Goal: Information Seeking & Learning: Learn about a topic

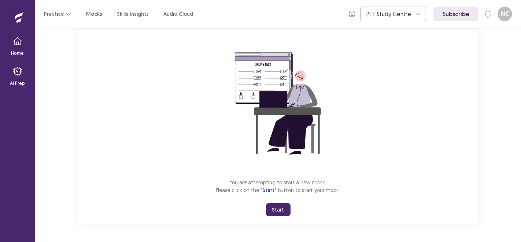
click at [284, 212] on button "Start" at bounding box center [278, 209] width 25 height 13
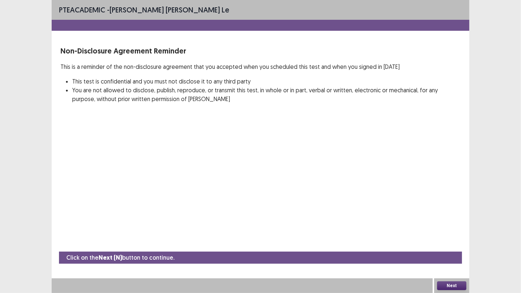
click at [461, 241] on button "Next" at bounding box center [451, 286] width 29 height 9
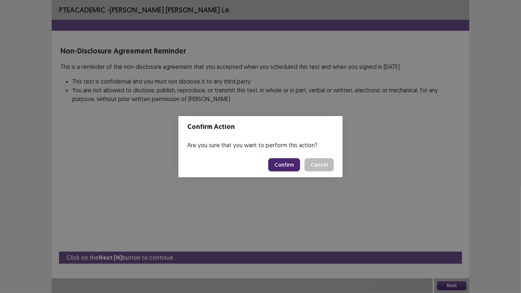
click at [282, 165] on button "Confirm" at bounding box center [284, 164] width 32 height 13
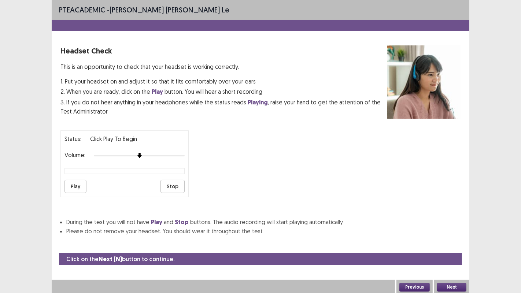
click at [81, 185] on button "Play" at bounding box center [76, 186] width 22 height 13
click at [176, 183] on button "Stop" at bounding box center [173, 186] width 24 height 13
click at [455, 241] on button "Next" at bounding box center [451, 287] width 29 height 9
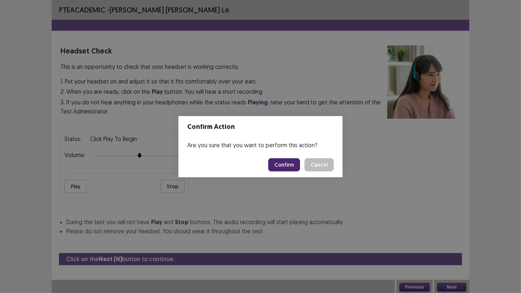
click at [290, 164] on button "Confirm" at bounding box center [284, 164] width 32 height 13
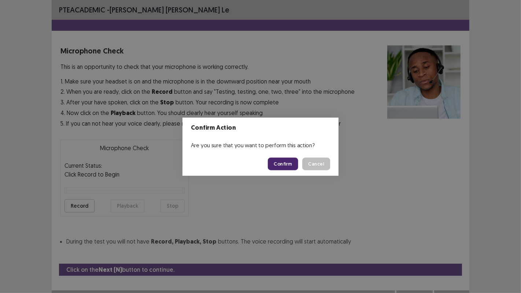
scroll to position [8, 0]
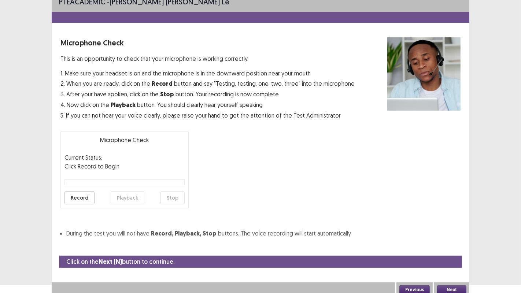
click at [81, 199] on button "Record" at bounding box center [80, 197] width 30 height 13
click at [176, 196] on button "Stop" at bounding box center [173, 197] width 24 height 13
click at [139, 197] on button "Playback" at bounding box center [128, 197] width 34 height 13
click at [452, 241] on button "Next" at bounding box center [451, 290] width 29 height 9
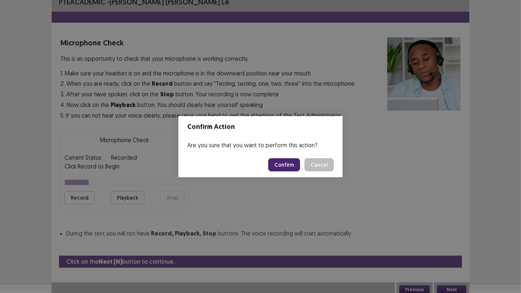
click at [286, 164] on button "Confirm" at bounding box center [284, 164] width 32 height 13
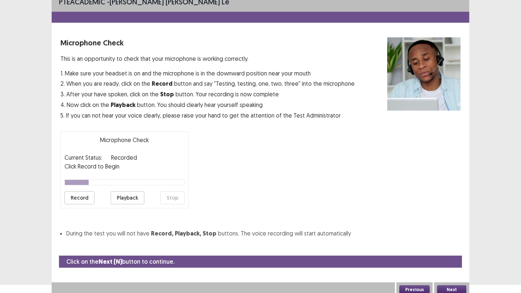
scroll to position [0, 0]
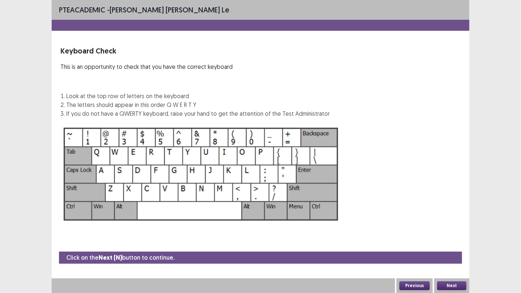
click at [449, 241] on button "Next" at bounding box center [451, 286] width 29 height 9
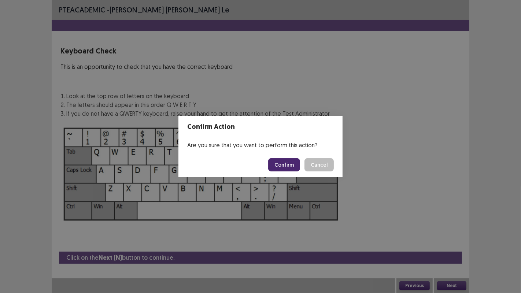
click at [287, 166] on button "Confirm" at bounding box center [284, 164] width 32 height 13
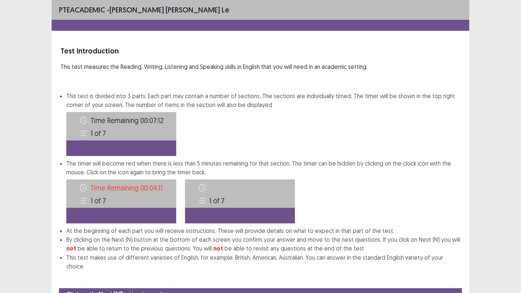
scroll to position [27, 0]
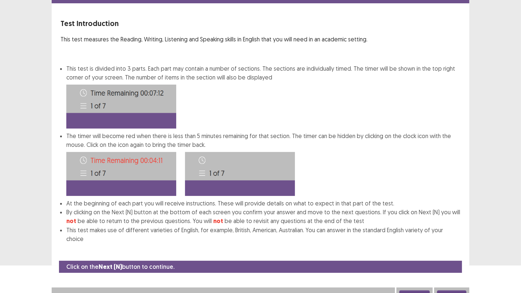
click at [455, 241] on button "Next" at bounding box center [451, 295] width 29 height 9
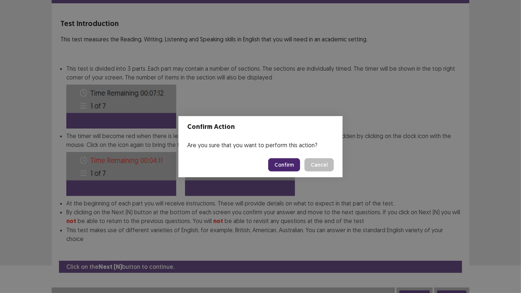
click at [282, 165] on button "Confirm" at bounding box center [284, 164] width 32 height 13
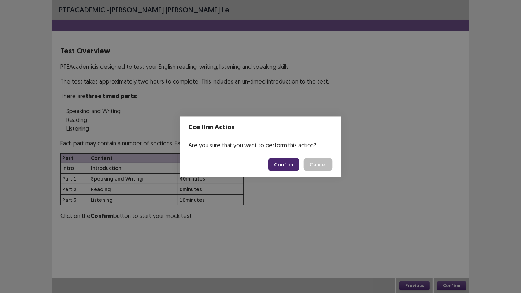
scroll to position [0, 0]
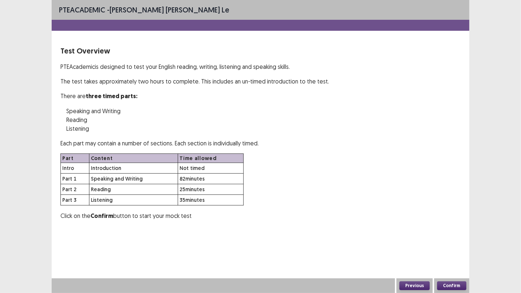
drag, startPoint x: 151, startPoint y: 184, endPoint x: 184, endPoint y: 197, distance: 35.1
click at [182, 197] on tbody "Intro Introduction Not timed Part 1 Speaking and Writing 82 minutes Part 2 Read…" at bounding box center [152, 184] width 183 height 43
click at [197, 191] on td "25 minutes" at bounding box center [211, 189] width 66 height 11
click at [455, 241] on button "Confirm" at bounding box center [451, 286] width 29 height 9
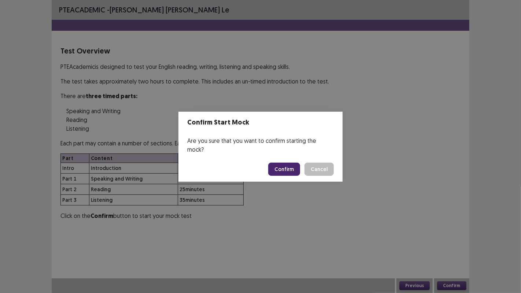
click at [288, 169] on button "Confirm" at bounding box center [284, 169] width 32 height 13
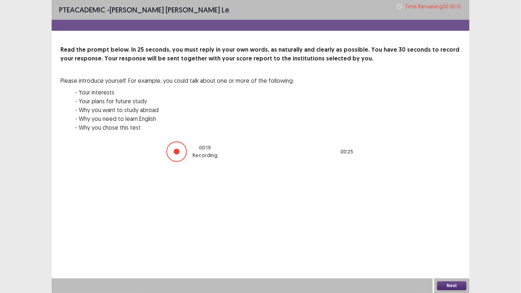
click at [460, 241] on button "Next" at bounding box center [451, 286] width 29 height 9
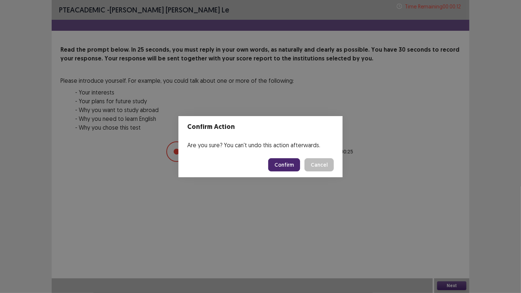
click at [287, 162] on button "Confirm" at bounding box center [284, 164] width 32 height 13
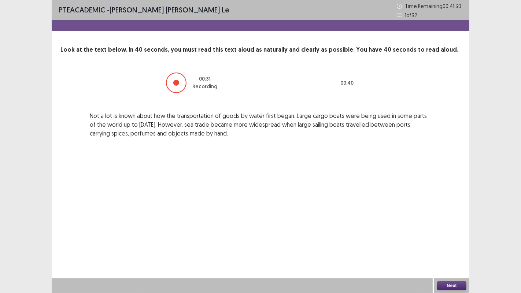
click at [459, 241] on button "Next" at bounding box center [451, 286] width 29 height 9
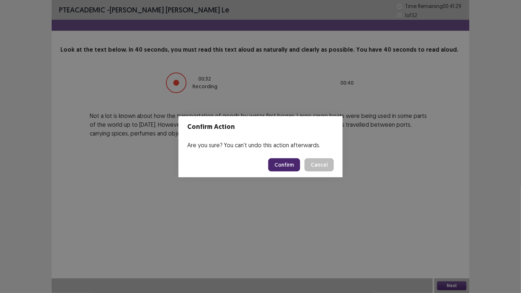
click at [287, 161] on button "Confirm" at bounding box center [284, 164] width 32 height 13
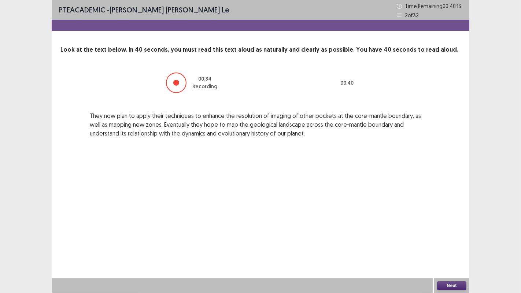
click at [441, 241] on button "Next" at bounding box center [451, 286] width 29 height 9
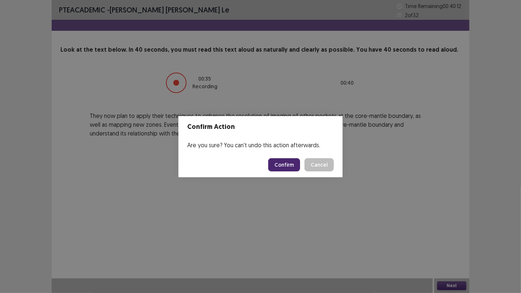
click at [281, 160] on button "Confirm" at bounding box center [284, 164] width 32 height 13
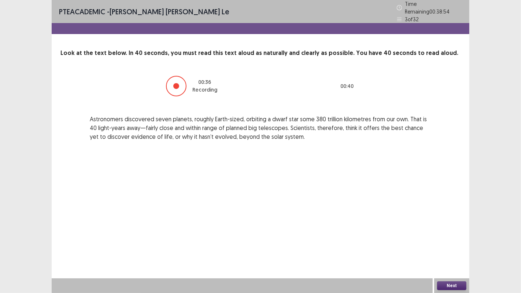
click at [449, 241] on button "Next" at bounding box center [451, 286] width 29 height 9
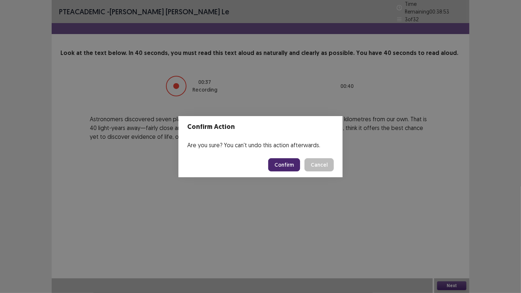
click at [289, 163] on button "Confirm" at bounding box center [284, 164] width 32 height 13
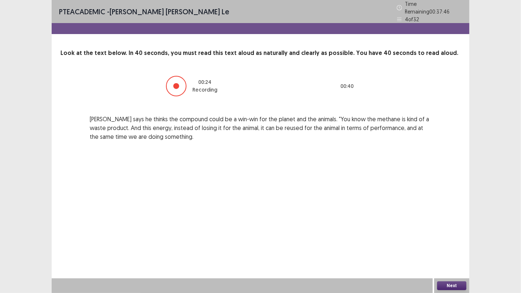
click at [449, 241] on button "Next" at bounding box center [451, 286] width 29 height 9
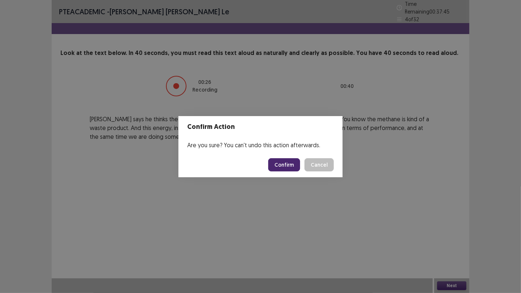
click at [287, 169] on button "Confirm" at bounding box center [284, 164] width 32 height 13
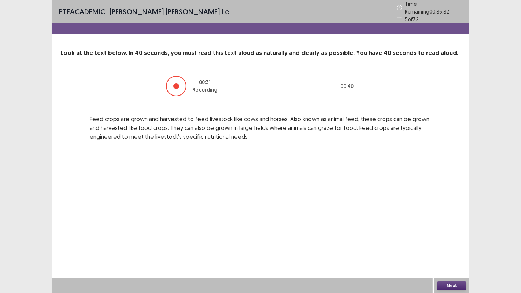
click at [457, 241] on button "Next" at bounding box center [451, 286] width 29 height 9
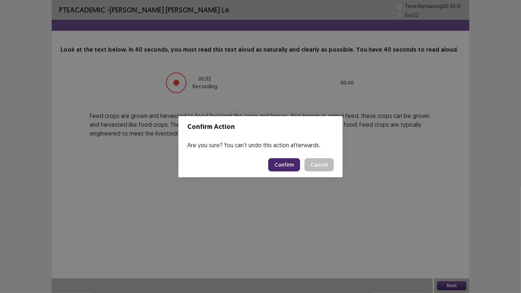
click at [295, 163] on button "Confirm" at bounding box center [284, 164] width 32 height 13
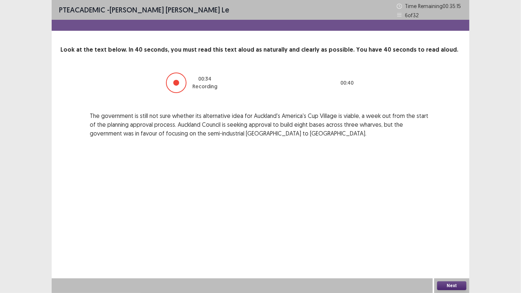
click at [454, 241] on button "Next" at bounding box center [451, 286] width 29 height 9
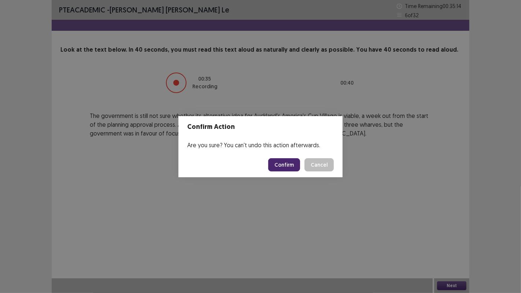
click at [290, 165] on button "Confirm" at bounding box center [284, 164] width 32 height 13
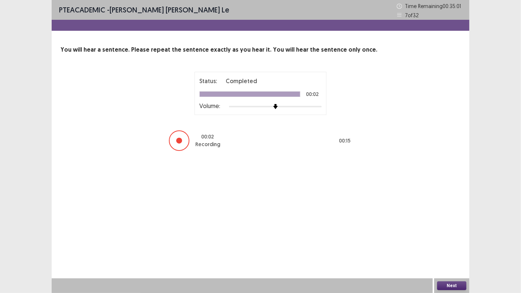
click at [455, 241] on button "Next" at bounding box center [451, 286] width 29 height 9
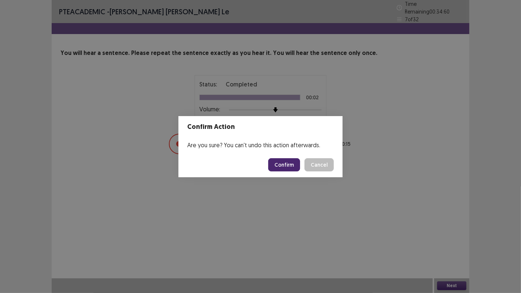
click at [287, 165] on button "Confirm" at bounding box center [284, 164] width 32 height 13
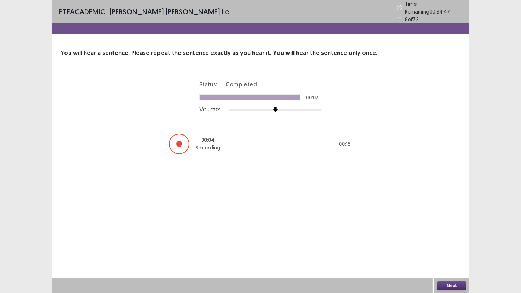
click at [448, 241] on button "Next" at bounding box center [451, 286] width 29 height 9
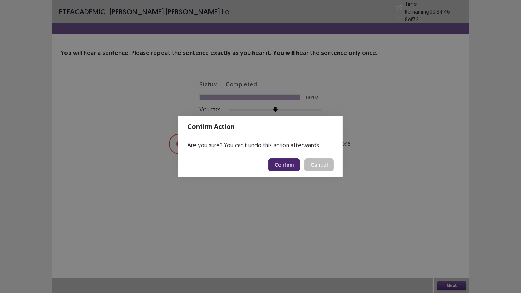
click at [299, 164] on button "Confirm" at bounding box center [284, 164] width 32 height 13
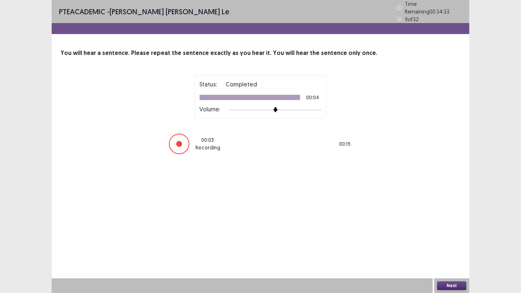
click at [450, 241] on button "Next" at bounding box center [451, 286] width 29 height 9
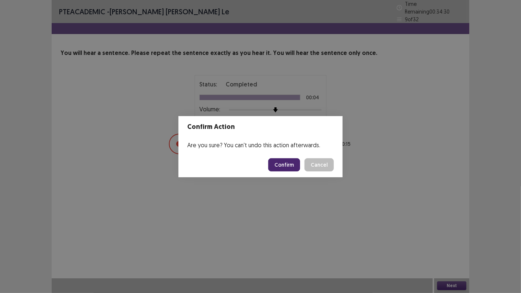
click at [289, 163] on button "Confirm" at bounding box center [284, 164] width 32 height 13
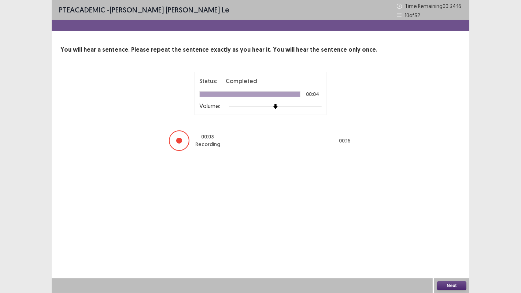
click at [457, 241] on button "Next" at bounding box center [451, 286] width 29 height 9
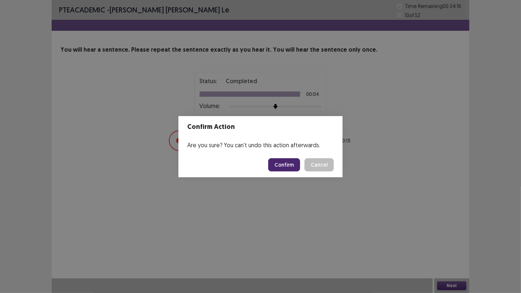
click at [286, 164] on button "Confirm" at bounding box center [284, 164] width 32 height 13
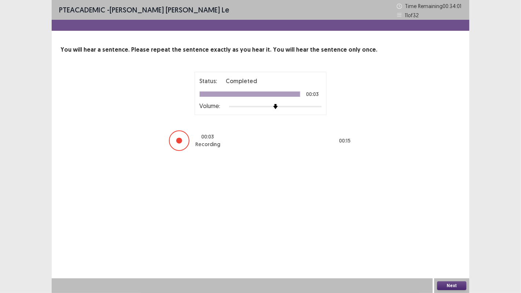
click at [456, 241] on button "Next" at bounding box center [451, 286] width 29 height 9
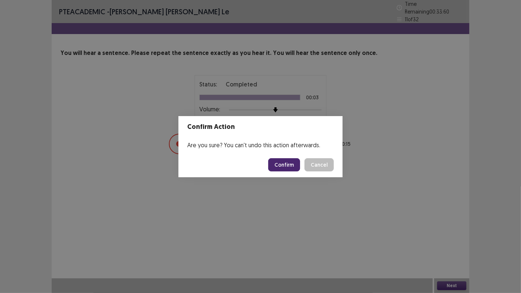
click at [286, 161] on button "Confirm" at bounding box center [284, 164] width 32 height 13
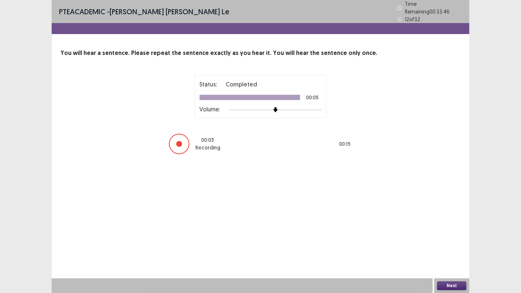
click at [457, 241] on button "Next" at bounding box center [451, 286] width 29 height 9
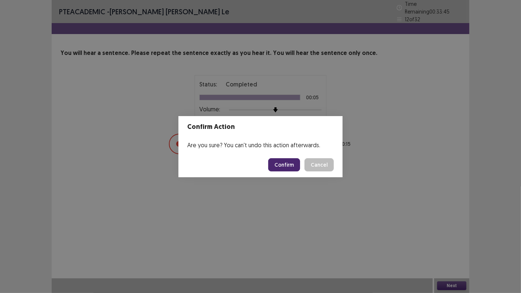
click at [280, 164] on button "Confirm" at bounding box center [284, 164] width 32 height 13
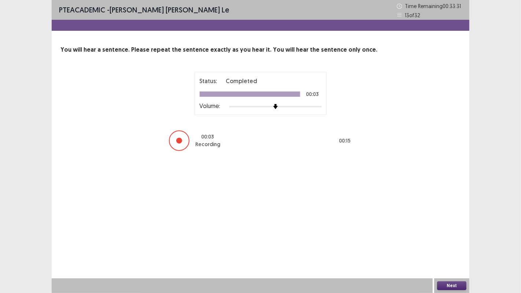
click at [449, 241] on button "Next" at bounding box center [451, 286] width 29 height 9
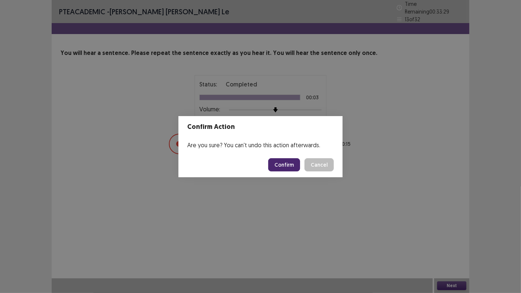
click at [290, 161] on button "Confirm" at bounding box center [284, 164] width 32 height 13
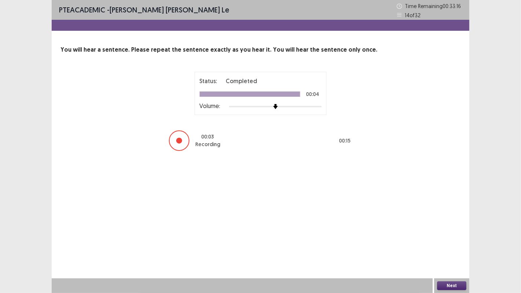
click at [443, 241] on button "Next" at bounding box center [451, 286] width 29 height 9
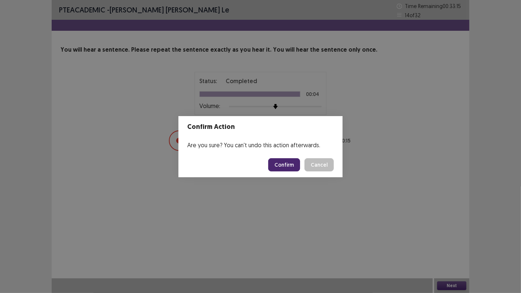
click at [293, 164] on button "Confirm" at bounding box center [284, 164] width 32 height 13
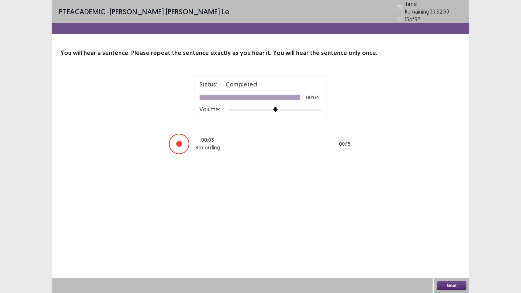
click at [445, 241] on button "Next" at bounding box center [451, 286] width 29 height 9
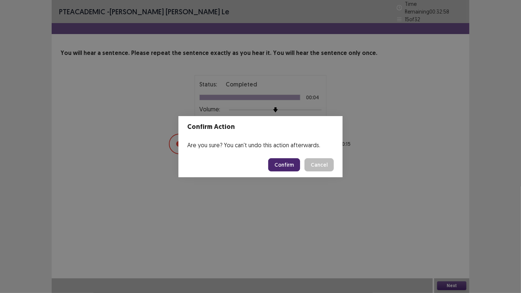
click at [288, 166] on button "Confirm" at bounding box center [284, 164] width 32 height 13
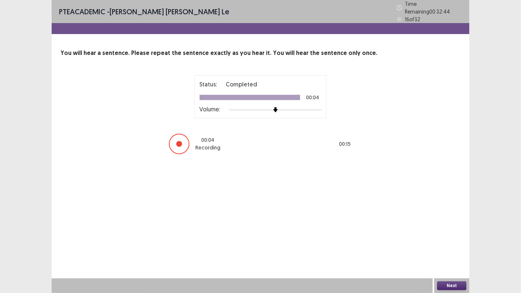
click at [455, 241] on button "Next" at bounding box center [451, 286] width 29 height 9
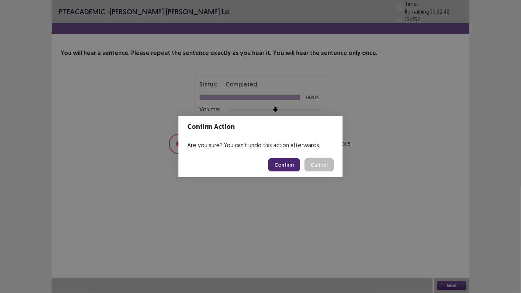
click at [290, 167] on button "Confirm" at bounding box center [284, 164] width 32 height 13
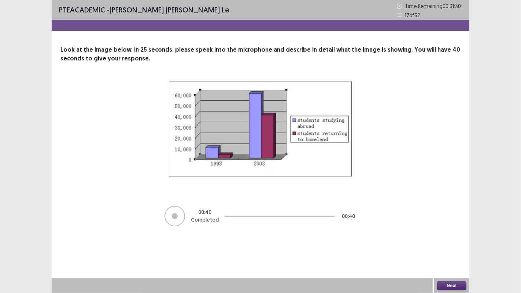
click at [461, 241] on button "Next" at bounding box center [451, 286] width 29 height 9
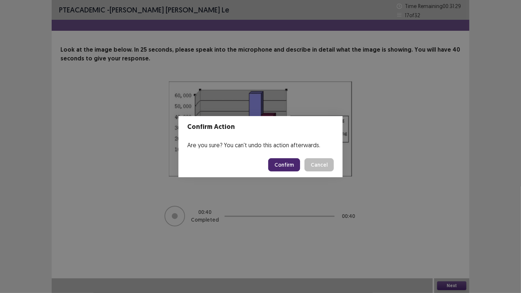
click at [283, 164] on button "Confirm" at bounding box center [284, 164] width 32 height 13
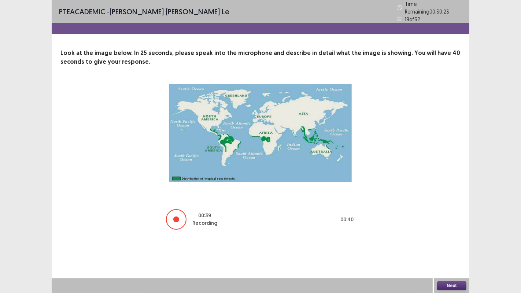
click at [444, 241] on button "Next" at bounding box center [451, 286] width 29 height 9
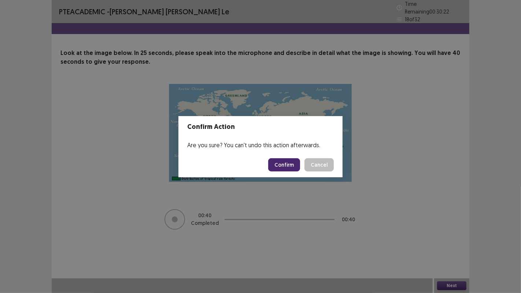
click at [289, 164] on button "Confirm" at bounding box center [284, 164] width 32 height 13
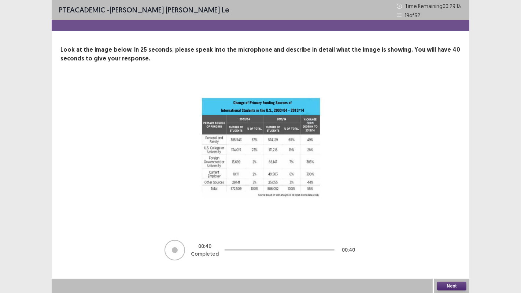
click at [452, 241] on button "Next" at bounding box center [451, 286] width 29 height 9
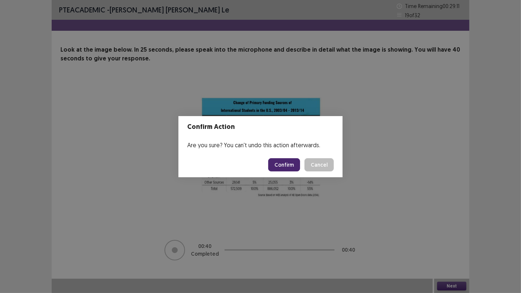
click at [292, 166] on button "Confirm" at bounding box center [284, 164] width 32 height 13
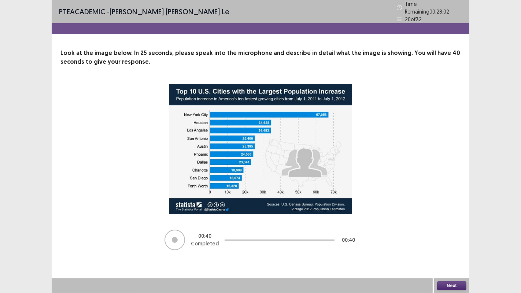
click at [454, 241] on button "Next" at bounding box center [451, 286] width 29 height 9
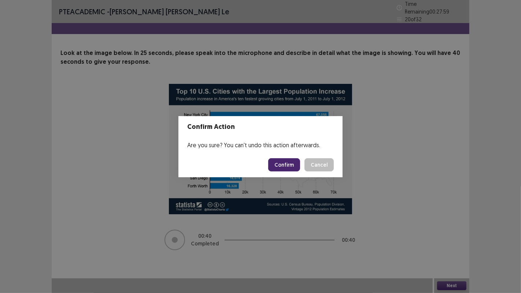
click at [288, 163] on button "Confirm" at bounding box center [284, 164] width 32 height 13
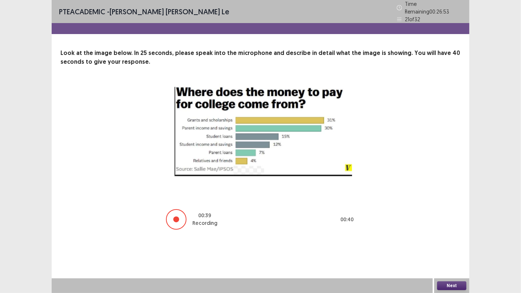
click at [446, 241] on button "Next" at bounding box center [451, 286] width 29 height 9
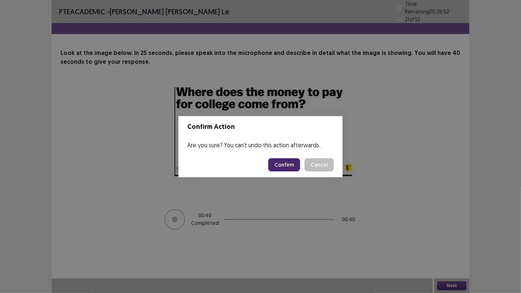
click at [294, 163] on button "Confirm" at bounding box center [284, 164] width 32 height 13
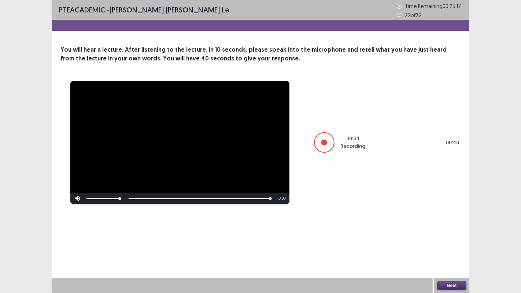
click at [446, 241] on button "Next" at bounding box center [451, 286] width 29 height 9
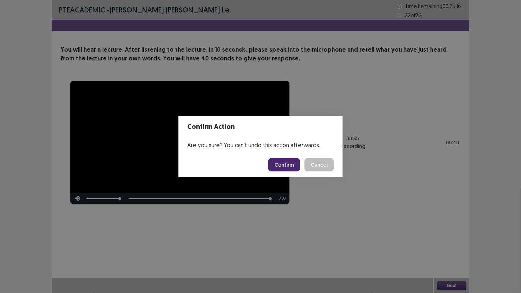
click at [286, 164] on button "Confirm" at bounding box center [284, 164] width 32 height 13
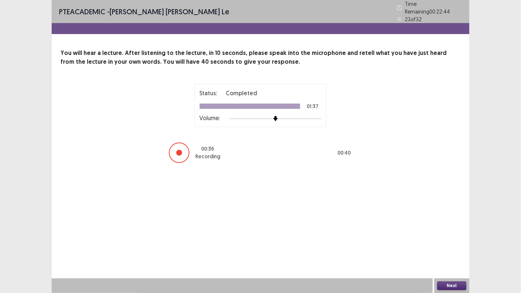
click at [453, 241] on button "Next" at bounding box center [451, 286] width 29 height 9
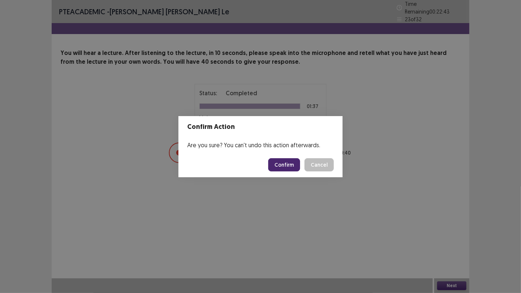
click at [295, 164] on button "Confirm" at bounding box center [284, 164] width 32 height 13
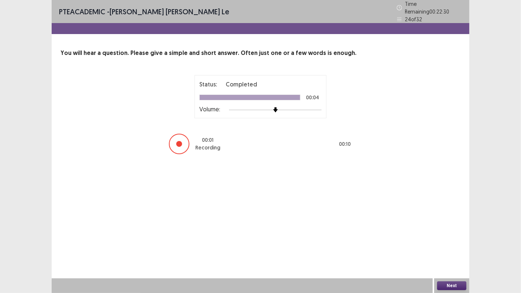
click at [447, 241] on button "Next" at bounding box center [451, 286] width 29 height 9
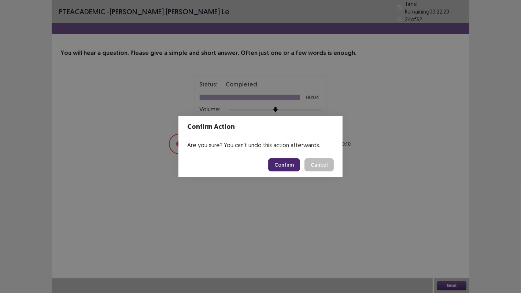
click at [281, 166] on button "Confirm" at bounding box center [284, 164] width 32 height 13
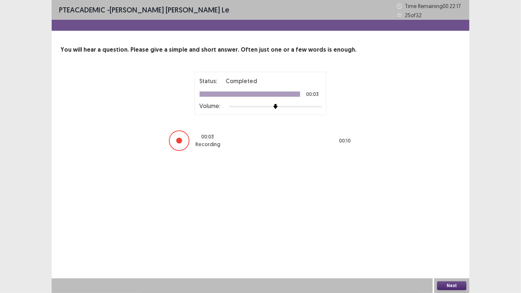
click at [451, 241] on div "Next" at bounding box center [451, 286] width 35 height 15
click at [451, 241] on button "Next" at bounding box center [451, 286] width 29 height 9
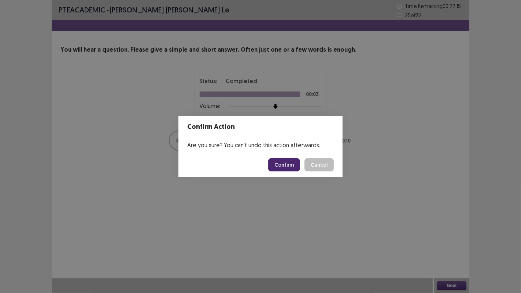
click at [291, 164] on button "Confirm" at bounding box center [284, 164] width 32 height 13
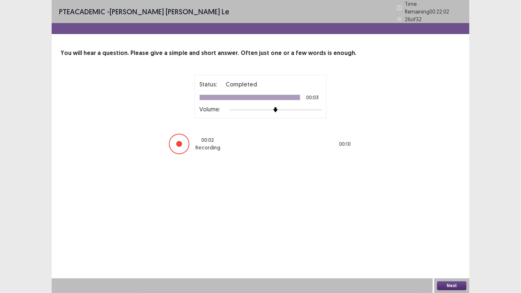
click at [467, 241] on div "Next" at bounding box center [451, 286] width 35 height 15
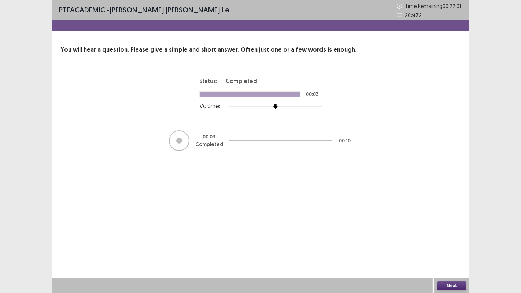
drag, startPoint x: 467, startPoint y: 291, endPoint x: 478, endPoint y: 279, distance: 17.4
click at [478, 241] on div "PTE academic - [PERSON_NAME] [PERSON_NAME] le Time Remaining 00 : 22 : 01 26 of…" at bounding box center [260, 146] width 521 height 293
click at [455, 241] on button "Next" at bounding box center [451, 286] width 29 height 9
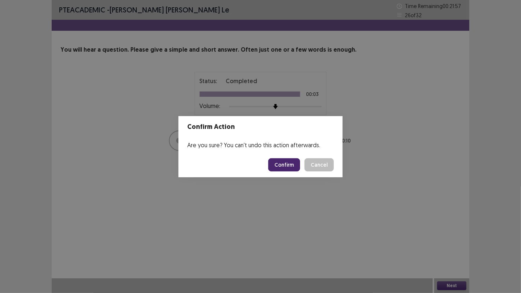
click at [293, 168] on button "Confirm" at bounding box center [284, 164] width 32 height 13
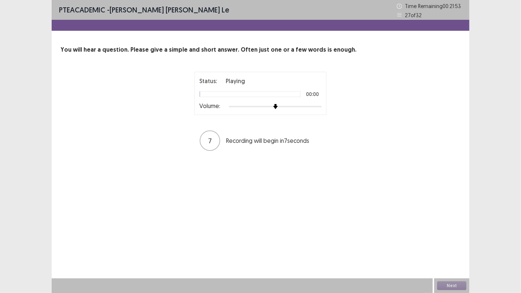
drag, startPoint x: 163, startPoint y: 14, endPoint x: 355, endPoint y: 204, distance: 270.1
click at [355, 204] on div "PTE academic - [PERSON_NAME] [PERSON_NAME] le Time Remaining 00 : 21 : 53 27 of…" at bounding box center [261, 146] width 418 height 293
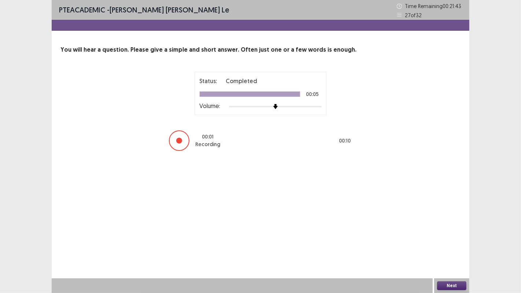
click at [453, 241] on button "Next" at bounding box center [451, 286] width 29 height 9
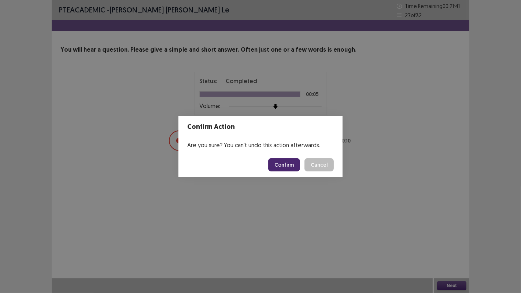
click at [280, 161] on button "Confirm" at bounding box center [284, 164] width 32 height 13
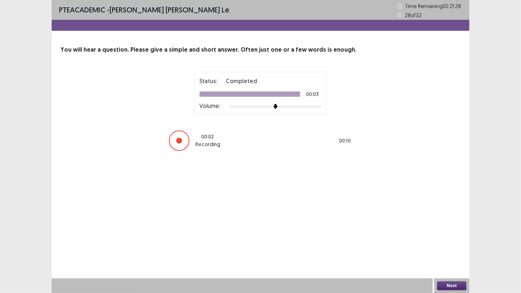
click at [456, 241] on button "Next" at bounding box center [451, 286] width 29 height 9
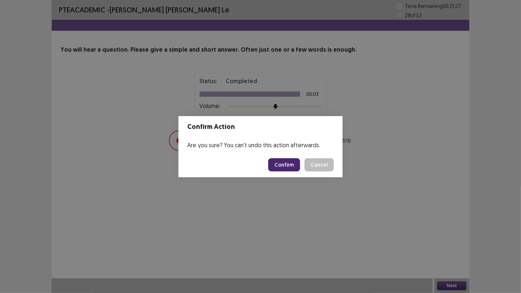
click at [282, 166] on button "Confirm" at bounding box center [284, 164] width 32 height 13
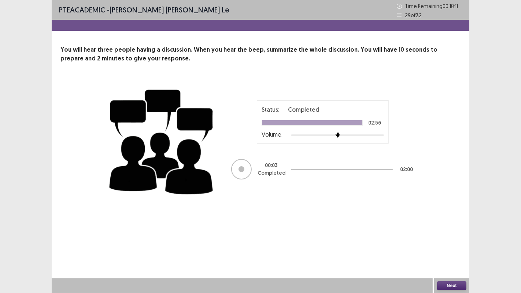
click at [448, 241] on button "Next" at bounding box center [451, 286] width 29 height 9
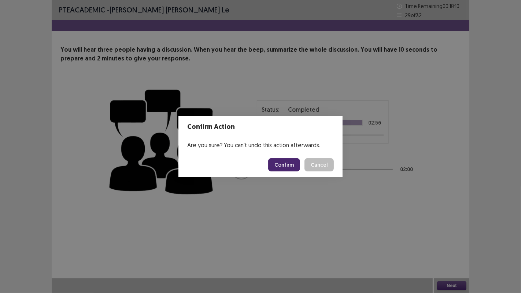
click at [296, 166] on button "Confirm" at bounding box center [284, 164] width 32 height 13
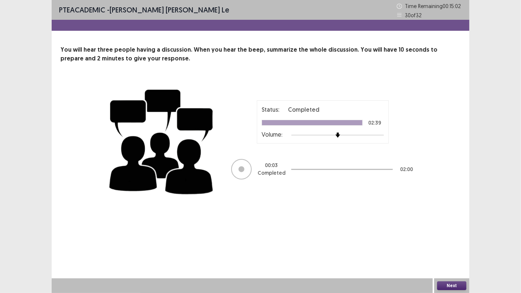
click at [447, 241] on button "Next" at bounding box center [451, 286] width 29 height 9
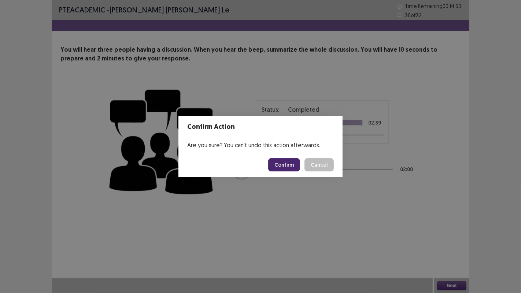
click at [294, 165] on button "Confirm" at bounding box center [284, 164] width 32 height 13
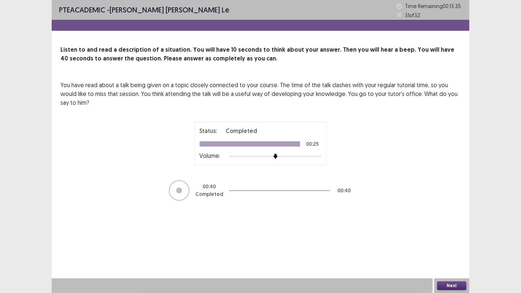
click at [447, 241] on button "Next" at bounding box center [451, 286] width 29 height 9
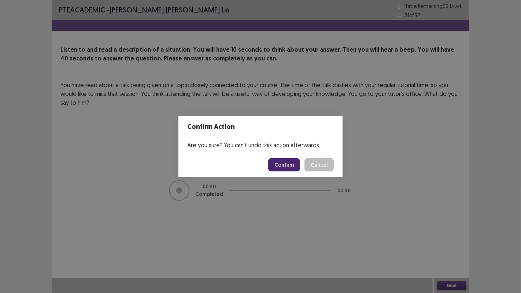
click at [298, 166] on button "Confirm" at bounding box center [284, 164] width 32 height 13
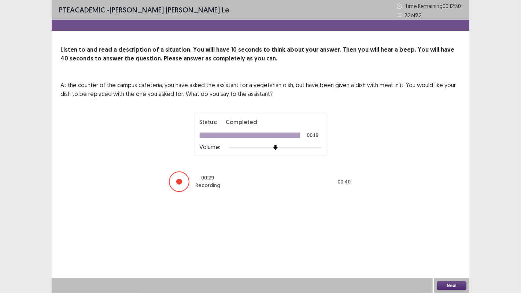
click at [450, 241] on div "Next" at bounding box center [451, 286] width 35 height 15
click at [450, 241] on button "Next" at bounding box center [451, 286] width 29 height 9
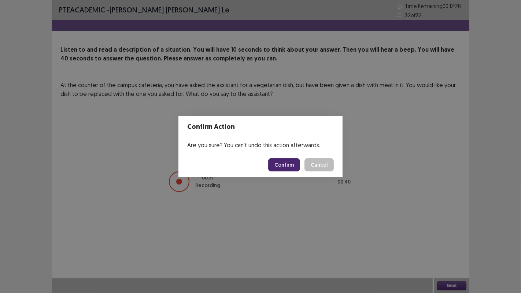
click at [279, 167] on button "Confirm" at bounding box center [284, 164] width 32 height 13
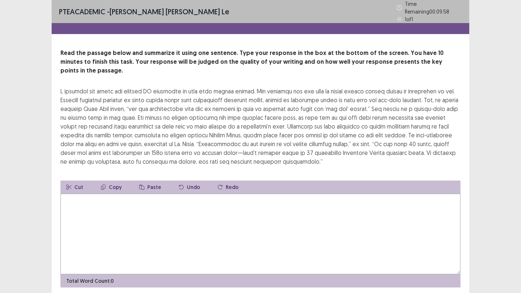
click at [285, 204] on textarea at bounding box center [260, 234] width 400 height 81
type textarea "*"
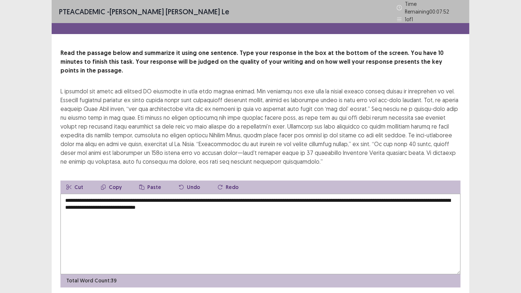
click at [56, 76] on div "**********" at bounding box center [261, 168] width 418 height 239
click at [127, 194] on textarea "**********" at bounding box center [260, 234] width 400 height 81
click at [230, 194] on textarea "**********" at bounding box center [260, 234] width 400 height 81
click at [397, 194] on textarea "**********" at bounding box center [260, 234] width 400 height 81
click at [392, 194] on textarea "**********" at bounding box center [260, 234] width 400 height 81
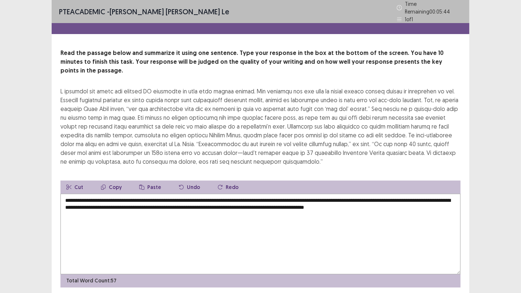
click at [110, 198] on textarea "**********" at bounding box center [260, 234] width 400 height 81
click at [267, 194] on textarea "**********" at bounding box center [260, 234] width 400 height 81
click at [370, 197] on textarea "**********" at bounding box center [260, 234] width 400 height 81
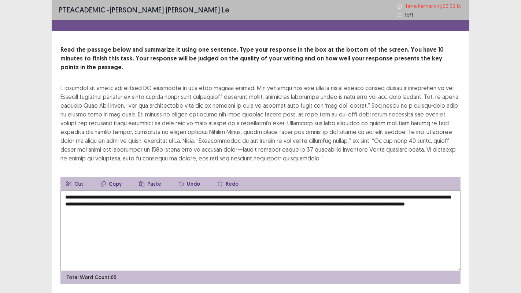
click at [134, 202] on textarea "**********" at bounding box center [260, 231] width 400 height 81
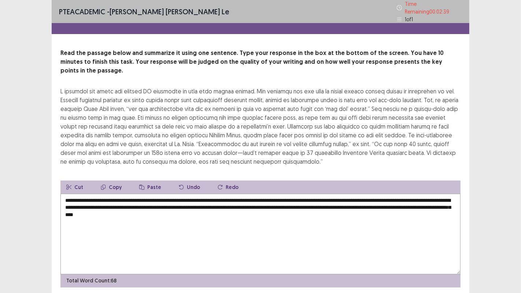
drag, startPoint x: 329, startPoint y: 189, endPoint x: 284, endPoint y: 187, distance: 45.1
click at [284, 194] on textarea "**********" at bounding box center [260, 234] width 400 height 81
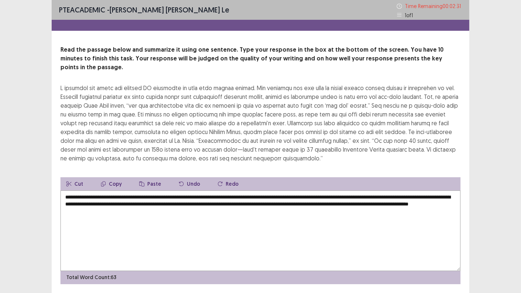
click at [390, 196] on textarea "**********" at bounding box center [260, 231] width 400 height 81
click at [69, 209] on textarea "**********" at bounding box center [260, 231] width 400 height 81
click at [84, 191] on textarea "**********" at bounding box center [260, 231] width 400 height 81
click at [303, 198] on textarea "**********" at bounding box center [260, 231] width 400 height 81
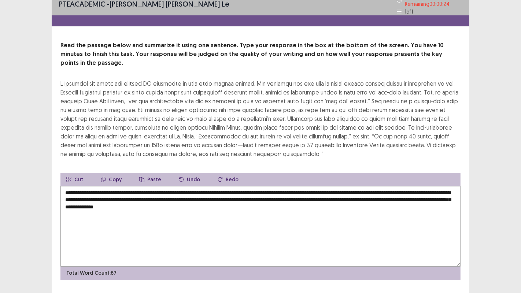
scroll to position [15, 0]
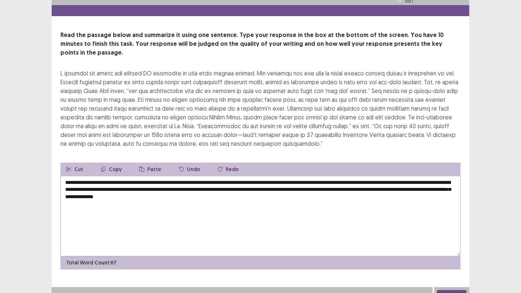
type textarea "**********"
click at [448, 241] on button "Next" at bounding box center [451, 294] width 29 height 9
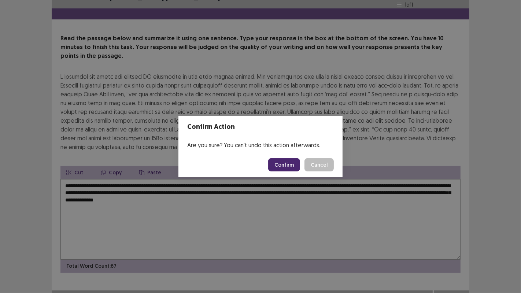
click at [286, 166] on button "Confirm" at bounding box center [284, 164] width 32 height 13
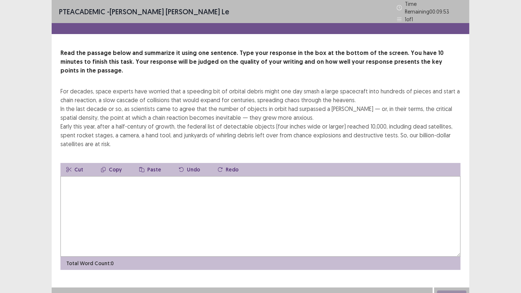
click at [251, 205] on textarea at bounding box center [260, 216] width 400 height 81
type textarea "*"
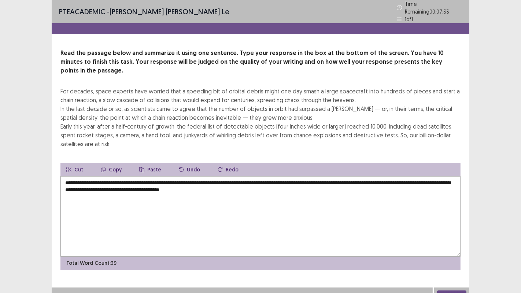
click at [129, 176] on textarea "**********" at bounding box center [260, 216] width 400 height 81
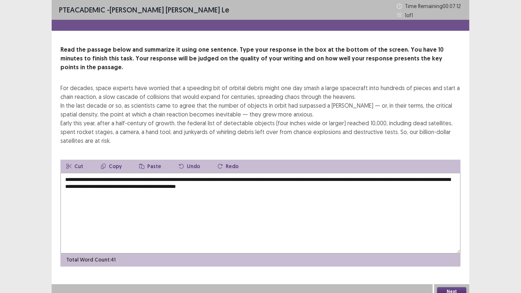
click at [216, 173] on textarea "**********" at bounding box center [260, 213] width 400 height 81
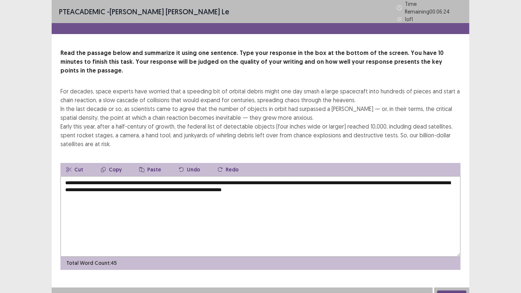
click at [343, 176] on textarea "**********" at bounding box center [260, 216] width 400 height 81
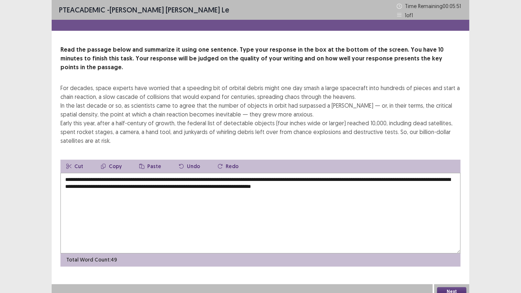
click at [418, 174] on textarea "**********" at bounding box center [260, 213] width 400 height 81
click at [161, 180] on textarea "**********" at bounding box center [260, 213] width 400 height 81
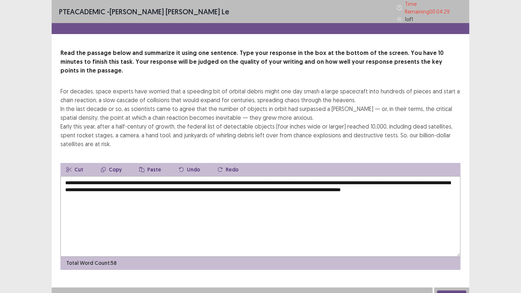
click at [289, 179] on textarea "**********" at bounding box center [260, 216] width 400 height 81
click at [424, 180] on textarea "**********" at bounding box center [260, 216] width 400 height 81
click at [166, 185] on textarea "**********" at bounding box center [260, 216] width 400 height 81
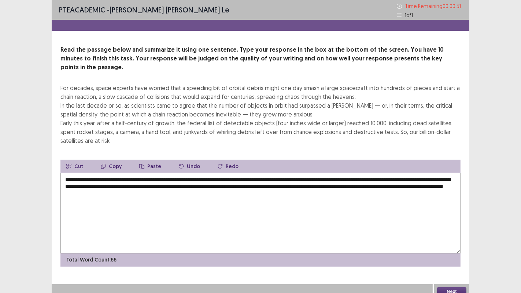
type textarea "**********"
click at [442, 241] on button "Next" at bounding box center [451, 291] width 29 height 9
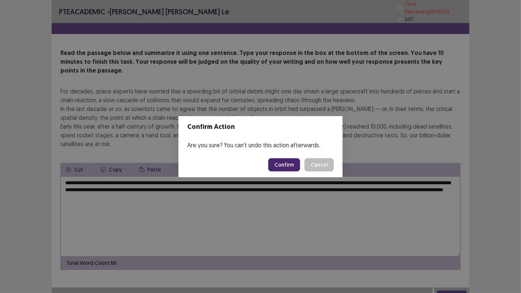
click at [288, 169] on button "Confirm" at bounding box center [284, 164] width 32 height 13
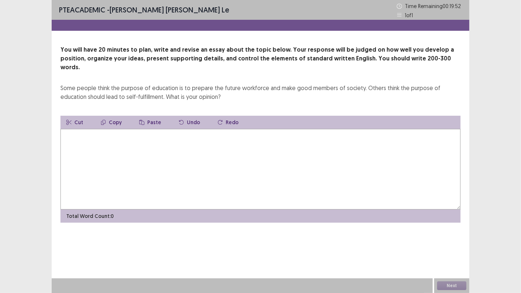
drag, startPoint x: 307, startPoint y: 154, endPoint x: 309, endPoint y: 158, distance: 4.4
click at [309, 158] on textarea at bounding box center [260, 169] width 400 height 81
type textarea "*"
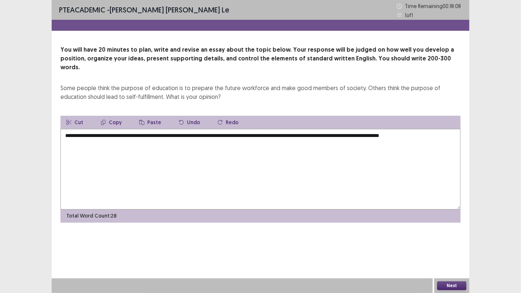
drag, startPoint x: 435, startPoint y: 128, endPoint x: 441, endPoint y: 130, distance: 6.4
click at [437, 129] on textarea "**********" at bounding box center [260, 169] width 400 height 81
click at [456, 129] on textarea "**********" at bounding box center [260, 169] width 400 height 81
click at [178, 136] on textarea "**********" at bounding box center [260, 169] width 400 height 81
click at [280, 137] on textarea "**********" at bounding box center [260, 169] width 400 height 81
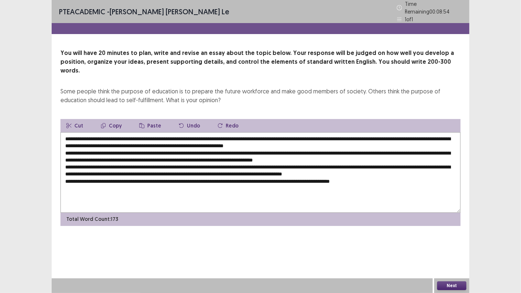
drag, startPoint x: 104, startPoint y: 0, endPoint x: 390, endPoint y: 262, distance: 388.1
click at [390, 241] on div "PTE academic - [PERSON_NAME] [PERSON_NAME] le Time Remaining 00 : 08 : 54 1 of …" at bounding box center [261, 146] width 418 height 293
click at [102, 132] on textarea at bounding box center [260, 172] width 400 height 81
click at [143, 132] on textarea at bounding box center [260, 172] width 400 height 81
click at [144, 132] on textarea at bounding box center [260, 172] width 400 height 81
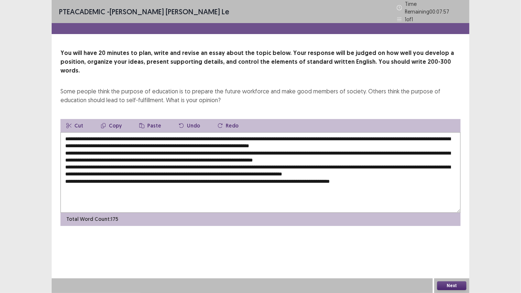
drag, startPoint x: 142, startPoint y: 126, endPoint x: 96, endPoint y: 126, distance: 46.2
click at [96, 132] on textarea at bounding box center [260, 172] width 400 height 81
click at [174, 142] on textarea at bounding box center [260, 172] width 400 height 81
paste textarea "**********"
click at [345, 148] on textarea at bounding box center [260, 172] width 400 height 81
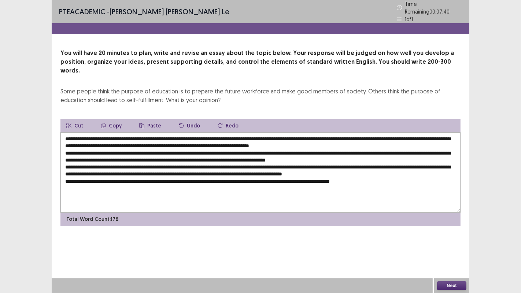
paste textarea "**********"
click at [179, 154] on textarea at bounding box center [260, 172] width 400 height 81
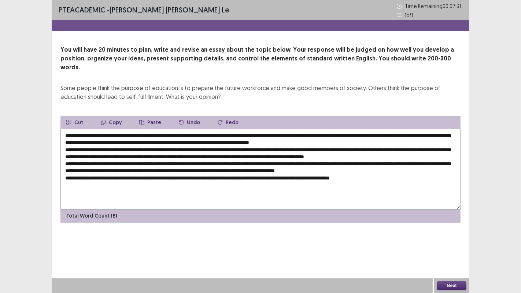
paste textarea "**********"
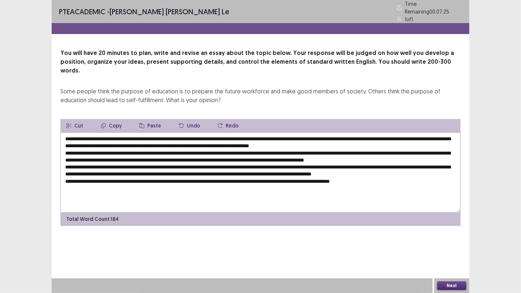
click at [403, 163] on textarea at bounding box center [260, 172] width 400 height 81
paste textarea "**********"
click at [241, 176] on textarea at bounding box center [260, 172] width 400 height 81
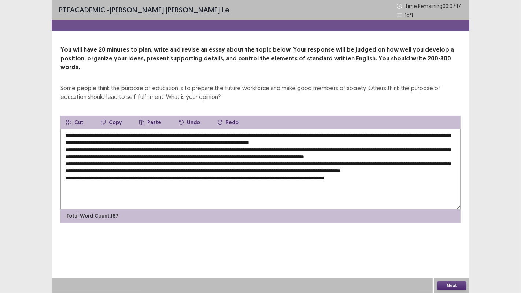
paste textarea "**********"
click at [262, 136] on textarea at bounding box center [260, 169] width 400 height 81
drag, startPoint x: 406, startPoint y: 135, endPoint x: 257, endPoint y: 133, distance: 148.8
click at [257, 133] on textarea at bounding box center [260, 169] width 400 height 81
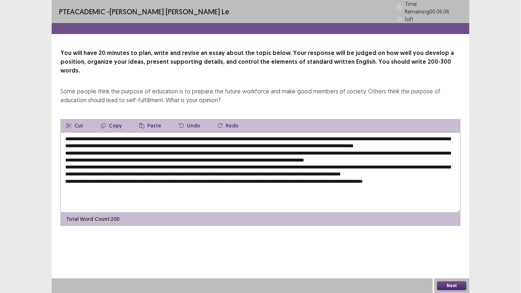
click at [396, 149] on textarea at bounding box center [260, 172] width 400 height 81
paste textarea "**********"
click at [98, 176] on textarea at bounding box center [260, 172] width 400 height 81
paste textarea "**********"
click at [434, 133] on textarea at bounding box center [260, 172] width 400 height 81
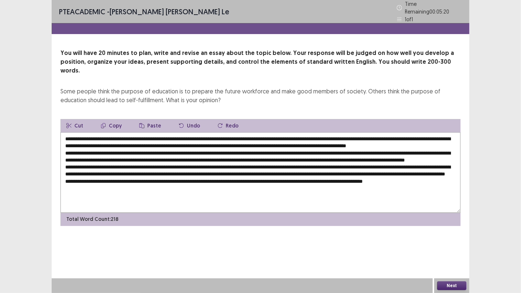
click at [256, 135] on textarea at bounding box center [260, 172] width 400 height 81
drag, startPoint x: 315, startPoint y: 135, endPoint x: 257, endPoint y: 135, distance: 58.7
click at [257, 135] on textarea at bounding box center [260, 172] width 400 height 81
click at [385, 147] on textarea at bounding box center [260, 172] width 400 height 81
paste textarea "**********"
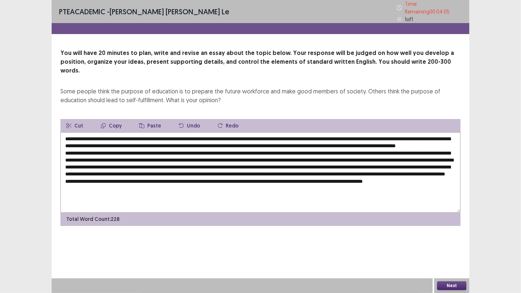
click at [103, 140] on textarea at bounding box center [260, 172] width 400 height 81
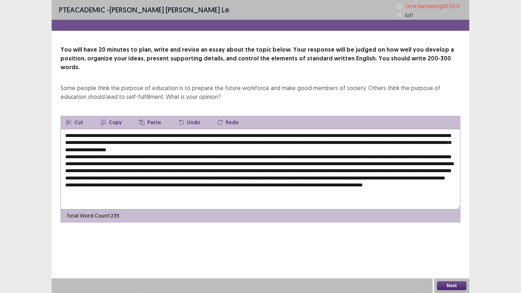
drag, startPoint x: 104, startPoint y: 141, endPoint x: 218, endPoint y: 142, distance: 114.4
click at [218, 141] on textarea at bounding box center [260, 169] width 400 height 81
drag, startPoint x: 241, startPoint y: 178, endPoint x: 94, endPoint y: 176, distance: 146.6
click at [94, 176] on textarea at bounding box center [260, 169] width 400 height 81
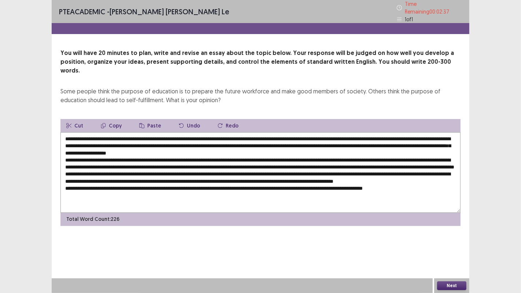
paste textarea "**********"
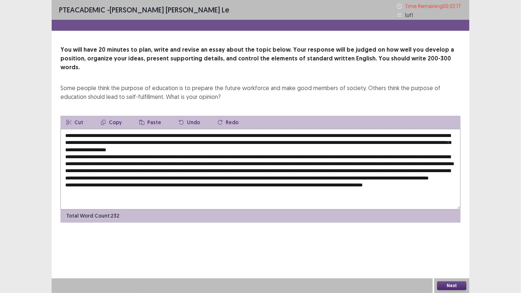
click at [131, 185] on textarea at bounding box center [260, 169] width 400 height 81
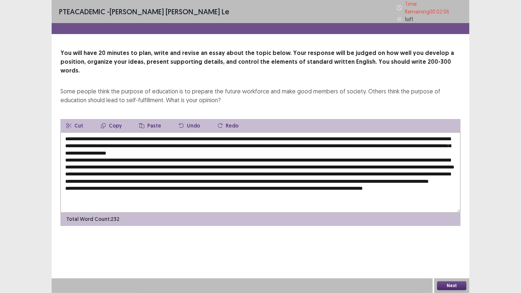
click at [434, 177] on textarea at bounding box center [260, 172] width 400 height 81
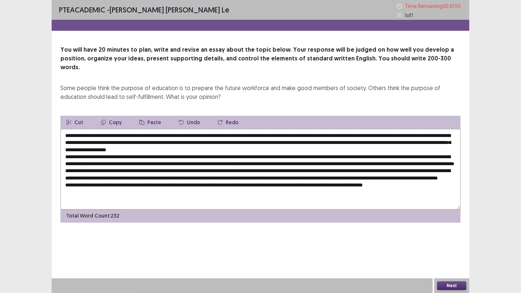
click at [304, 155] on textarea at bounding box center [260, 169] width 400 height 81
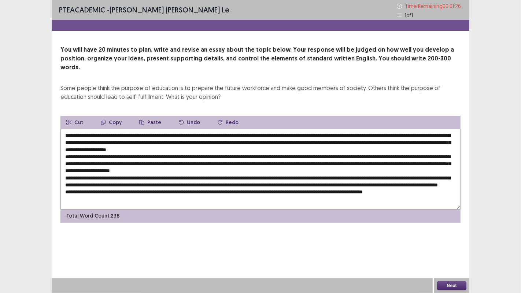
click at [91, 164] on textarea at bounding box center [260, 169] width 400 height 81
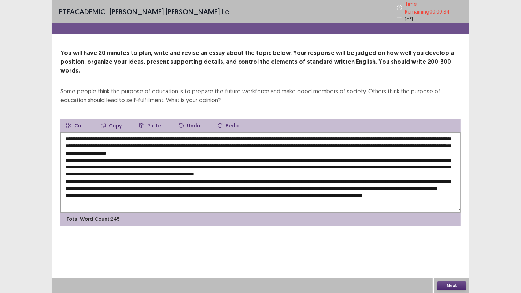
click at [365, 192] on textarea at bounding box center [260, 172] width 400 height 81
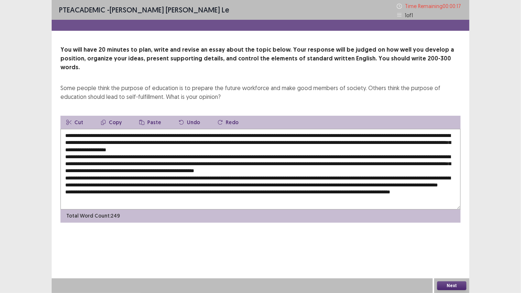
click at [443, 177] on textarea at bounding box center [260, 169] width 400 height 81
type textarea "**********"
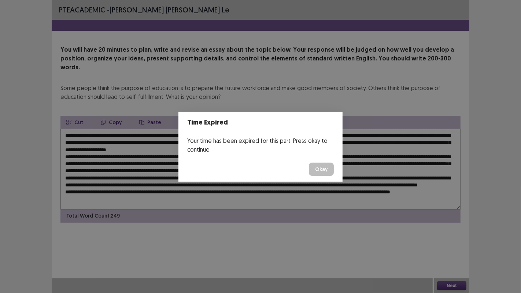
click at [328, 172] on button "Okay" at bounding box center [321, 169] width 25 height 13
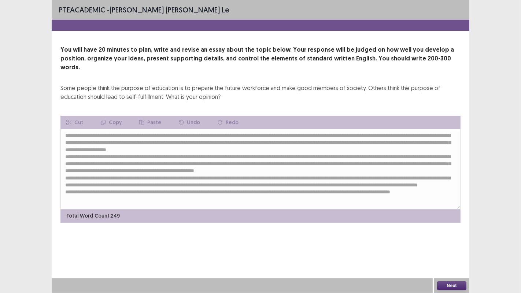
click at [453, 241] on button "Next" at bounding box center [451, 286] width 29 height 9
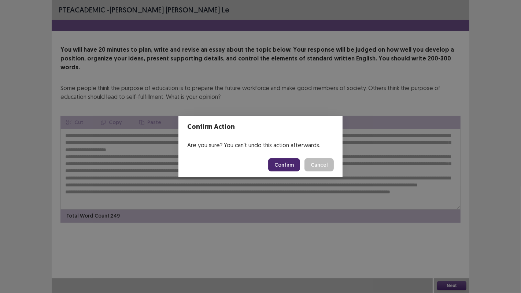
click at [290, 167] on button "Confirm" at bounding box center [284, 164] width 32 height 13
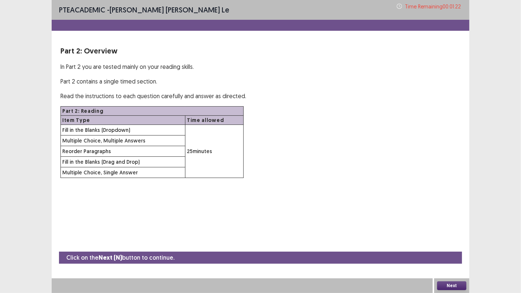
click at [455, 241] on button "Next" at bounding box center [451, 286] width 29 height 9
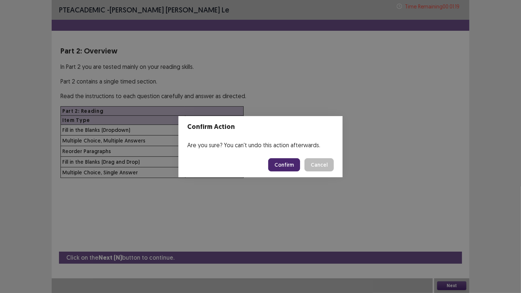
drag, startPoint x: 497, startPoint y: 230, endPoint x: 275, endPoint y: 232, distance: 222.5
click at [276, 231] on div "Confirm Action Are you sure? You can't undo this action afterwards. Confirm Can…" at bounding box center [260, 146] width 521 height 293
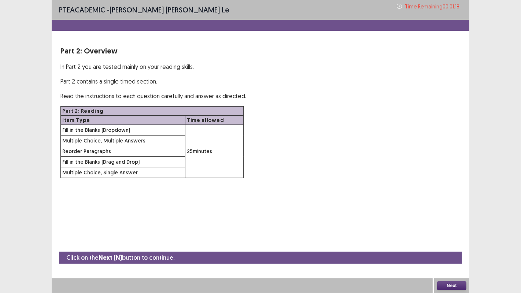
click at [452, 241] on button "Next" at bounding box center [451, 286] width 29 height 9
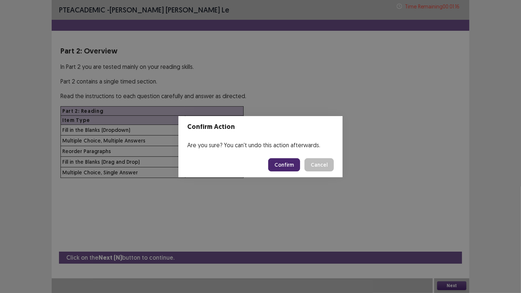
click at [286, 162] on button "Confirm" at bounding box center [284, 164] width 32 height 13
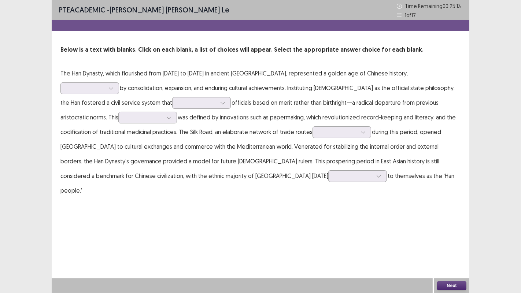
click at [431, 76] on p "The Han Dynasty, which flourished from [DATE] to [DATE] in ancient [GEOGRAPHIC_…" at bounding box center [260, 132] width 400 height 132
click at [114, 86] on icon at bounding box center [111, 88] width 5 height 5
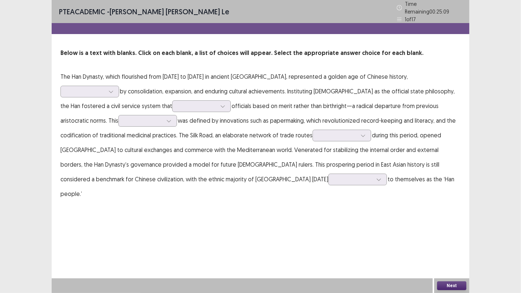
click at [298, 104] on p "The Han Dynasty, which flourished from [DATE] to [DATE] in ancient [GEOGRAPHIC_…" at bounding box center [260, 135] width 400 height 132
click at [119, 86] on div at bounding box center [89, 92] width 59 height 12
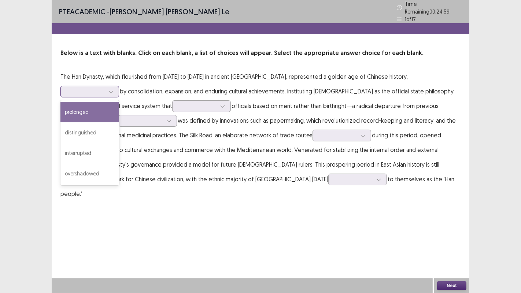
click at [119, 102] on div "prolonged" at bounding box center [89, 112] width 59 height 21
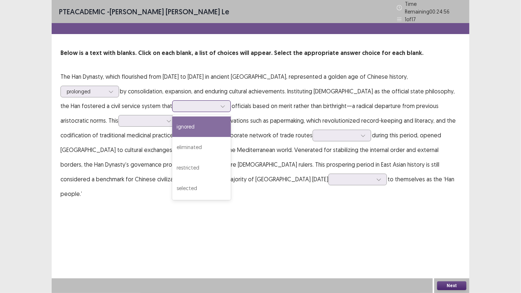
click at [172, 102] on div at bounding box center [201, 106] width 59 height 12
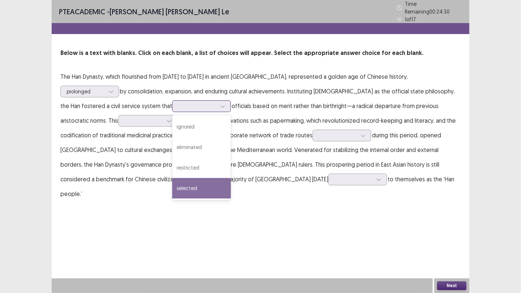
click at [172, 180] on div "selected" at bounding box center [201, 188] width 59 height 21
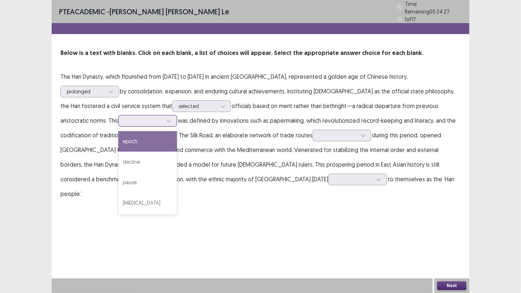
click at [163, 118] on div at bounding box center [168, 120] width 11 height 11
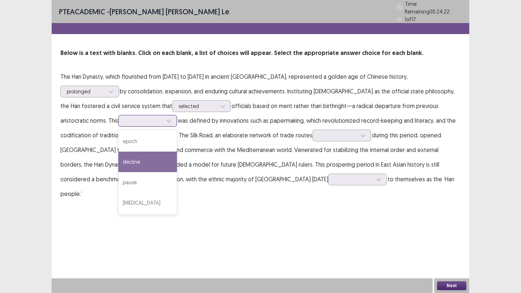
click at [118, 162] on div "decline" at bounding box center [147, 162] width 59 height 21
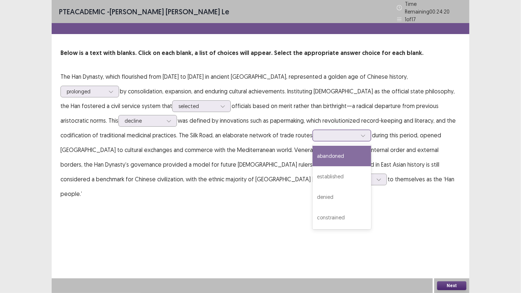
click at [319, 132] on div at bounding box center [338, 135] width 38 height 7
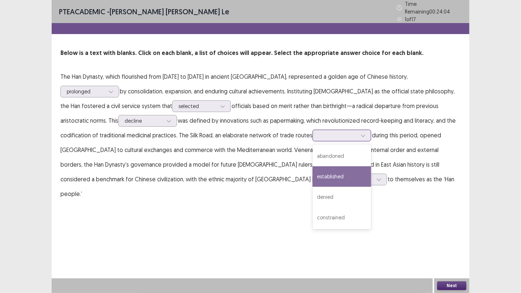
click at [313, 174] on div "established" at bounding box center [342, 176] width 59 height 21
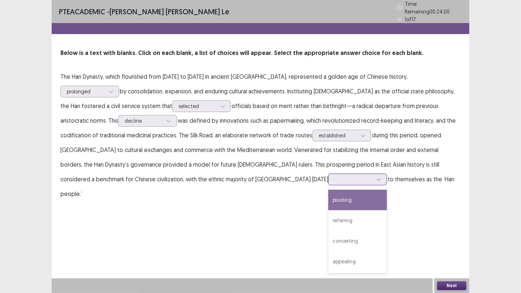
click at [335, 178] on div at bounding box center [354, 179] width 38 height 7
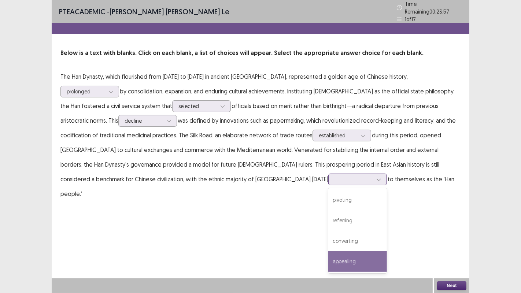
click at [328, 241] on div "appealing" at bounding box center [357, 261] width 59 height 21
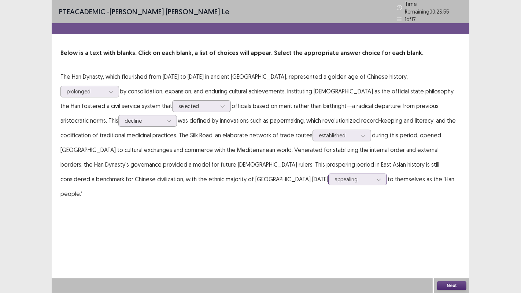
click at [335, 177] on div at bounding box center [354, 179] width 38 height 7
click at [299, 221] on div "PTE academic - [PERSON_NAME] [PERSON_NAME] le Time Remaining 00 : 23 : 53 1 of …" at bounding box center [261, 146] width 418 height 293
click at [455, 241] on button "Next" at bounding box center [451, 286] width 29 height 9
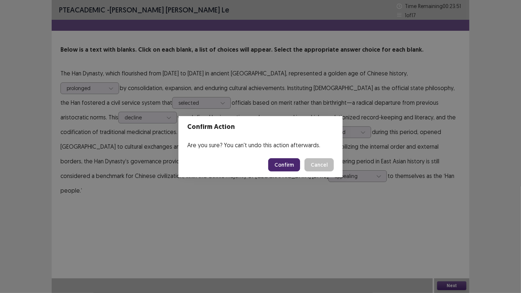
click at [290, 164] on button "Confirm" at bounding box center [284, 164] width 32 height 13
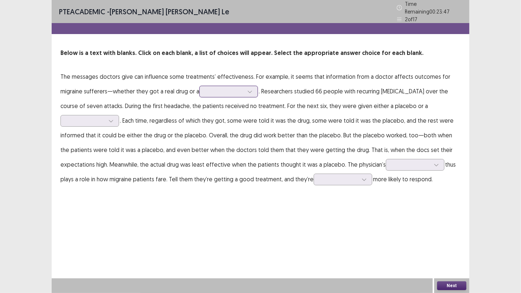
click at [235, 89] on div at bounding box center [225, 91] width 38 height 7
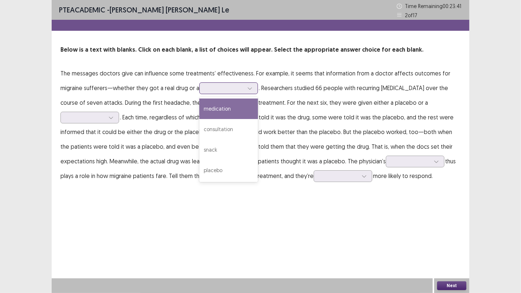
click at [239, 106] on div "medication" at bounding box center [228, 109] width 59 height 21
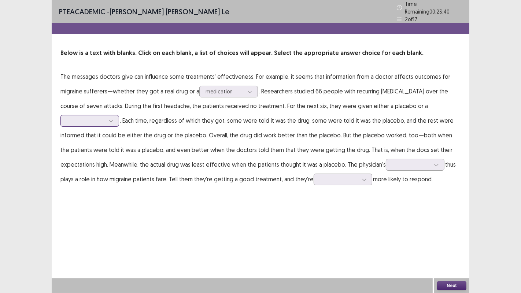
click at [105, 117] on div at bounding box center [86, 120] width 38 height 7
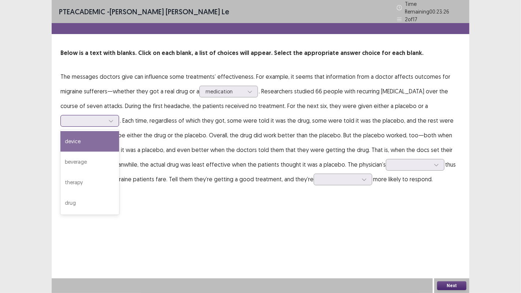
click at [119, 131] on div "device" at bounding box center [89, 141] width 59 height 21
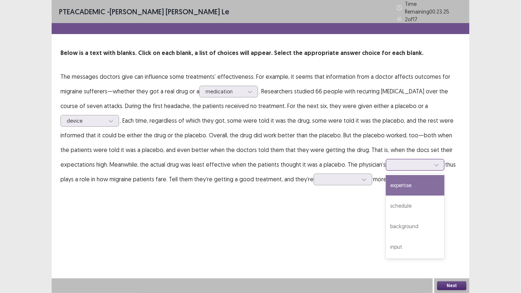
click at [392, 161] on div at bounding box center [411, 164] width 38 height 7
click at [386, 176] on div "expertise" at bounding box center [415, 185] width 59 height 21
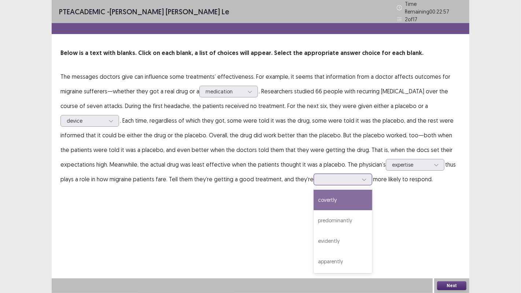
click at [359, 174] on div at bounding box center [364, 179] width 11 height 11
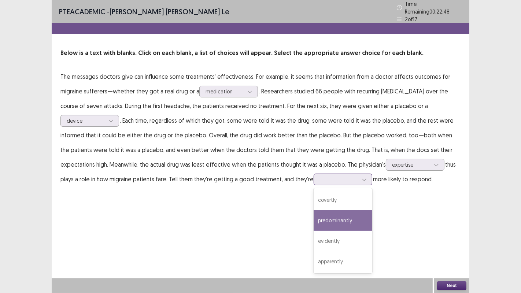
click at [314, 217] on div "predominantly" at bounding box center [343, 220] width 59 height 21
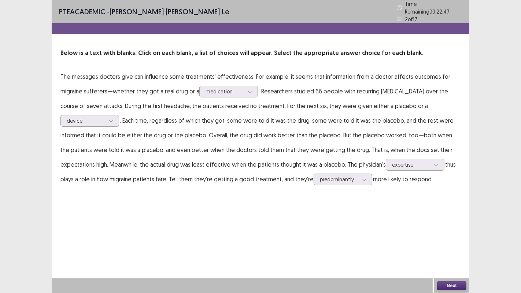
click at [446, 241] on button "Next" at bounding box center [451, 286] width 29 height 9
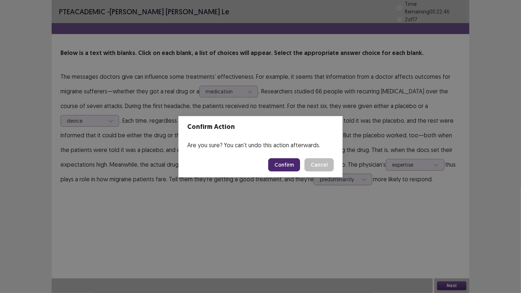
click at [276, 201] on div "Confirm Action Are you sure? You can't undo this action afterwards. Confirm Can…" at bounding box center [260, 146] width 521 height 293
click at [293, 166] on button "Confirm" at bounding box center [284, 164] width 32 height 13
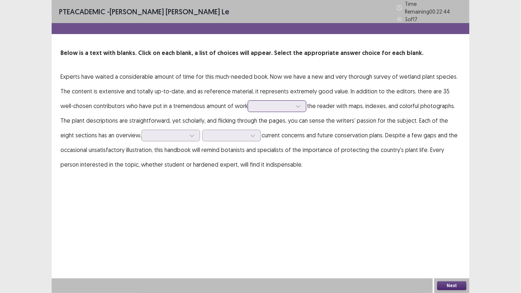
click at [260, 103] on div at bounding box center [273, 106] width 38 height 7
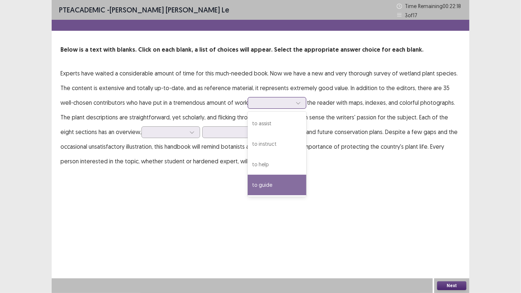
click at [248, 187] on div "to guide" at bounding box center [277, 185] width 59 height 21
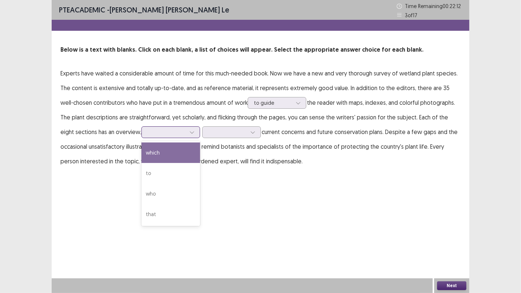
click at [161, 131] on div at bounding box center [167, 132] width 38 height 7
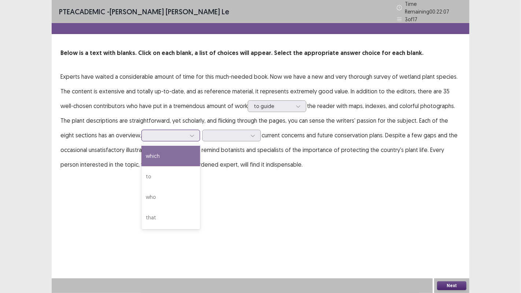
click at [163, 152] on div "which" at bounding box center [170, 156] width 59 height 21
click at [209, 132] on div at bounding box center [228, 135] width 38 height 7
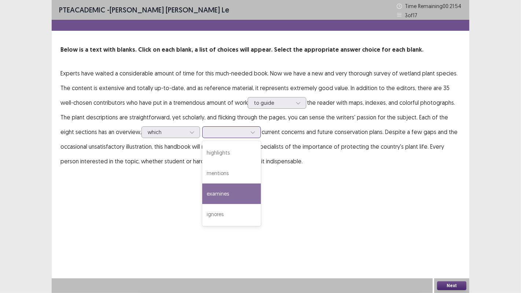
click at [218, 190] on div "examines" at bounding box center [231, 194] width 59 height 21
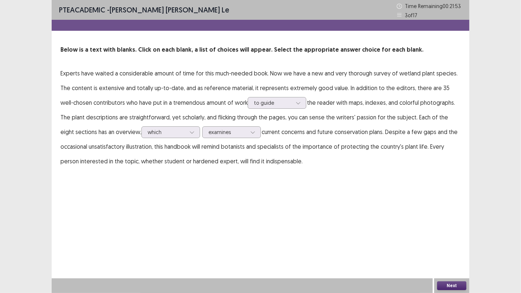
click at [455, 241] on button "Next" at bounding box center [451, 286] width 29 height 9
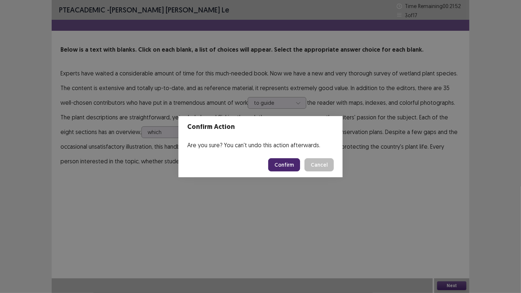
click at [279, 165] on button "Confirm" at bounding box center [284, 164] width 32 height 13
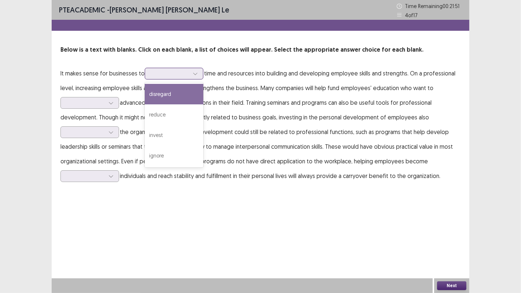
click at [198, 69] on div at bounding box center [195, 73] width 11 height 11
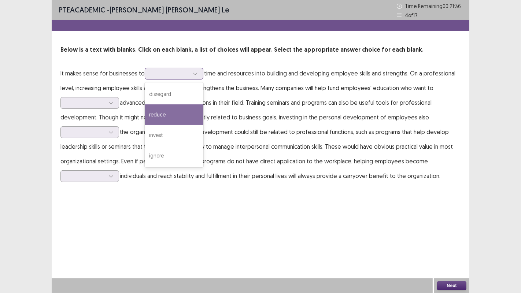
click at [182, 117] on div "reduce" at bounding box center [174, 114] width 59 height 21
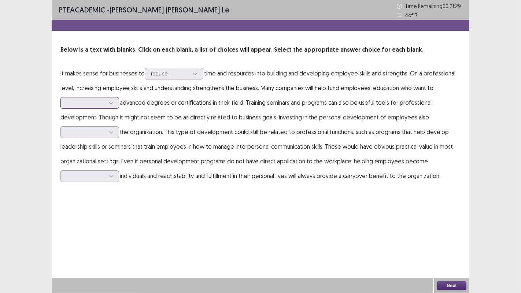
click at [105, 104] on div at bounding box center [86, 103] width 40 height 8
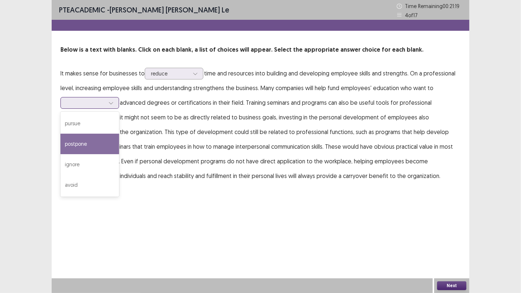
click at [107, 144] on div "postpone" at bounding box center [89, 144] width 59 height 21
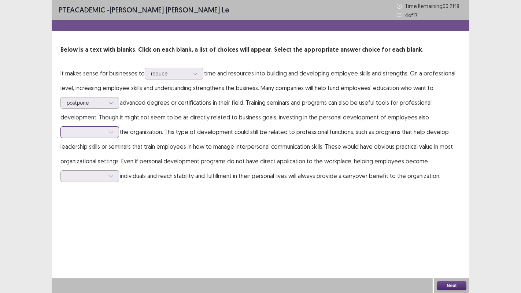
click at [109, 134] on icon at bounding box center [111, 132] width 5 height 5
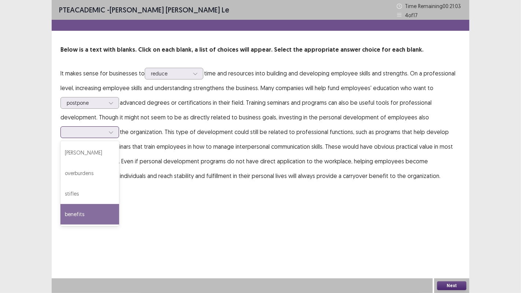
click at [86, 220] on div "benefits" at bounding box center [89, 214] width 59 height 21
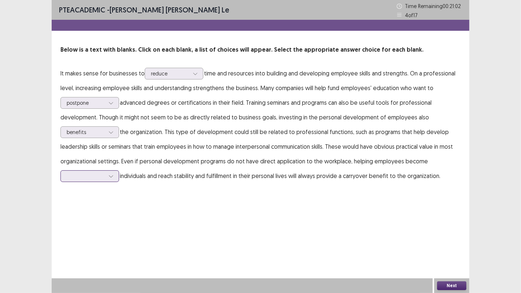
click at [95, 178] on div at bounding box center [86, 176] width 38 height 7
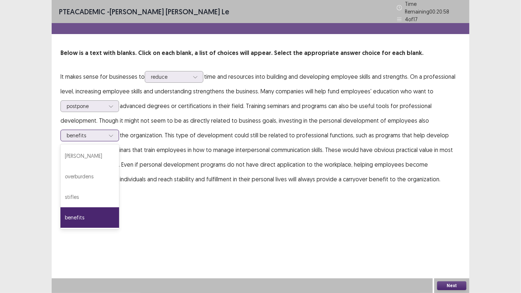
click at [113, 133] on icon at bounding box center [111, 135] width 5 height 5
click at [95, 188] on div "stifles" at bounding box center [89, 197] width 59 height 21
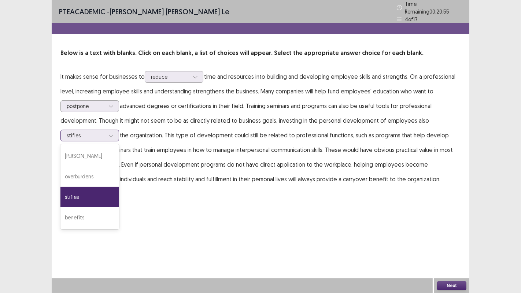
click at [101, 134] on div at bounding box center [86, 135] width 38 height 7
click at [81, 210] on div "benefits" at bounding box center [89, 217] width 59 height 21
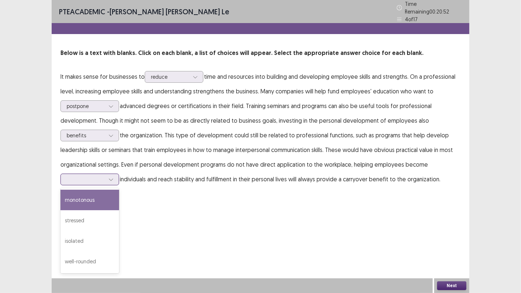
click at [85, 176] on div at bounding box center [86, 179] width 38 height 7
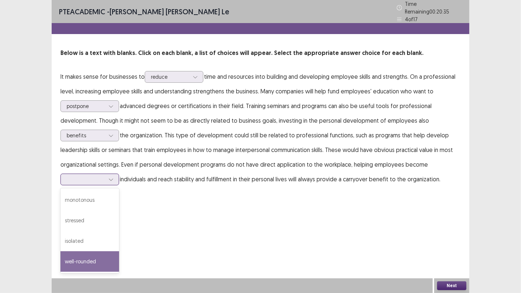
click at [84, 241] on div "well-rounded" at bounding box center [89, 261] width 59 height 21
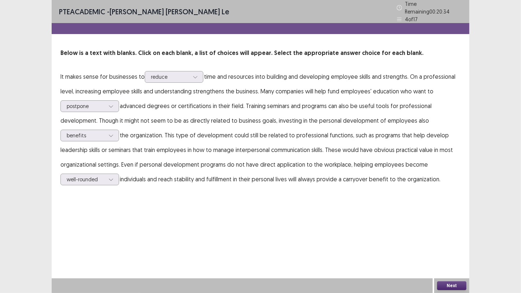
click at [447, 241] on button "Next" at bounding box center [451, 286] width 29 height 9
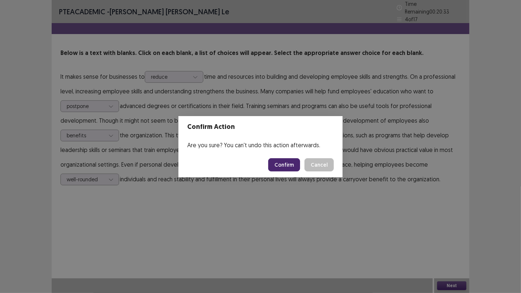
click at [286, 164] on button "Confirm" at bounding box center [284, 164] width 32 height 13
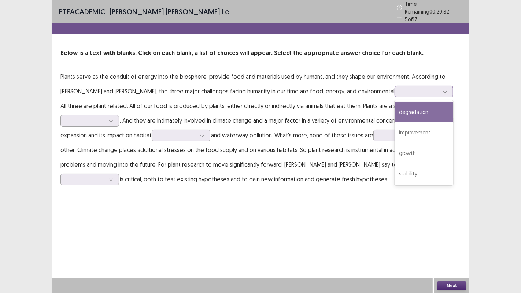
click at [440, 88] on div at bounding box center [445, 91] width 11 height 11
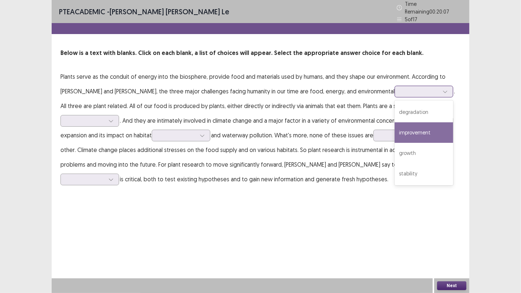
click at [395, 133] on div "improvement" at bounding box center [424, 132] width 59 height 21
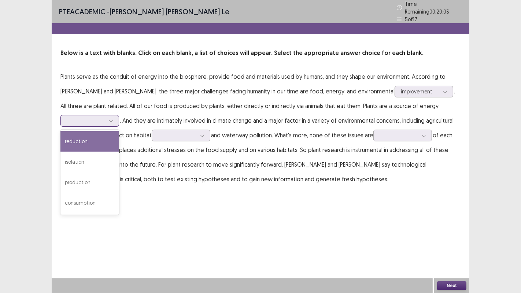
click at [92, 117] on div at bounding box center [86, 120] width 38 height 7
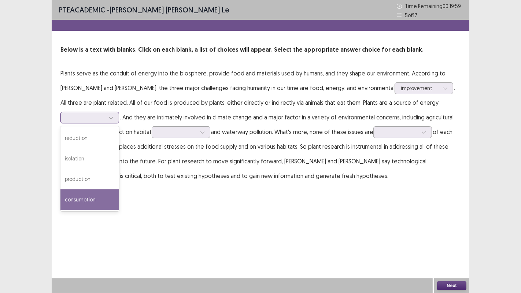
click at [83, 200] on div "consumption" at bounding box center [89, 200] width 59 height 21
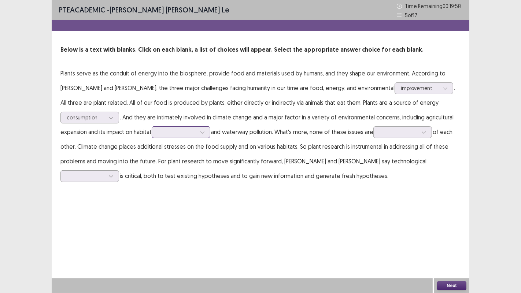
click at [175, 128] on div at bounding box center [177, 132] width 40 height 8
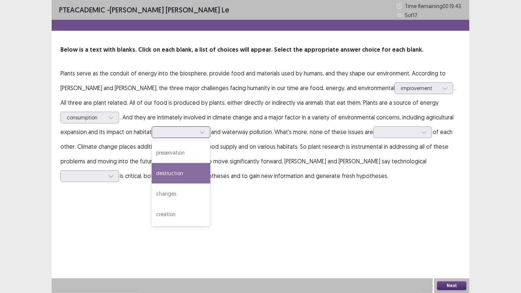
click at [184, 178] on div "destruction" at bounding box center [181, 173] width 59 height 21
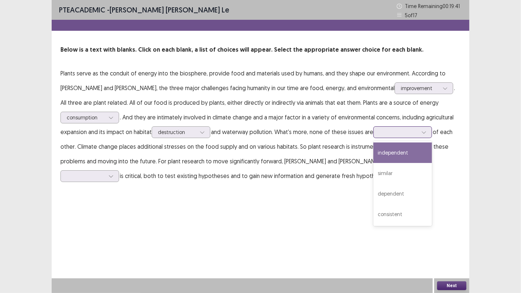
click at [399, 133] on div at bounding box center [399, 132] width 38 height 7
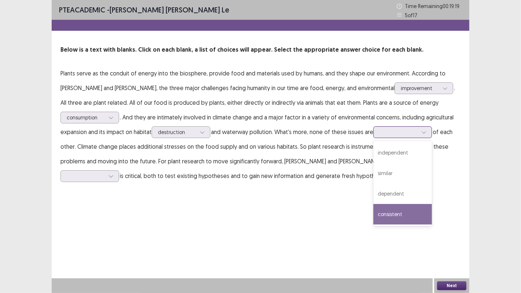
click at [413, 213] on div "consistent" at bounding box center [403, 214] width 59 height 21
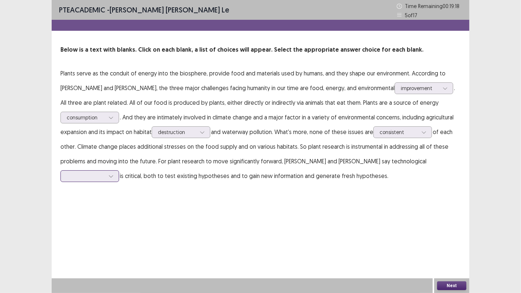
click at [105, 173] on div at bounding box center [86, 176] width 38 height 7
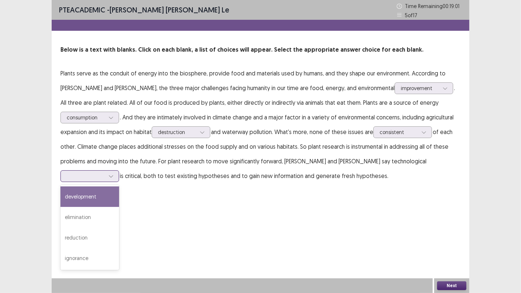
click at [119, 187] on div "development" at bounding box center [89, 197] width 59 height 21
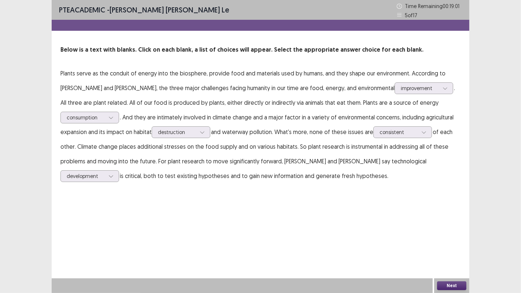
click at [453, 241] on button "Next" at bounding box center [451, 286] width 29 height 9
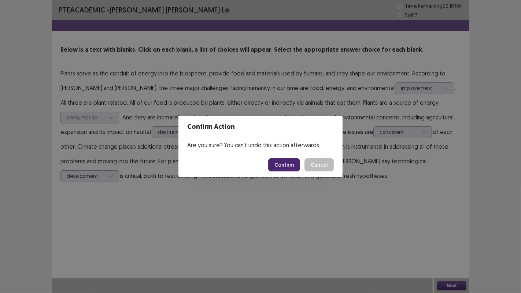
click at [291, 162] on button "Confirm" at bounding box center [284, 164] width 32 height 13
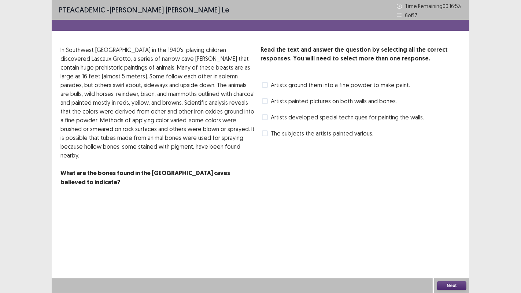
click at [333, 135] on span "The subjects the artists painted various." at bounding box center [322, 133] width 103 height 9
click at [338, 119] on span "Artists developed special techniques for painting the walls." at bounding box center [347, 117] width 153 height 9
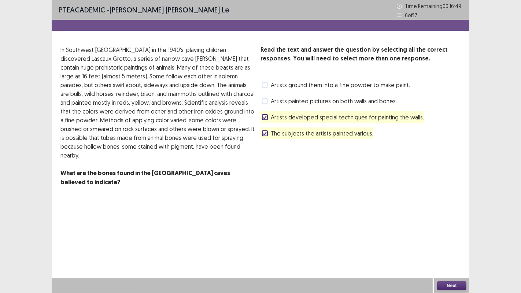
click at [338, 119] on span "Artists developed special techniques for painting the walls." at bounding box center [347, 117] width 153 height 9
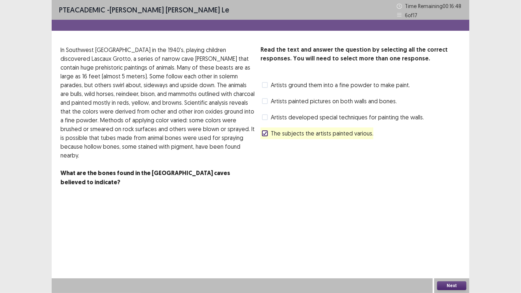
click at [328, 132] on span "The subjects the artists painted various." at bounding box center [322, 133] width 103 height 9
click at [348, 83] on span "Artists ground them into a fine powder to make paint." at bounding box center [340, 85] width 139 height 9
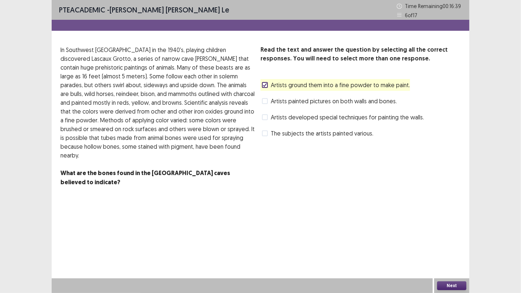
click at [317, 115] on span "Artists developed special techniques for painting the walls." at bounding box center [347, 117] width 153 height 9
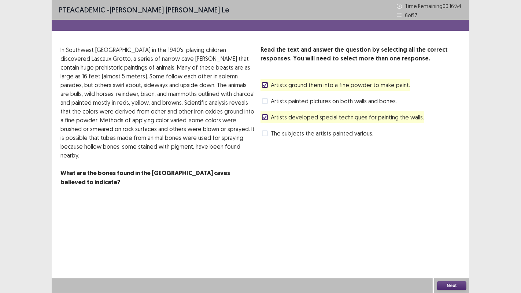
click at [302, 135] on span "The subjects the artists painted various." at bounding box center [322, 133] width 103 height 9
click at [453, 241] on button "Next" at bounding box center [451, 286] width 29 height 9
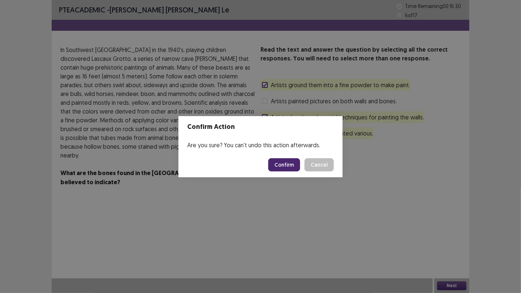
click at [287, 164] on button "Confirm" at bounding box center [284, 164] width 32 height 13
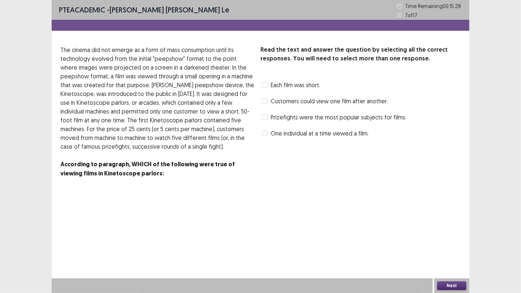
click at [276, 85] on span "Each film was short." at bounding box center [295, 85] width 49 height 9
click at [455, 241] on div "Next" at bounding box center [451, 286] width 35 height 15
click at [453, 241] on button "Next" at bounding box center [451, 286] width 29 height 9
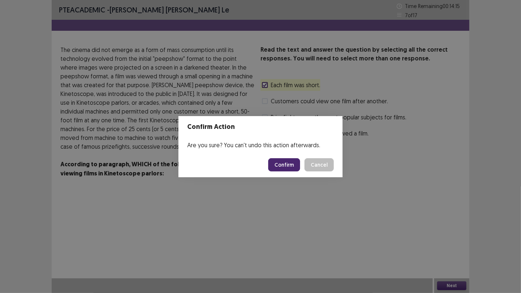
click at [287, 167] on button "Confirm" at bounding box center [284, 164] width 32 height 13
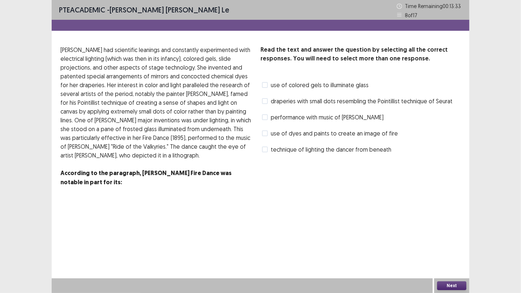
click at [284, 87] on span "use of colored gels to illuminate glass" at bounding box center [320, 85] width 98 height 9
click at [286, 150] on span "technique of lighting the dancer from beneath" at bounding box center [331, 149] width 121 height 9
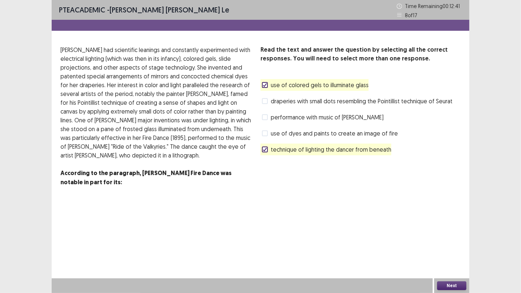
click at [276, 119] on span "performance with music of [PERSON_NAME]" at bounding box center [327, 117] width 113 height 9
click at [287, 103] on span "draperies with small dots resembling the Pointillist technique of Seurat" at bounding box center [362, 101] width 182 height 9
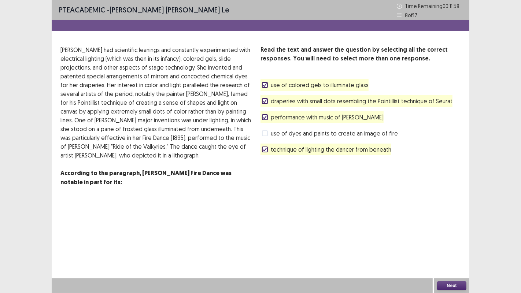
click at [450, 241] on button "Next" at bounding box center [451, 286] width 29 height 9
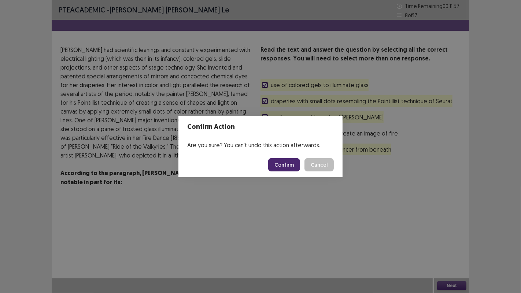
click at [292, 163] on button "Confirm" at bounding box center [284, 164] width 32 height 13
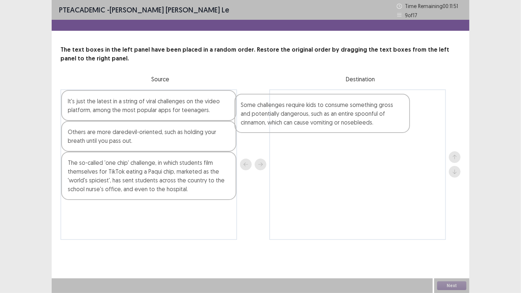
drag, startPoint x: 182, startPoint y: 141, endPoint x: 360, endPoint y: 115, distance: 179.4
click at [360, 115] on div "It's just the latest in a string of viral challenges on the video platform, amo…" at bounding box center [260, 164] width 400 height 151
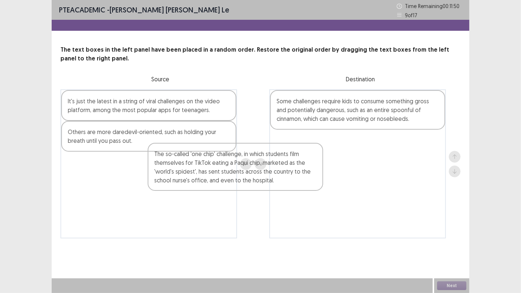
drag, startPoint x: 171, startPoint y: 168, endPoint x: 326, endPoint y: 147, distance: 156.1
click at [326, 147] on div "It's just the latest in a string of viral challenges on the video platform, amo…" at bounding box center [260, 163] width 400 height 149
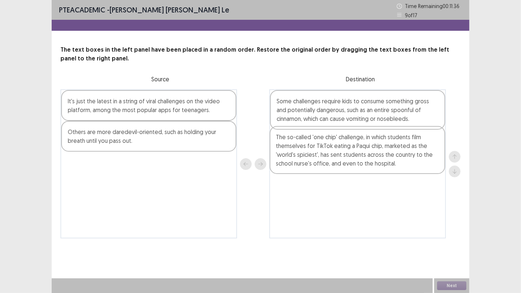
drag, startPoint x: 360, startPoint y: 163, endPoint x: 356, endPoint y: 132, distance: 32.1
click at [356, 132] on div "Some challenges require kids to consume something gross and potentially dangero…" at bounding box center [357, 163] width 177 height 149
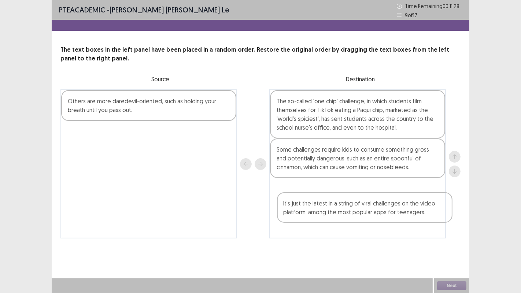
drag, startPoint x: 217, startPoint y: 114, endPoint x: 435, endPoint y: 217, distance: 241.4
click at [435, 217] on div "It's just the latest in a string of viral challenges on the video platform, amo…" at bounding box center [260, 163] width 400 height 149
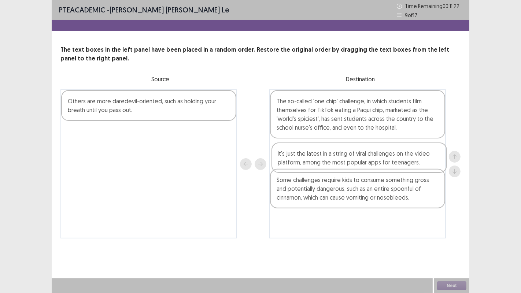
drag, startPoint x: 398, startPoint y: 202, endPoint x: 400, endPoint y: 165, distance: 37.8
click at [400, 165] on div "The so-called 'one chip' challenge, in which students film themselves for TikTo…" at bounding box center [357, 163] width 177 height 149
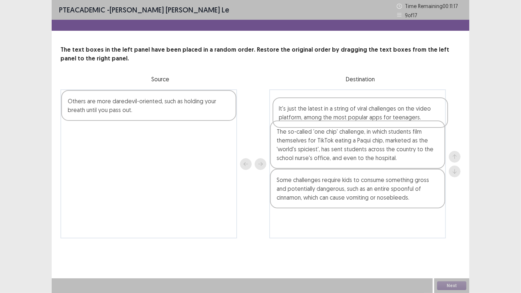
drag, startPoint x: 383, startPoint y: 157, endPoint x: 385, endPoint y: 114, distance: 43.0
click at [385, 114] on div "The so-called 'one chip' challenge, in which students film themselves for TikTo…" at bounding box center [357, 163] width 177 height 149
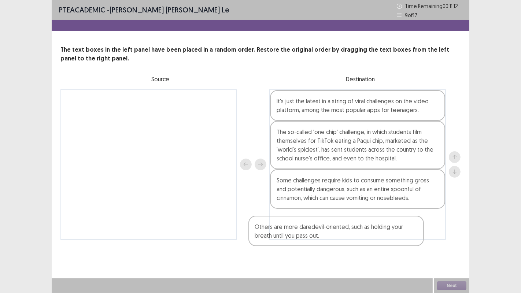
drag, startPoint x: 178, startPoint y: 113, endPoint x: 366, endPoint y: 240, distance: 227.3
click at [366, 240] on div "PTE academic - [PERSON_NAME] [PERSON_NAME] le Time Remaining 00 : 11 : 12 9 of …" at bounding box center [261, 127] width 418 height 255
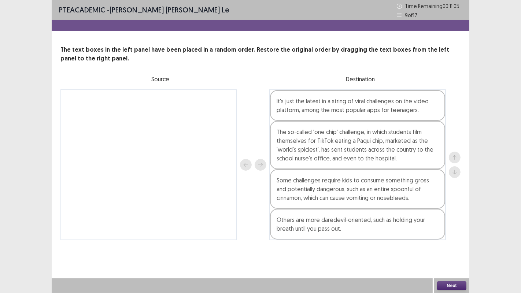
click at [406, 150] on div "The so-called 'one chip' challenge, in which students film themselves for TikTo…" at bounding box center [357, 145] width 175 height 48
click at [402, 71] on div "The text boxes in the left panel have been placed in a random order. Restore th…" at bounding box center [261, 142] width 418 height 195
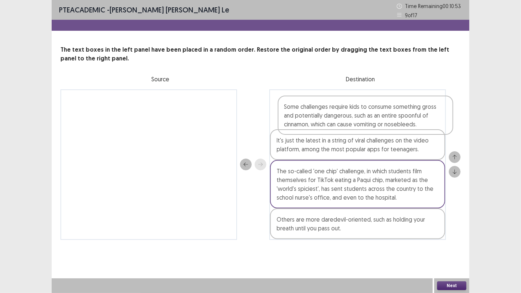
drag, startPoint x: 364, startPoint y: 187, endPoint x: 371, endPoint y: 110, distance: 77.6
click at [371, 110] on div "It's just the latest in a string of viral challenges on the video platform, amo…" at bounding box center [357, 164] width 177 height 151
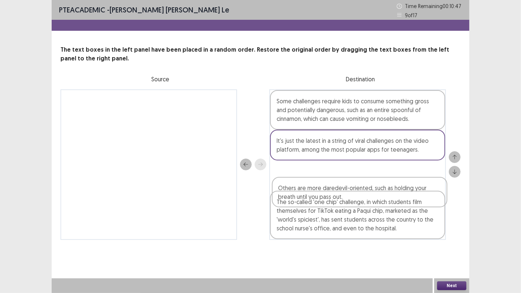
drag, startPoint x: 411, startPoint y: 224, endPoint x: 413, endPoint y: 182, distance: 41.8
click at [413, 182] on div "Some challenges require kids to consume something gross and potentially dangero…" at bounding box center [357, 164] width 177 height 151
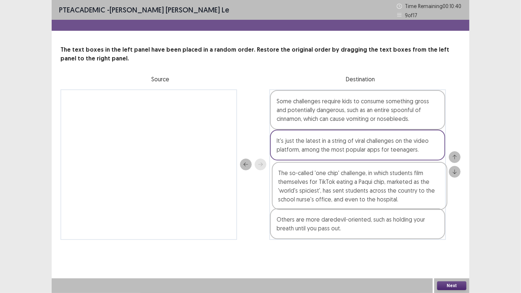
drag, startPoint x: 393, startPoint y: 210, endPoint x: 395, endPoint y: 190, distance: 20.6
click at [395, 190] on div "Some challenges require kids to consume something gross and potentially dangero…" at bounding box center [357, 164] width 177 height 151
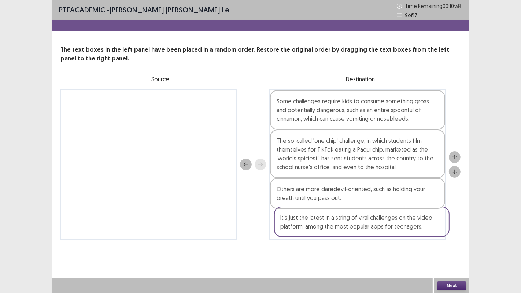
drag, startPoint x: 400, startPoint y: 154, endPoint x: 404, endPoint y: 225, distance: 71.2
click at [404, 225] on div "Some challenges require kids to consume something gross and potentially dangero…" at bounding box center [357, 164] width 177 height 151
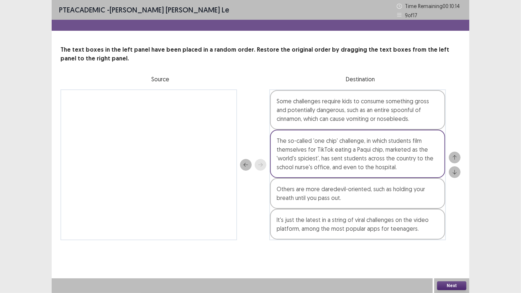
click at [353, 172] on div "The so-called 'one chip' challenge, in which students film themselves for TikTo…" at bounding box center [357, 154] width 175 height 48
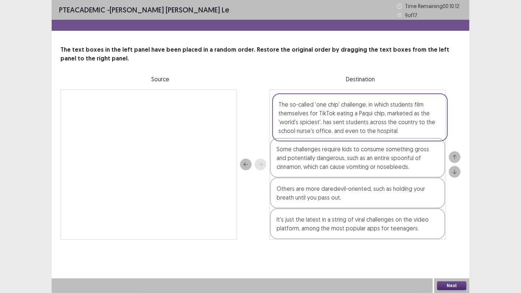
drag, startPoint x: 353, startPoint y: 169, endPoint x: 355, endPoint y: 131, distance: 38.5
click at [355, 131] on div "Some challenges require kids to consume something gross and potentially dangero…" at bounding box center [357, 164] width 177 height 151
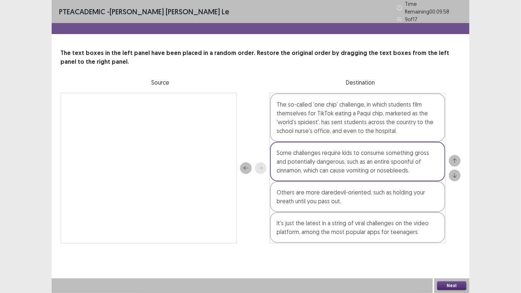
click at [449, 241] on div "Next" at bounding box center [451, 286] width 35 height 15
click at [449, 241] on button "Next" at bounding box center [451, 286] width 29 height 9
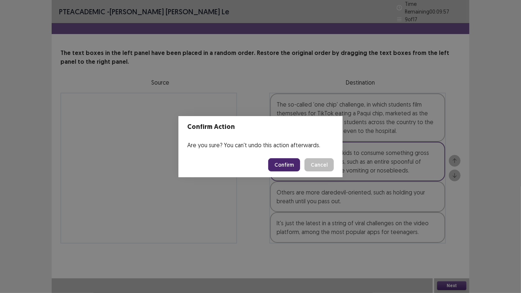
click at [289, 168] on button "Confirm" at bounding box center [284, 164] width 32 height 13
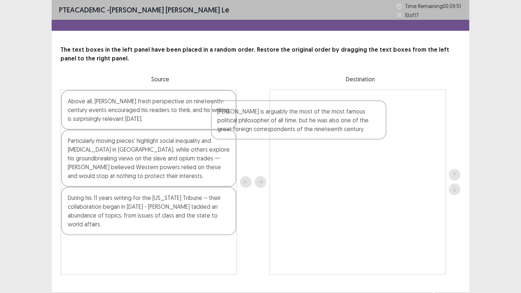
drag, startPoint x: 209, startPoint y: 208, endPoint x: 375, endPoint y: 116, distance: 190.2
click at [375, 116] on div "Above all, [PERSON_NAME] fresh perspective on nineteenth-century events encoura…" at bounding box center [260, 182] width 400 height 186
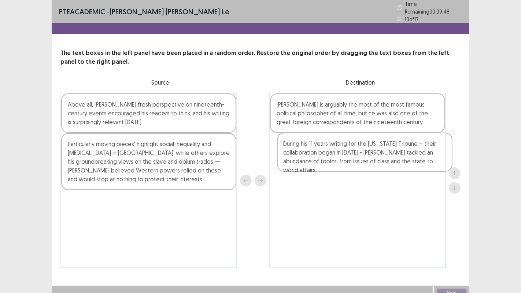
drag, startPoint x: 158, startPoint y: 213, endPoint x: 376, endPoint y: 159, distance: 224.7
click at [376, 159] on div "Above all, [PERSON_NAME] fresh perspective on nineteenth-century events encoura…" at bounding box center [260, 181] width 400 height 176
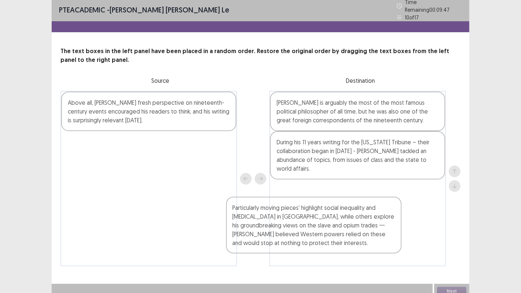
drag, startPoint x: 183, startPoint y: 166, endPoint x: 269, endPoint y: 177, distance: 86.4
click at [349, 234] on div "Above all, [PERSON_NAME] fresh perspective on nineteenth-century events encoura…" at bounding box center [260, 179] width 400 height 176
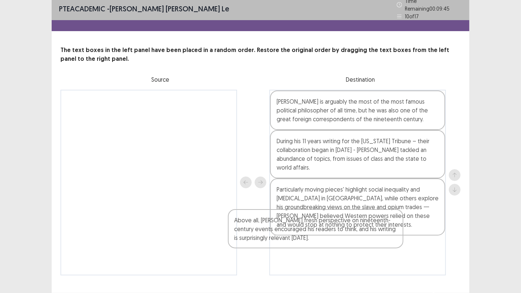
scroll to position [4, 0]
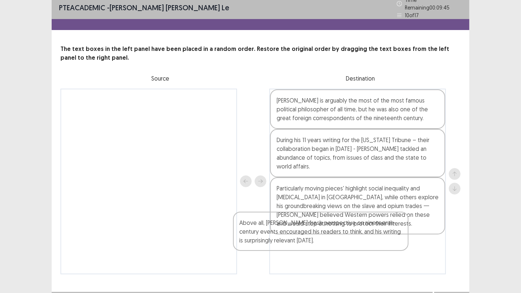
drag, startPoint x: 160, startPoint y: 98, endPoint x: 335, endPoint y: 223, distance: 214.7
click at [335, 225] on div "Above all, [PERSON_NAME] fresh perspective on nineteenth-century events encoura…" at bounding box center [260, 182] width 400 height 186
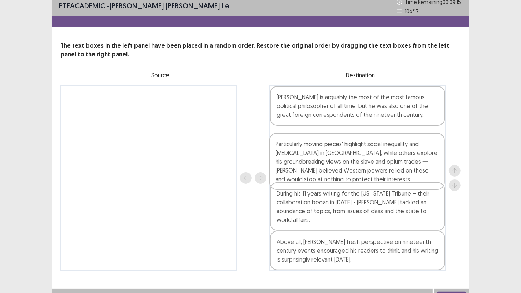
drag, startPoint x: 332, startPoint y: 197, endPoint x: 326, endPoint y: 139, distance: 57.8
click at [326, 139] on div "[PERSON_NAME] is arguably the most of the most famous political philosopher of …" at bounding box center [357, 178] width 177 height 186
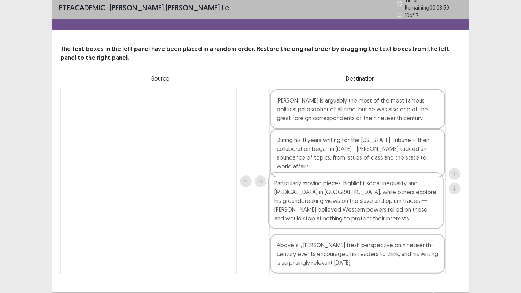
drag, startPoint x: 415, startPoint y: 142, endPoint x: 411, endPoint y: 194, distance: 51.8
click at [411, 194] on div "[PERSON_NAME] is arguably the most of the most famous political philosopher of …" at bounding box center [357, 182] width 177 height 186
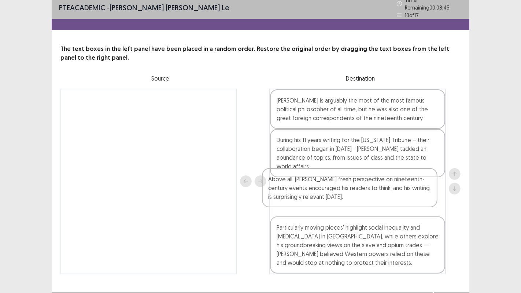
drag, startPoint x: 418, startPoint y: 243, endPoint x: 410, endPoint y: 187, distance: 56.3
click at [410, 187] on div "[PERSON_NAME] is arguably the most of the most famous political philosopher of …" at bounding box center [357, 182] width 177 height 186
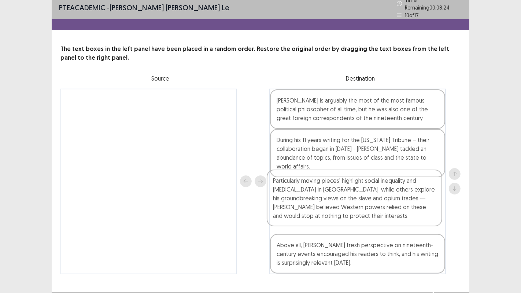
drag, startPoint x: 403, startPoint y: 242, endPoint x: 400, endPoint y: 205, distance: 37.9
click at [400, 205] on div "[PERSON_NAME] is arguably the most of the most famous political philosopher of …" at bounding box center [357, 182] width 177 height 186
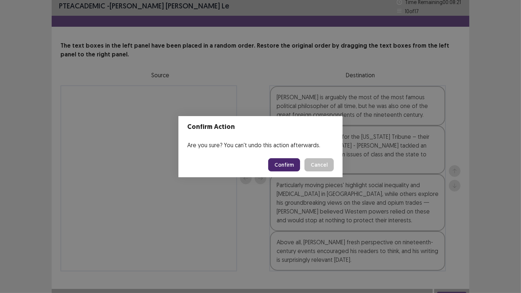
click at [289, 176] on footer "Confirm Cancel" at bounding box center [261, 164] width 164 height 25
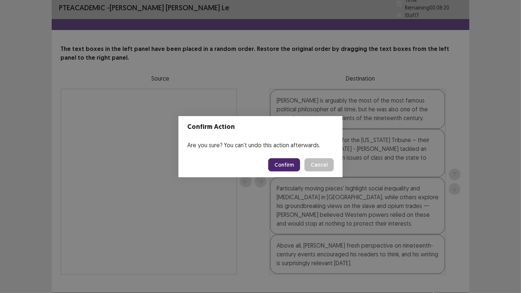
click at [291, 164] on button "Confirm" at bounding box center [284, 164] width 32 height 13
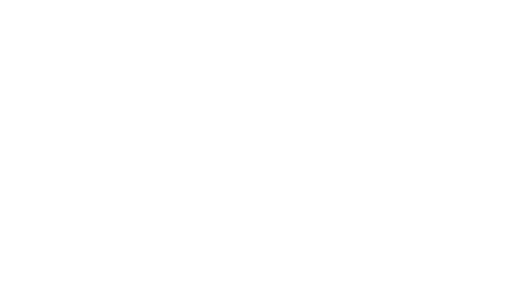
scroll to position [0, 0]
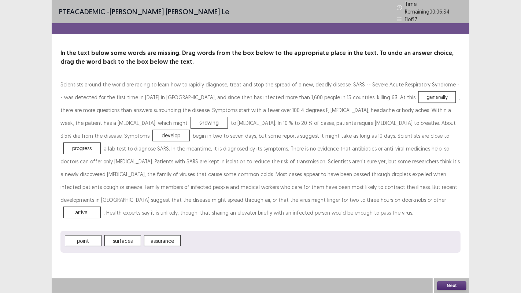
click at [448, 241] on button "Next" at bounding box center [451, 286] width 29 height 9
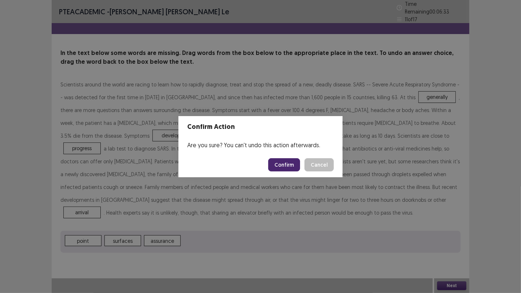
click at [291, 161] on button "Confirm" at bounding box center [284, 164] width 32 height 13
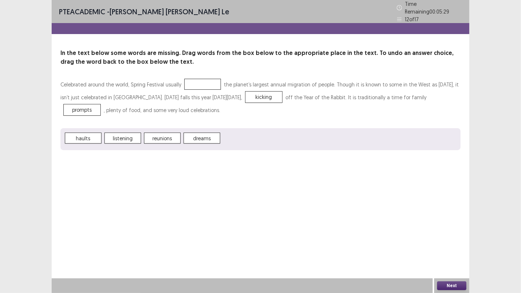
drag, startPoint x: 214, startPoint y: 141, endPoint x: 203, endPoint y: 108, distance: 35.0
click at [203, 108] on div "Celebrated around the world, Spring Festival usually the planet’s largest annua…" at bounding box center [260, 114] width 400 height 72
drag, startPoint x: 208, startPoint y: 128, endPoint x: 208, endPoint y: 114, distance: 13.9
click at [208, 114] on div "Celebrated around the world, Spring Festival usually the planet’s largest annua…" at bounding box center [260, 114] width 400 height 72
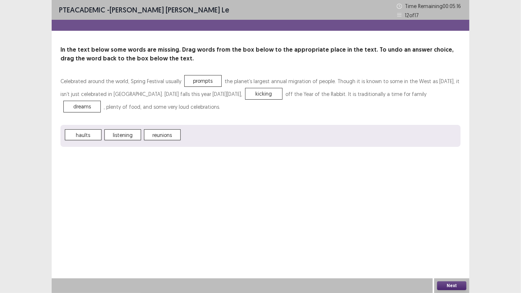
click at [455, 241] on button "Next" at bounding box center [451, 286] width 29 height 9
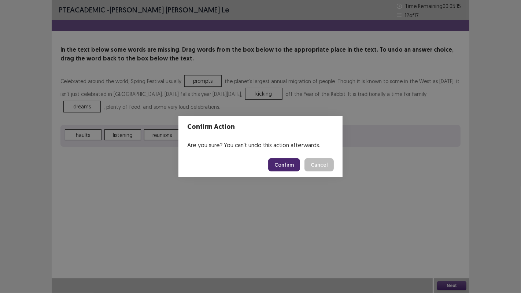
click at [283, 163] on button "Confirm" at bounding box center [284, 164] width 32 height 13
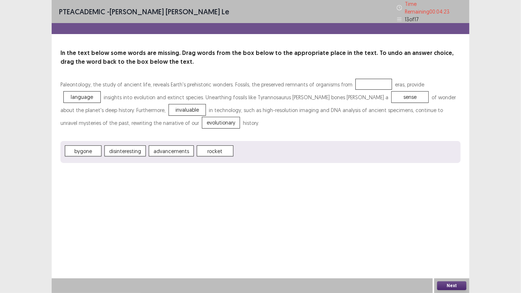
click at [456, 241] on button "Next" at bounding box center [451, 286] width 29 height 9
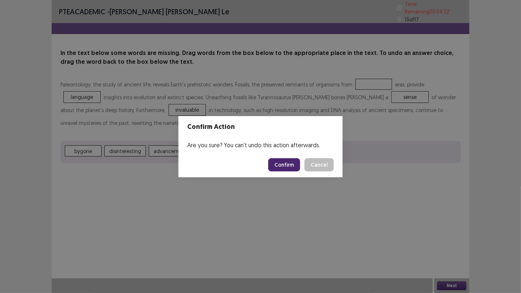
click at [292, 157] on footer "Confirm Cancel" at bounding box center [261, 164] width 164 height 25
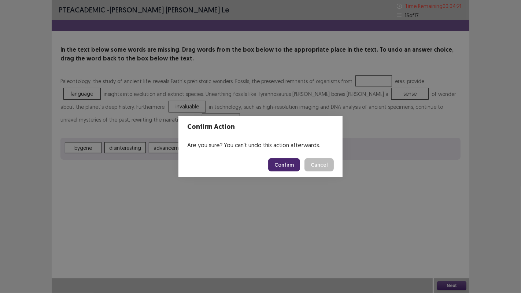
click at [289, 160] on button "Confirm" at bounding box center [284, 164] width 32 height 13
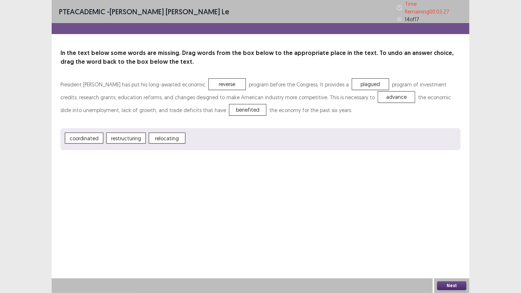
click at [440, 241] on button "Next" at bounding box center [451, 286] width 29 height 9
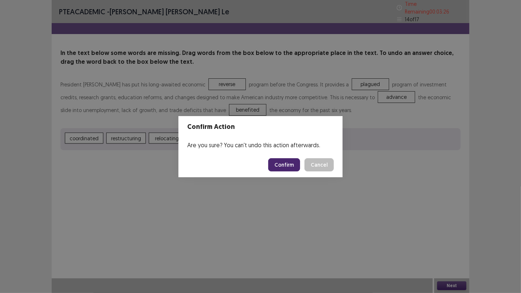
click at [281, 169] on button "Confirm" at bounding box center [284, 164] width 32 height 13
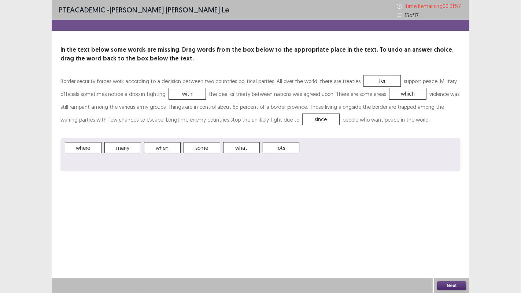
click at [460, 241] on button "Next" at bounding box center [451, 286] width 29 height 9
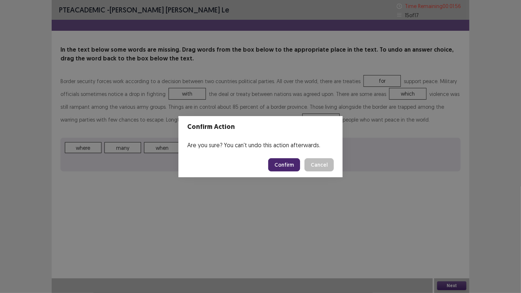
click at [288, 162] on button "Confirm" at bounding box center [284, 164] width 32 height 13
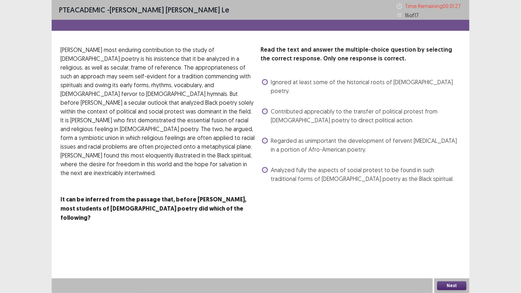
click at [357, 107] on span "Contributed appreciably to the transfer of political protest from [DEMOGRAPHIC_…" at bounding box center [366, 116] width 190 height 18
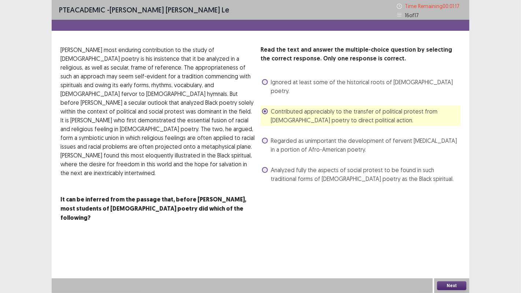
click at [457, 241] on button "Next" at bounding box center [451, 286] width 29 height 9
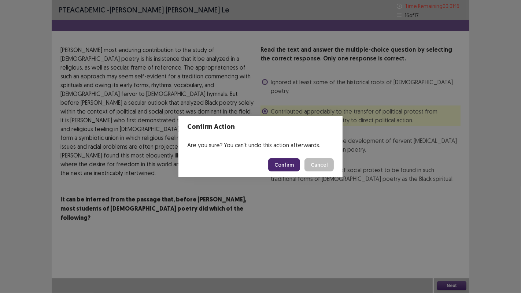
click at [287, 163] on button "Confirm" at bounding box center [284, 164] width 32 height 13
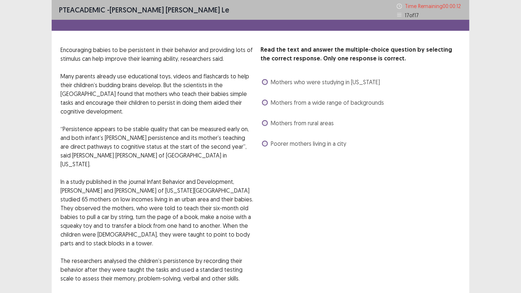
click at [324, 126] on span "Mothers from rural areas" at bounding box center [302, 123] width 63 height 9
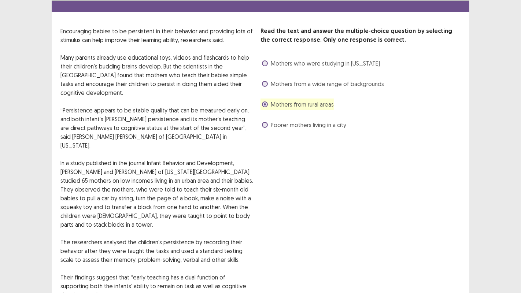
scroll to position [66, 0]
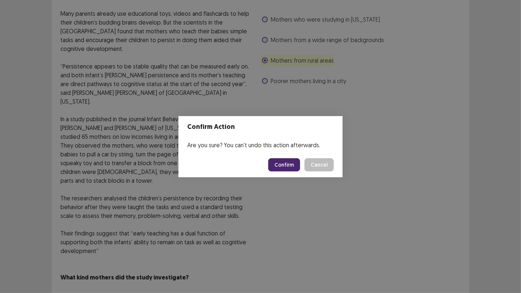
click at [295, 160] on button "Confirm" at bounding box center [284, 164] width 32 height 13
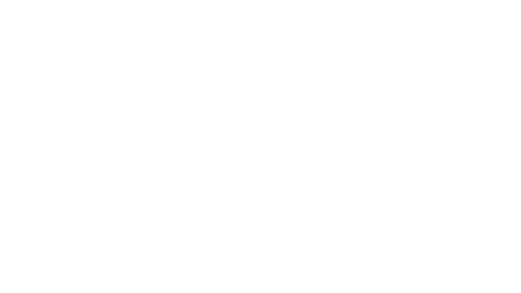
scroll to position [0, 0]
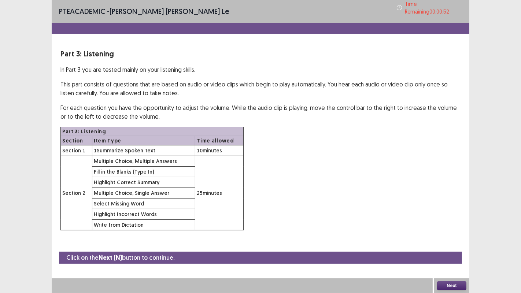
click at [450, 241] on button "Next" at bounding box center [451, 286] width 29 height 9
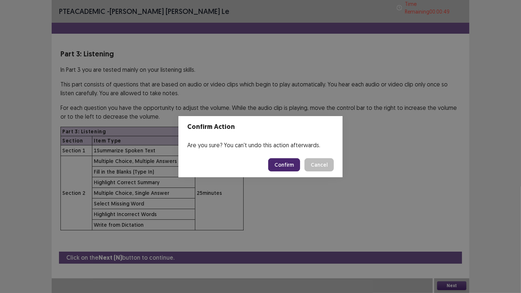
click at [282, 165] on button "Confirm" at bounding box center [284, 164] width 32 height 13
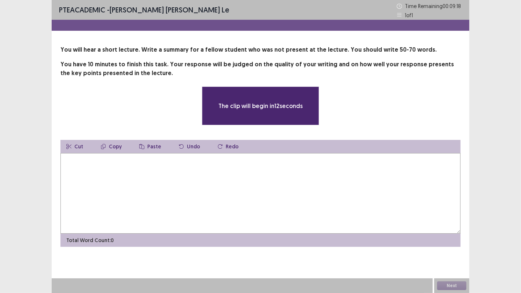
click at [306, 181] on textarea at bounding box center [260, 193] width 400 height 81
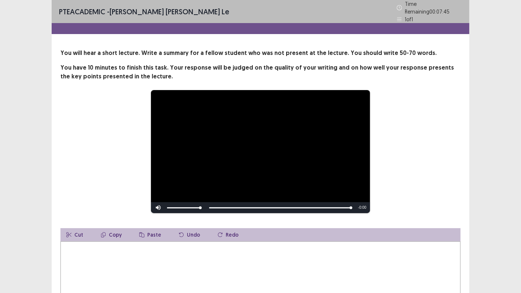
scroll to position [71, 0]
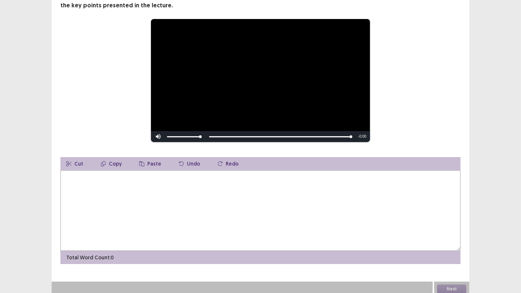
click at [254, 176] on textarea at bounding box center [260, 210] width 400 height 81
type textarea "*"
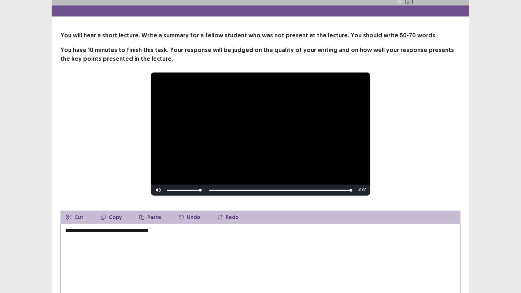
scroll to position [0, 0]
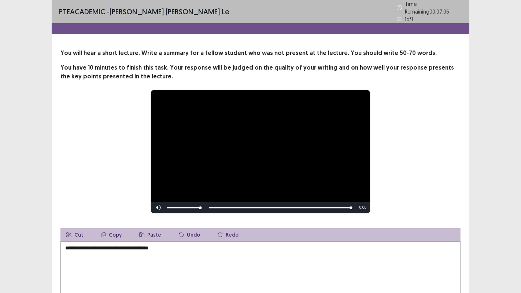
click at [145, 241] on textarea "**********" at bounding box center [260, 282] width 400 height 81
click at [176, 241] on textarea "**********" at bounding box center [260, 282] width 400 height 81
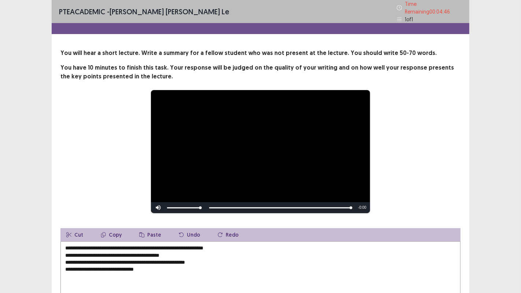
click at [216, 241] on textarea "**********" at bounding box center [260, 282] width 400 height 81
click at [219, 241] on textarea "**********" at bounding box center [260, 282] width 400 height 81
click at [207, 241] on textarea "**********" at bounding box center [260, 282] width 400 height 81
drag, startPoint x: 214, startPoint y: 245, endPoint x: 318, endPoint y: 246, distance: 103.7
click at [318, 241] on textarea "**********" at bounding box center [260, 282] width 400 height 81
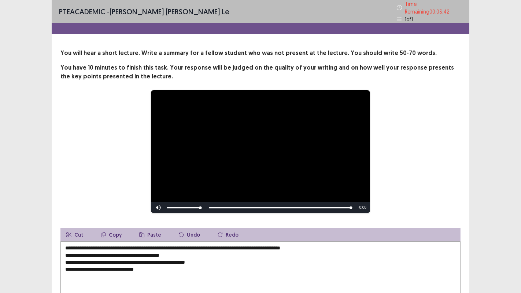
click at [286, 241] on textarea "**********" at bounding box center [260, 282] width 400 height 81
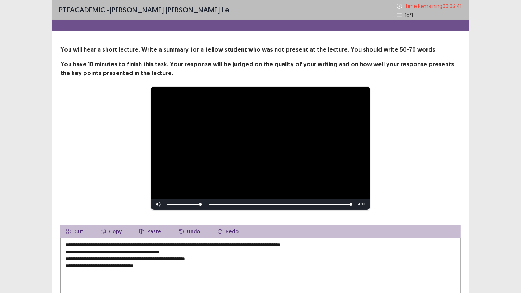
click at [279, 241] on textarea "**********" at bounding box center [260, 278] width 400 height 81
click at [258, 241] on textarea "**********" at bounding box center [260, 278] width 400 height 81
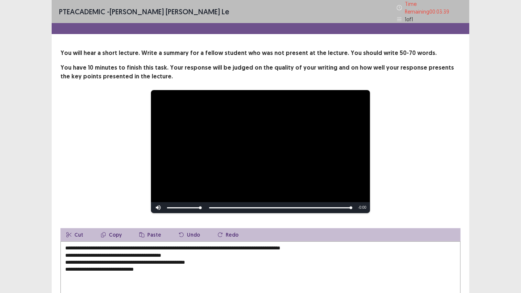
paste textarea "**********"
drag, startPoint x: 147, startPoint y: 265, endPoint x: 98, endPoint y: 263, distance: 49.5
click at [97, 241] on textarea "**********" at bounding box center [260, 282] width 400 height 81
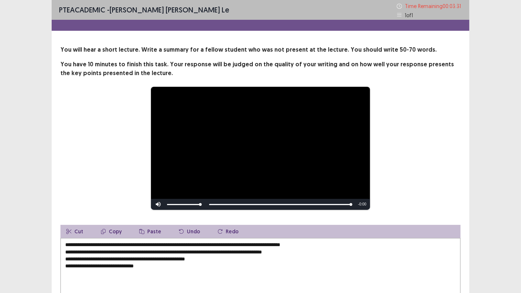
click at [80, 230] on button "Cut" at bounding box center [74, 231] width 29 height 13
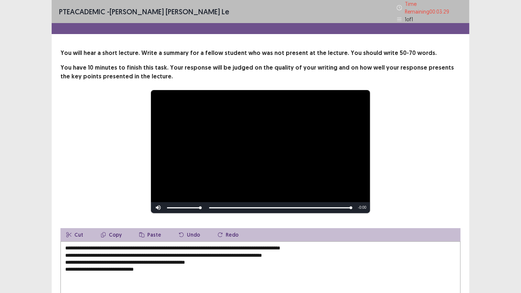
click at [298, 241] on textarea "**********" at bounding box center [260, 282] width 400 height 81
click at [294, 241] on textarea "**********" at bounding box center [260, 282] width 400 height 81
click at [142, 232] on icon "button" at bounding box center [141, 234] width 5 height 5
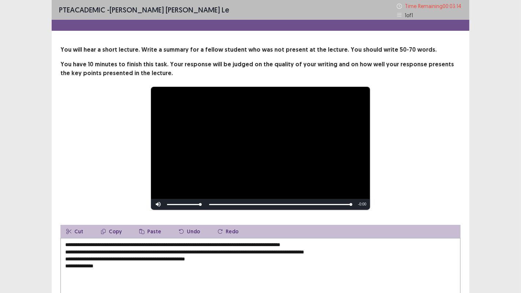
drag, startPoint x: 169, startPoint y: 253, endPoint x: 273, endPoint y: 253, distance: 104.1
click at [273, 241] on textarea "**********" at bounding box center [260, 278] width 400 height 81
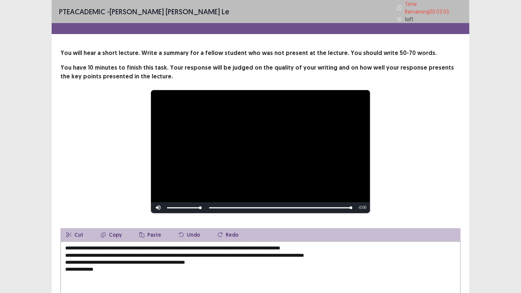
click at [163, 241] on textarea "**********" at bounding box center [260, 282] width 400 height 81
paste textarea "**********"
click at [223, 241] on textarea "**********" at bounding box center [260, 282] width 400 height 81
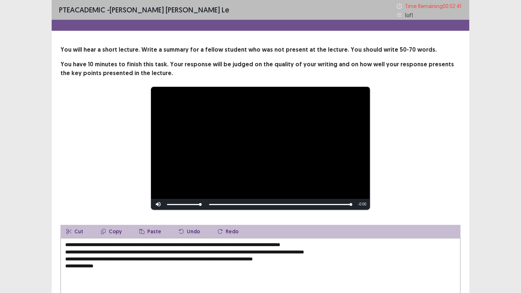
click at [214, 241] on textarea "**********" at bounding box center [260, 278] width 400 height 81
click at [280, 241] on textarea "**********" at bounding box center [260, 278] width 400 height 81
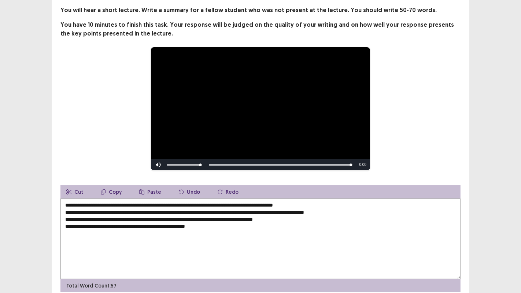
scroll to position [40, 0]
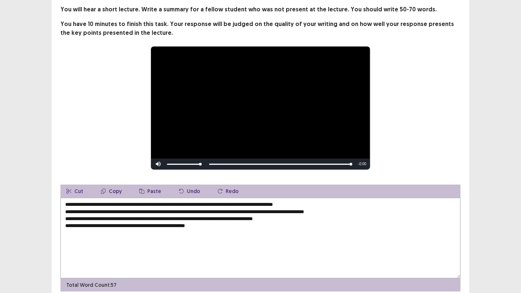
click at [179, 221] on textarea "**********" at bounding box center [260, 238] width 400 height 81
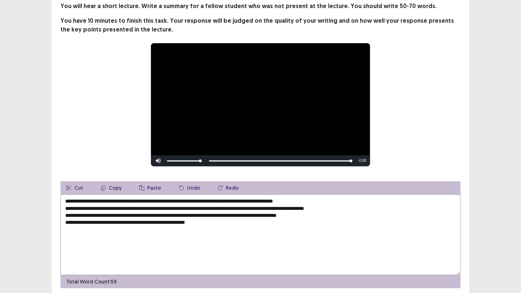
scroll to position [71, 0]
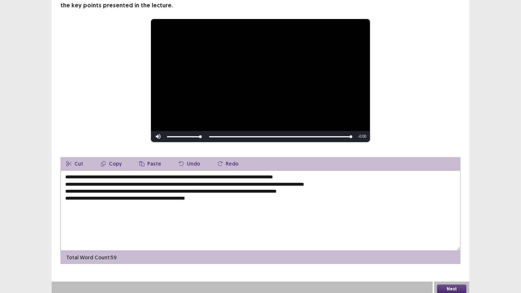
type textarea "**********"
click at [446, 241] on button "Next" at bounding box center [451, 289] width 29 height 9
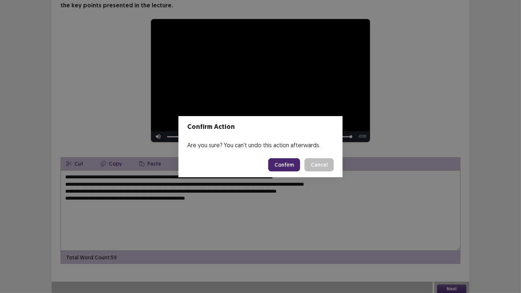
click at [283, 163] on button "Confirm" at bounding box center [284, 164] width 32 height 13
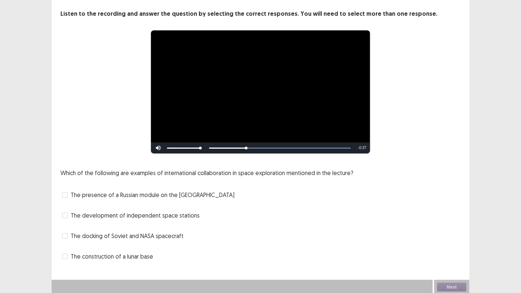
scroll to position [37, 0]
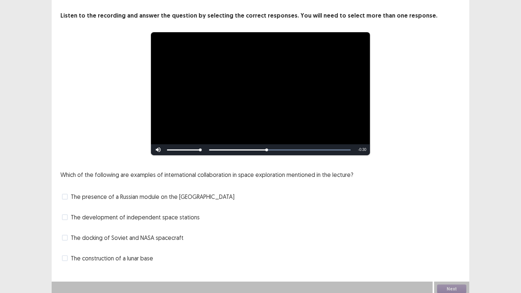
click at [154, 217] on span "The development of independent space stations" at bounding box center [135, 217] width 129 height 9
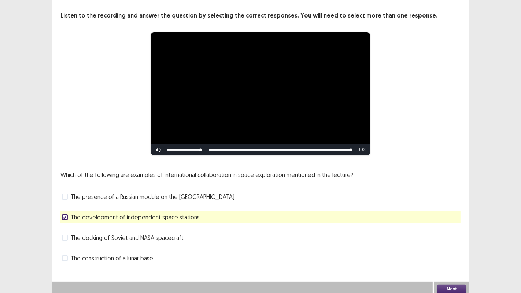
click at [187, 192] on span "The presence of a Russian module on the [GEOGRAPHIC_DATA]" at bounding box center [153, 196] width 164 height 9
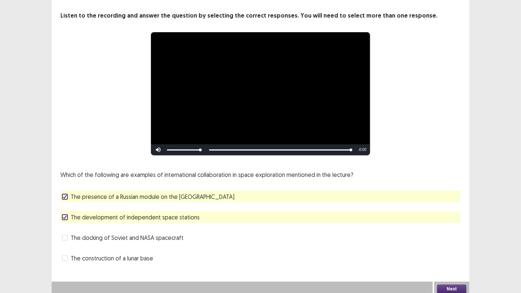
click at [137, 241] on span "The construction of a lunar base" at bounding box center [112, 258] width 82 height 9
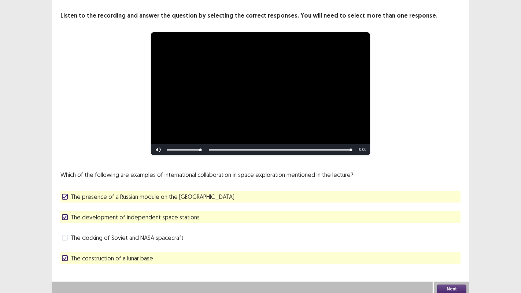
click at [439, 241] on button "Next" at bounding box center [451, 289] width 29 height 9
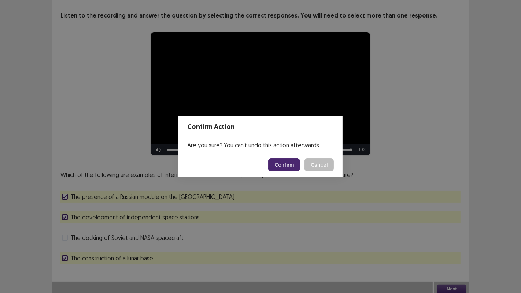
click at [286, 160] on button "Confirm" at bounding box center [284, 164] width 32 height 13
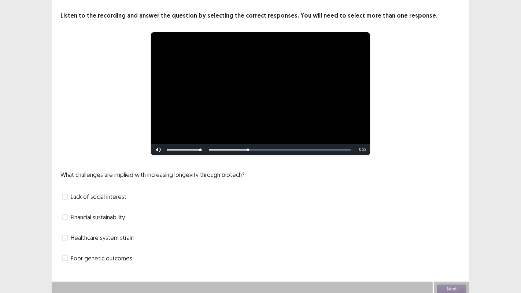
click at [125, 238] on span "Healthcare system strain" at bounding box center [102, 238] width 63 height 9
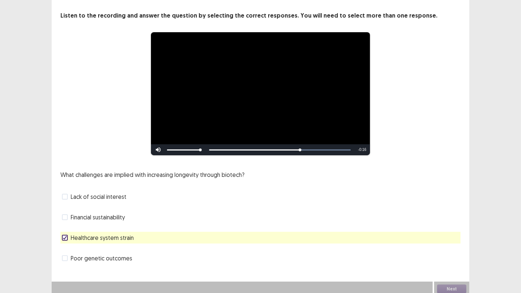
click at [117, 213] on span "Financial sustainability" at bounding box center [98, 217] width 54 height 9
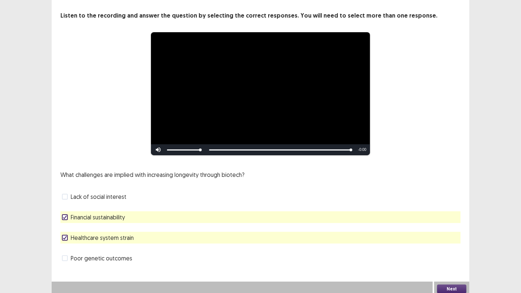
click at [166, 194] on div "Lack of social interest" at bounding box center [260, 197] width 400 height 12
click at [113, 194] on span "Lack of social interest" at bounding box center [99, 196] width 56 height 9
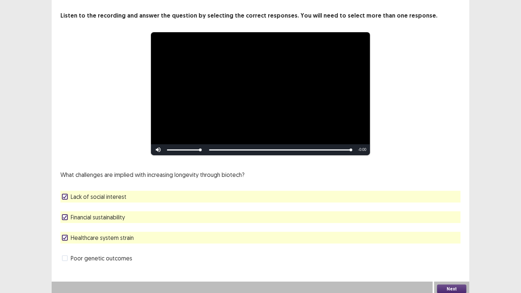
click at [449, 241] on button "Next" at bounding box center [451, 289] width 29 height 9
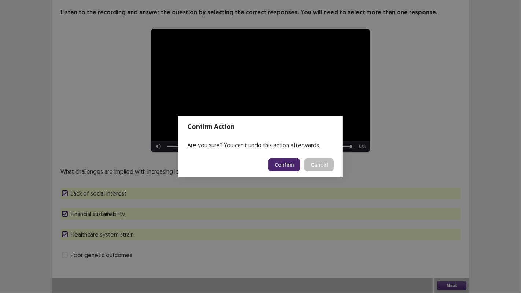
click at [325, 162] on button "Cancel" at bounding box center [319, 164] width 29 height 13
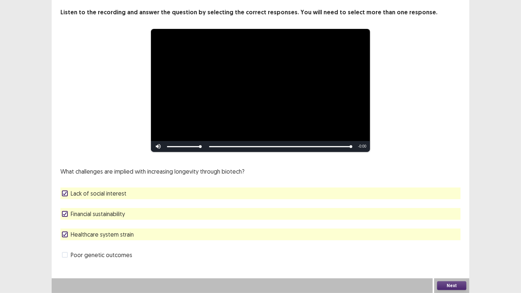
click at [444, 241] on button "Next" at bounding box center [451, 286] width 29 height 9
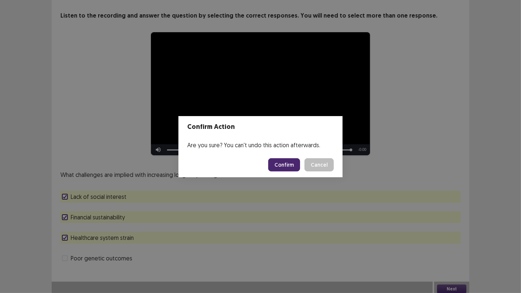
click at [321, 161] on button "Cancel" at bounding box center [319, 164] width 29 height 13
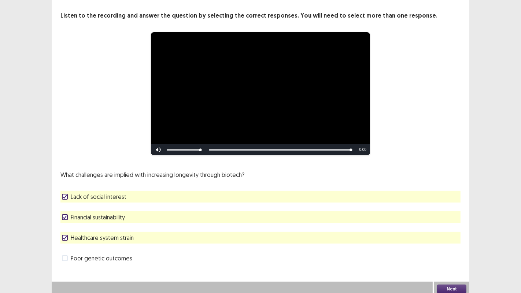
click at [176, 241] on div "Poor genetic outcomes" at bounding box center [260, 259] width 400 height 12
click at [67, 241] on label "Poor genetic outcomes" at bounding box center [97, 258] width 70 height 9
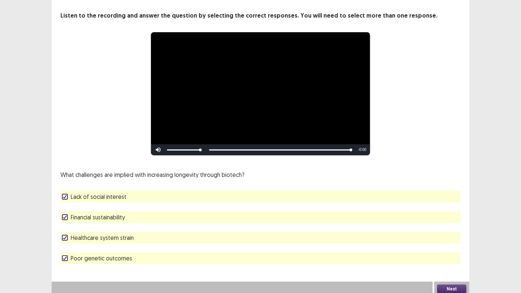
click at [93, 192] on span "Lack of social interest" at bounding box center [99, 196] width 56 height 9
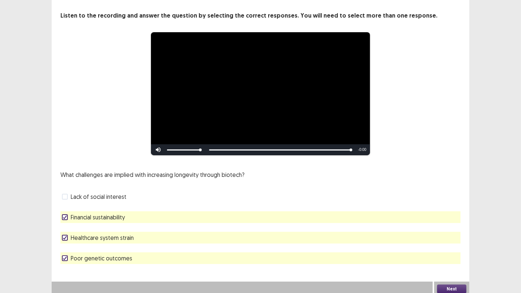
click at [450, 241] on button "Next" at bounding box center [451, 289] width 29 height 9
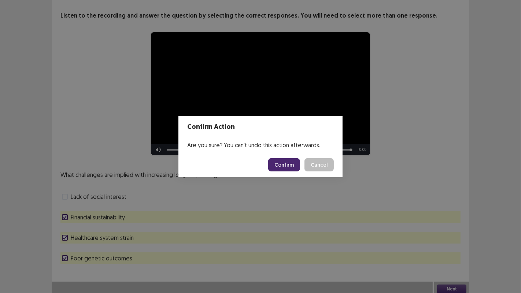
click at [282, 161] on button "Confirm" at bounding box center [284, 164] width 32 height 13
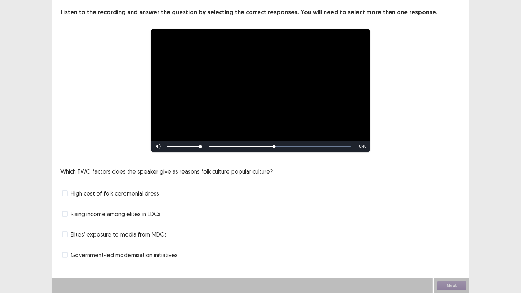
click at [148, 194] on span "High cost of folk ceremonial dress" at bounding box center [115, 193] width 88 height 9
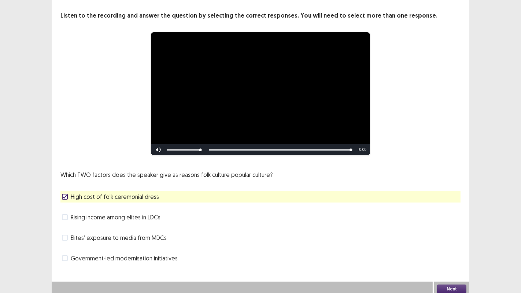
click at [158, 214] on span "Rising income among elites in LDCs" at bounding box center [116, 217] width 90 height 9
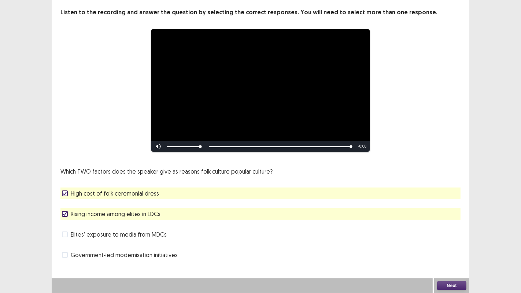
click at [157, 241] on span "Government‑led modernisation initiatives" at bounding box center [124, 255] width 107 height 9
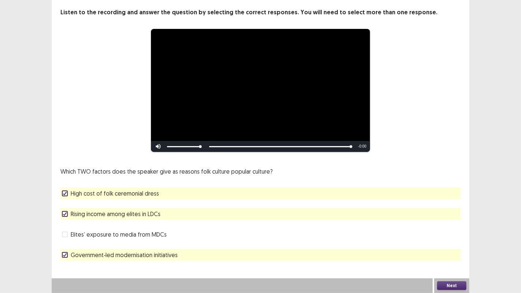
click at [443, 241] on button "Next" at bounding box center [451, 286] width 29 height 9
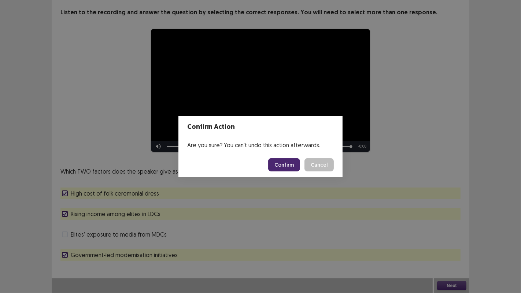
click at [285, 162] on button "Confirm" at bounding box center [284, 164] width 32 height 13
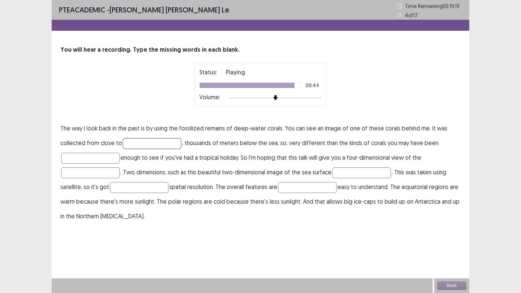
click at [171, 146] on input "text" at bounding box center [152, 143] width 59 height 11
type input "*****"
click at [89, 156] on input "text" at bounding box center [90, 158] width 59 height 11
type input "*********"
click at [99, 176] on input "text" at bounding box center [90, 173] width 59 height 11
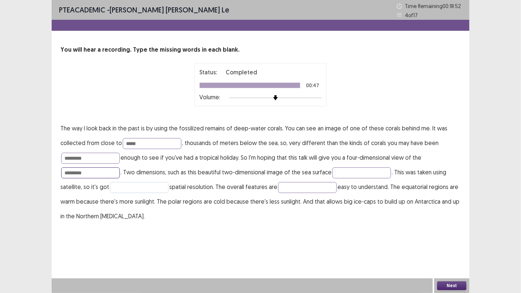
type input "*********"
click at [153, 188] on input "text" at bounding box center [139, 187] width 59 height 11
click at [291, 187] on input "text" at bounding box center [307, 187] width 59 height 11
click at [343, 173] on input "text" at bounding box center [361, 173] width 59 height 11
type input "*"
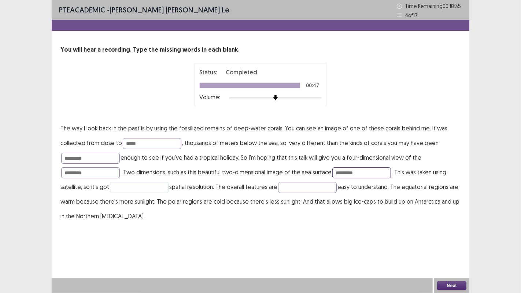
type input "*********"
click at [158, 191] on input "text" at bounding box center [139, 187] width 59 height 11
type input "*****"
click at [305, 187] on input "text" at bounding box center [307, 187] width 59 height 11
type input "********"
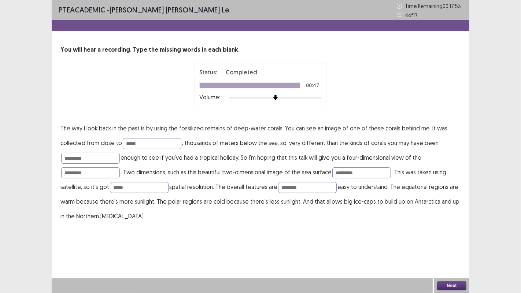
click at [464, 241] on button "Next" at bounding box center [451, 286] width 29 height 9
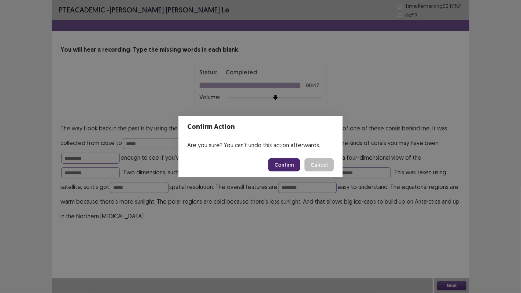
drag, startPoint x: 277, startPoint y: 169, endPoint x: 282, endPoint y: 172, distance: 5.4
click at [280, 173] on footer "Confirm Cancel" at bounding box center [261, 164] width 164 height 25
click at [282, 169] on button "Confirm" at bounding box center [284, 164] width 32 height 13
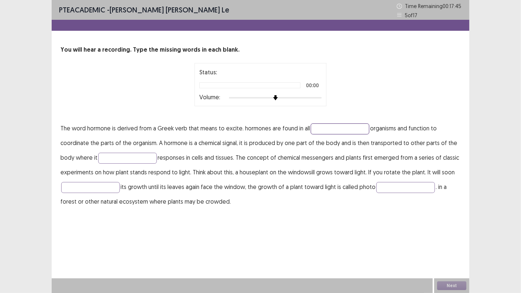
click at [331, 124] on input "text" at bounding box center [340, 129] width 59 height 11
type input "*"
type input "********"
click at [124, 159] on input "text" at bounding box center [127, 158] width 59 height 11
type input "****"
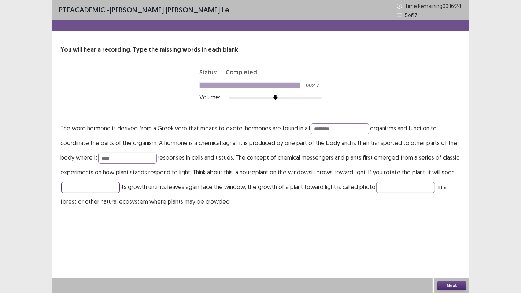
click at [103, 187] on input "text" at bounding box center [90, 187] width 59 height 11
click at [381, 188] on input "text" at bounding box center [405, 187] width 59 height 11
type input "*******"
click at [80, 189] on input "text" at bounding box center [90, 187] width 59 height 11
type input "*******"
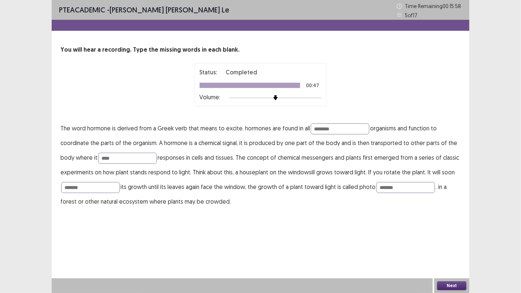
click at [446, 241] on button "Next" at bounding box center [451, 286] width 29 height 9
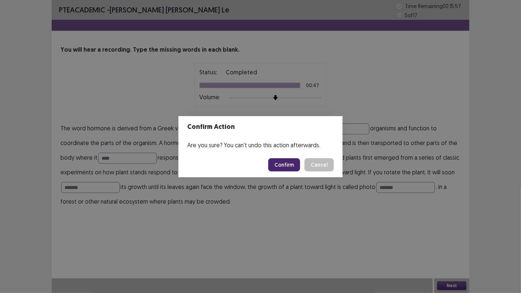
click at [282, 160] on button "Confirm" at bounding box center [284, 164] width 32 height 13
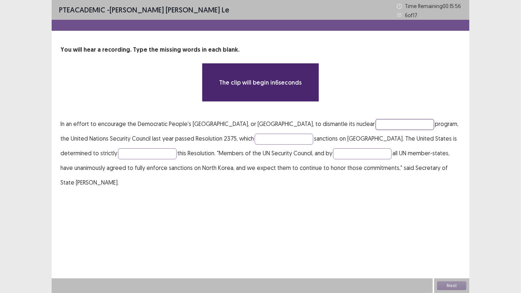
click at [376, 125] on input "text" at bounding box center [405, 124] width 59 height 11
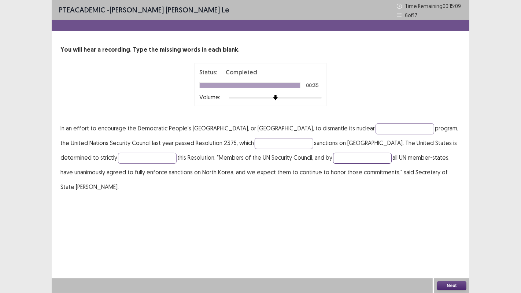
click at [333, 157] on input "text" at bounding box center [362, 158] width 59 height 11
type input "*********"
click at [118, 159] on input "text" at bounding box center [147, 158] width 59 height 11
type input "**********"
click at [264, 143] on input "text" at bounding box center [284, 143] width 59 height 11
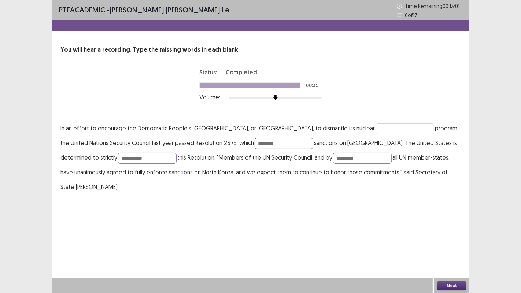
type input "********"
click at [376, 130] on input "text" at bounding box center [405, 129] width 59 height 11
type input "***"
click at [459, 241] on button "Next" at bounding box center [451, 286] width 29 height 9
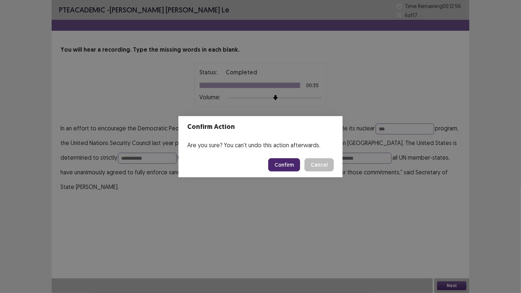
click at [284, 166] on button "Confirm" at bounding box center [284, 164] width 32 height 13
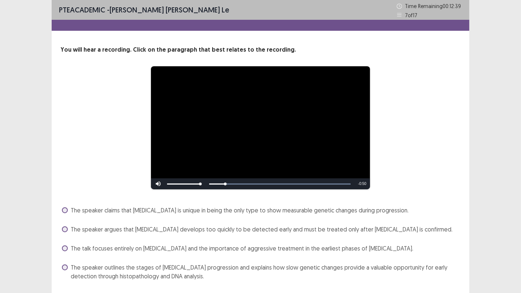
scroll to position [21, 0]
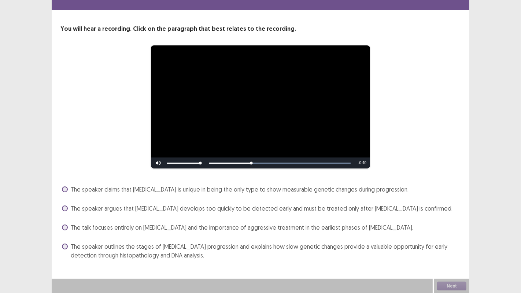
click at [267, 241] on span "The speaker outlines the stages of [MEDICAL_DATA] progression and explains how …" at bounding box center [266, 251] width 390 height 18
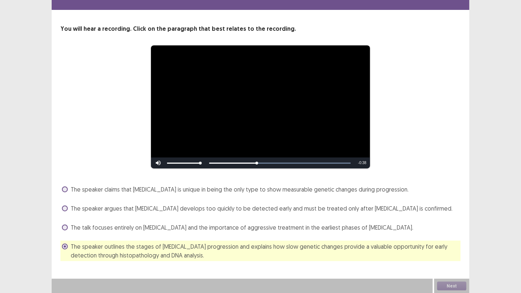
click at [316, 227] on span "The talk focuses entirely on [MEDICAL_DATA] and the importance of aggressive tr…" at bounding box center [242, 227] width 343 height 9
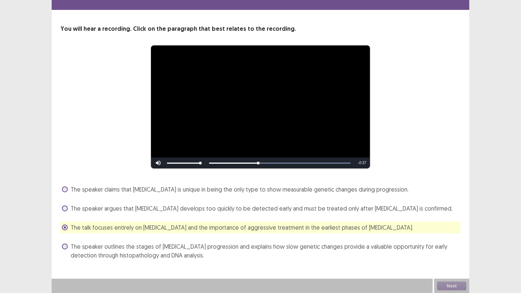
click at [290, 241] on div "The speaker outlines the stages of [MEDICAL_DATA] progression and explains how …" at bounding box center [260, 251] width 400 height 21
click at [265, 241] on span "The speaker outlines the stages of [MEDICAL_DATA] progression and explains how …" at bounding box center [266, 251] width 390 height 18
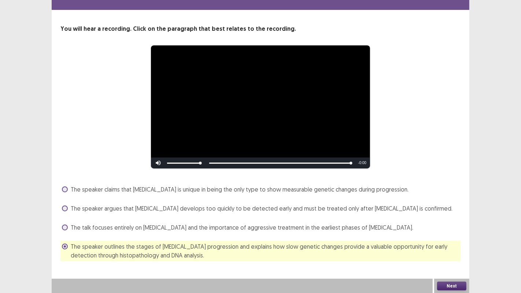
click at [216, 209] on span "The speaker argues that [MEDICAL_DATA] develops too quickly to be detected earl…" at bounding box center [262, 208] width 382 height 9
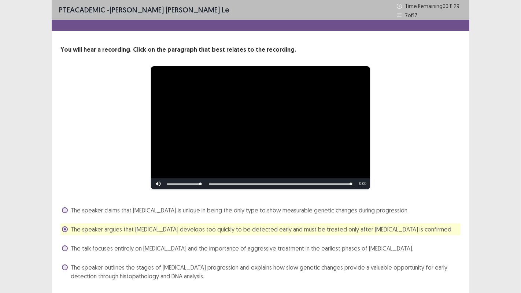
click at [216, 210] on span "The speaker claims that [MEDICAL_DATA] is unique in being the only type to show…" at bounding box center [240, 210] width 338 height 9
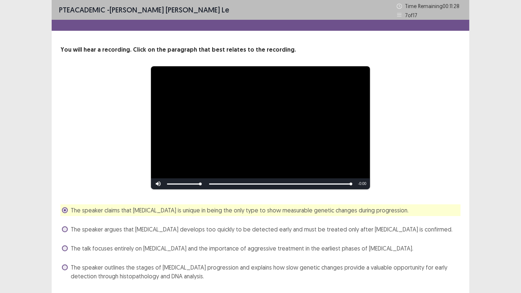
click at [212, 220] on div "The speaker claims that colon cancer is unique in being the only type to show m…" at bounding box center [260, 244] width 400 height 78
click at [179, 277] on span "The speaker outlines the stages of [MEDICAL_DATA] progression and explains how …" at bounding box center [266, 272] width 390 height 18
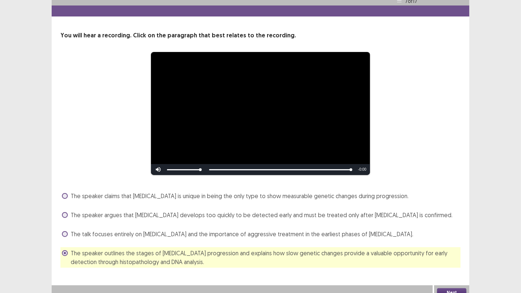
scroll to position [21, 0]
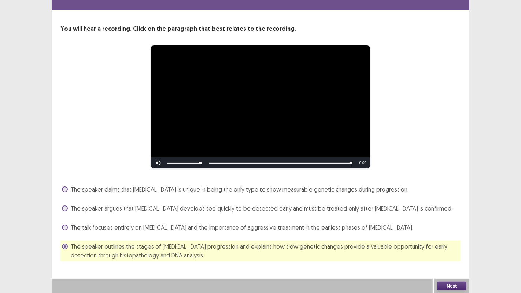
click at [449, 287] on button "Next" at bounding box center [451, 286] width 29 height 9
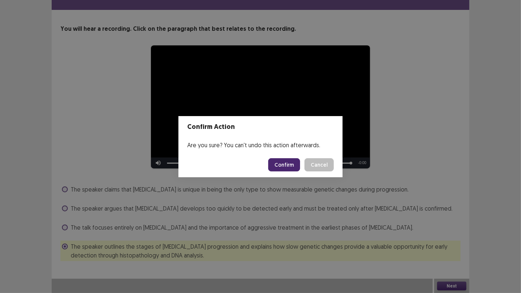
click at [285, 166] on button "Confirm" at bounding box center [284, 164] width 32 height 13
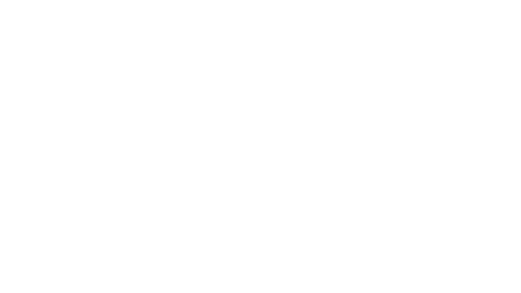
scroll to position [0, 0]
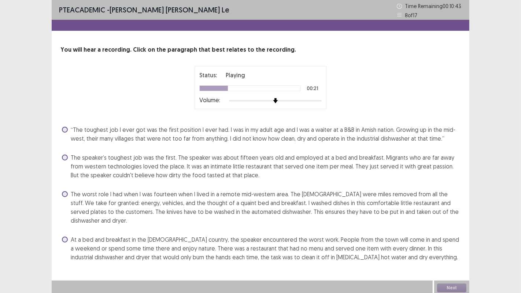
click at [425, 238] on span "At a bed and breakfast in the Amish country, the speaker encountered the worst …" at bounding box center [266, 248] width 390 height 26
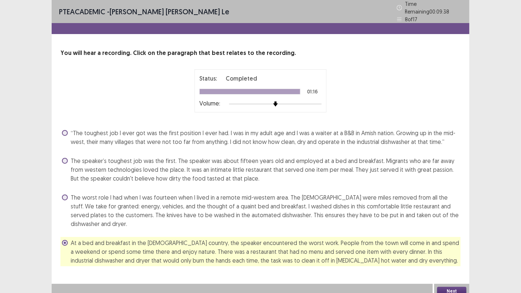
click at [390, 209] on span "The worst role I had when I was fourteen when I lived in a remote mid-western a…" at bounding box center [266, 210] width 390 height 35
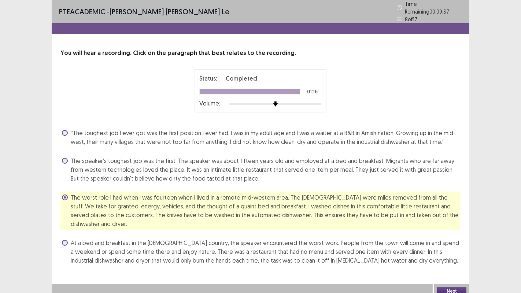
click at [440, 287] on button "Next" at bounding box center [451, 291] width 29 height 9
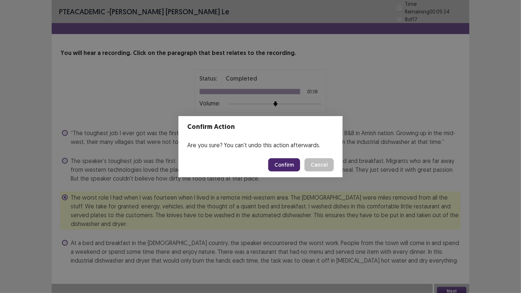
click at [329, 166] on button "Cancel" at bounding box center [319, 164] width 29 height 13
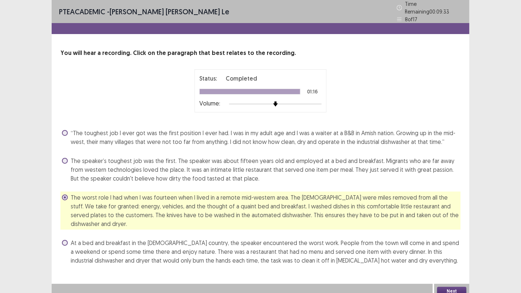
click at [247, 240] on span "At a bed and breakfast in the Amish country, the speaker encountered the worst …" at bounding box center [266, 252] width 390 height 26
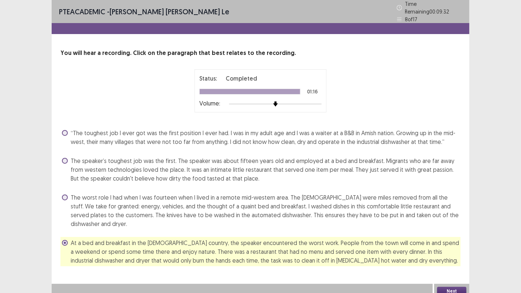
drag, startPoint x: 475, startPoint y: 293, endPoint x: 461, endPoint y: 290, distance: 14.2
click at [471, 293] on div "PTE academic - ngoc cam ly le Time Remaining 00 : 09 : 32 8 of 17 You will hear…" at bounding box center [260, 149] width 521 height 299
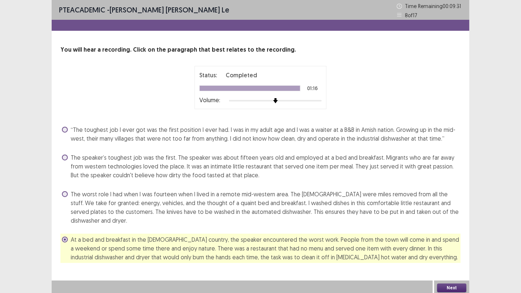
click at [452, 290] on button "Next" at bounding box center [451, 288] width 29 height 9
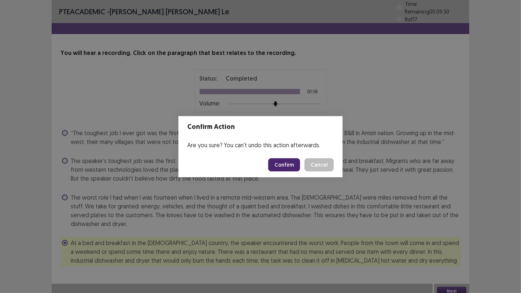
click at [291, 162] on button "Confirm" at bounding box center [284, 164] width 32 height 13
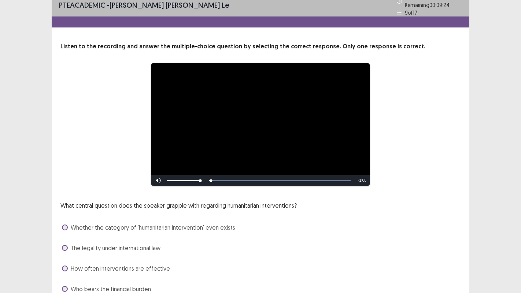
scroll to position [37, 0]
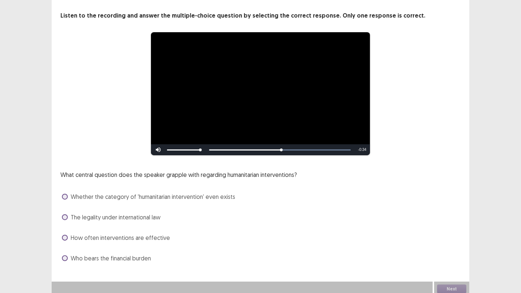
click at [147, 214] on span "The legality under international law" at bounding box center [116, 217] width 90 height 9
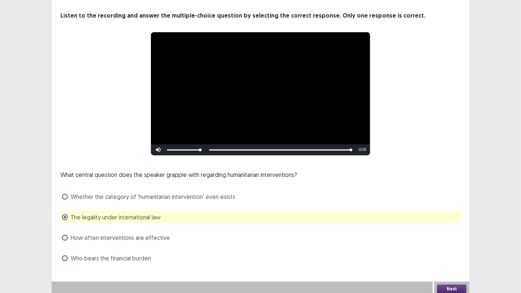
click at [128, 256] on span "Who bears the financial burden" at bounding box center [111, 258] width 80 height 9
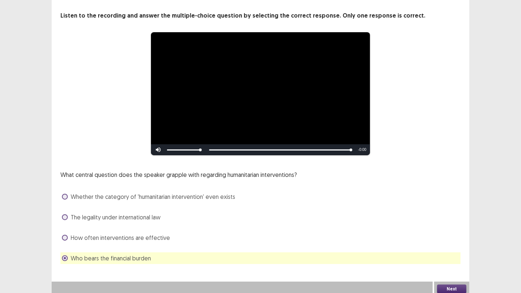
click at [452, 287] on button "Next" at bounding box center [451, 289] width 29 height 9
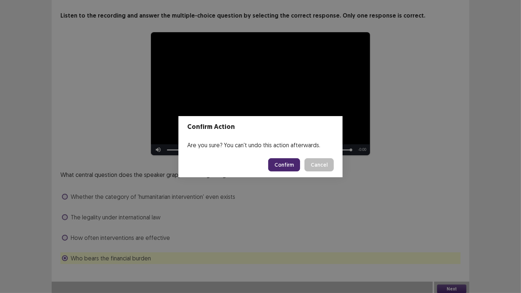
click at [292, 167] on button "Confirm" at bounding box center [284, 164] width 32 height 13
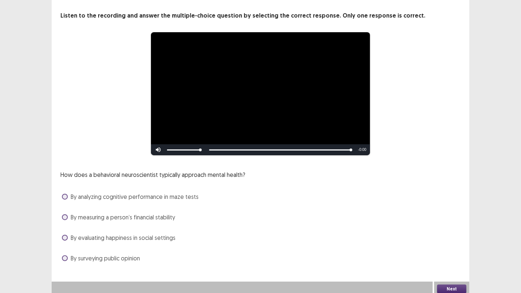
click at [168, 197] on span "By analyzing cognitive performance in maze tests" at bounding box center [135, 196] width 128 height 9
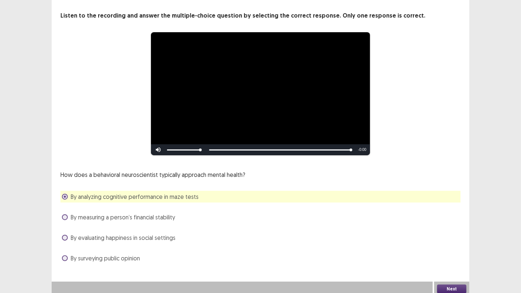
click at [456, 287] on button "Next" at bounding box center [451, 289] width 29 height 9
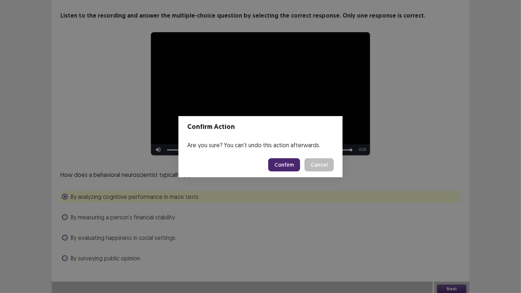
click at [291, 166] on button "Confirm" at bounding box center [284, 164] width 32 height 13
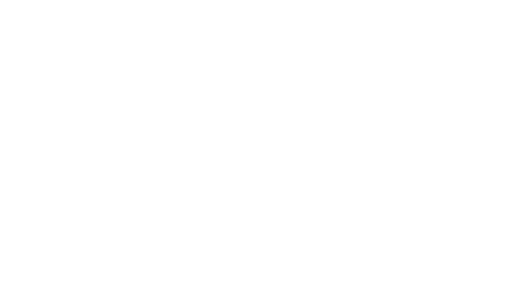
scroll to position [0, 0]
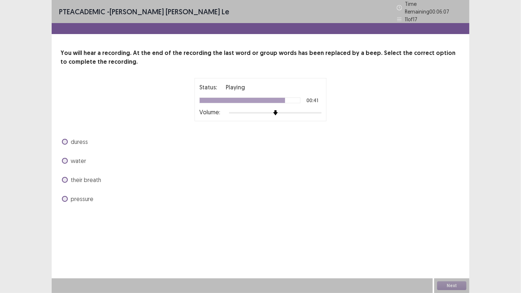
click at [400, 17] on icon at bounding box center [399, 19] width 5 height 5
click at [408, 15] on p "11 of 17" at bounding box center [411, 19] width 12 height 8
click at [401, 7] on icon at bounding box center [399, 7] width 5 height 5
click at [400, 5] on icon at bounding box center [399, 7] width 5 height 5
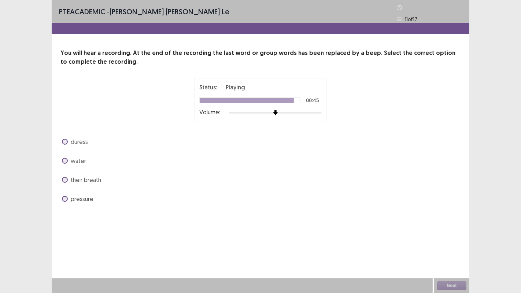
click at [400, 5] on icon at bounding box center [399, 7] width 5 height 5
click at [77, 195] on span "pressure" at bounding box center [82, 199] width 23 height 9
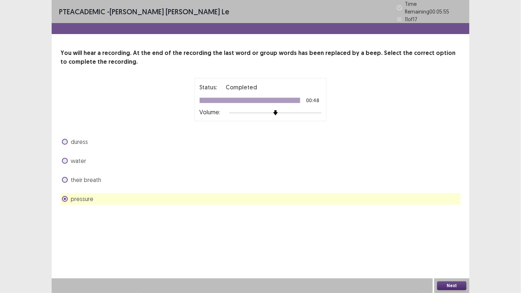
click at [438, 283] on button "Next" at bounding box center [451, 286] width 29 height 9
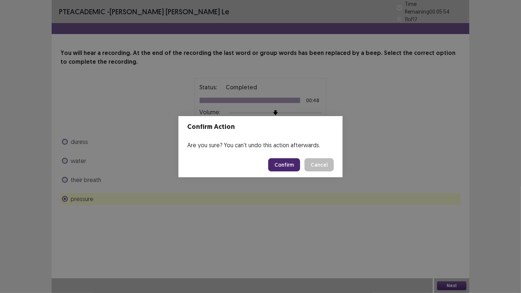
click at [284, 168] on button "Confirm" at bounding box center [284, 164] width 32 height 13
drag, startPoint x: 242, startPoint y: 164, endPoint x: 242, endPoint y: 155, distance: 9.2
drag, startPoint x: 242, startPoint y: 155, endPoint x: 157, endPoint y: 210, distance: 101.7
click at [157, 210] on html "PTE academic - ngoc cam ly le Time Remaining 00 : 05 : 53 11 of 17 You will hea…" at bounding box center [260, 146] width 521 height 293
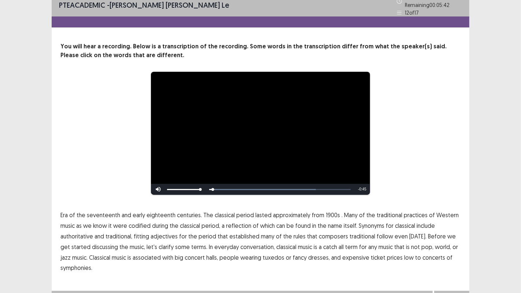
scroll to position [15, 0]
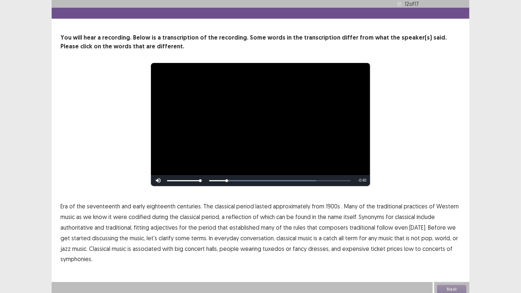
click at [327, 205] on span "1900s" at bounding box center [333, 206] width 14 height 9
click at [445, 285] on button "Next" at bounding box center [451, 289] width 29 height 9
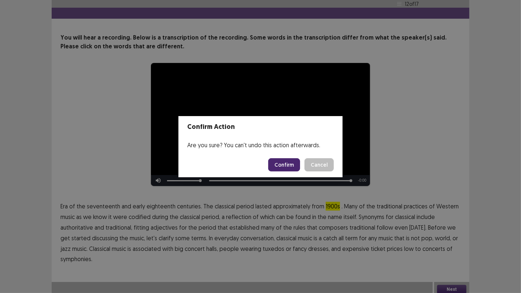
drag, startPoint x: 287, startPoint y: 167, endPoint x: 284, endPoint y: 172, distance: 6.1
click at [287, 168] on button "Confirm" at bounding box center [284, 164] width 32 height 13
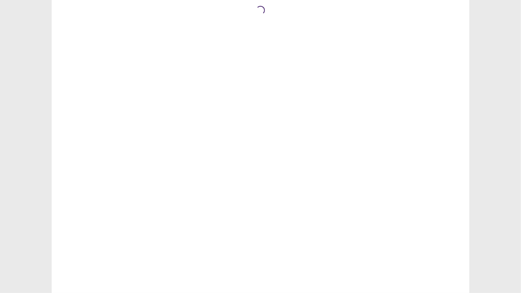
scroll to position [0, 0]
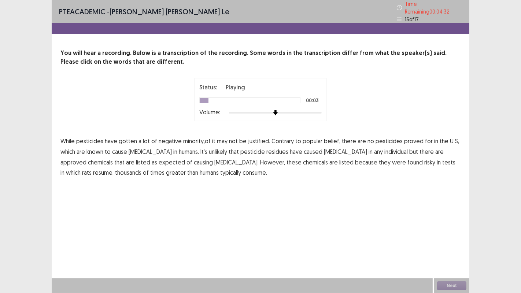
click at [192, 142] on p "While pesticides have gotten a lot of negative minority,of it may not be justif…" at bounding box center [260, 157] width 400 height 42
click at [173, 138] on span "negative" at bounding box center [170, 141] width 23 height 9
click at [194, 137] on span "minority,of" at bounding box center [196, 141] width 27 height 9
click at [168, 137] on span "negative" at bounding box center [170, 141] width 23 height 9
click at [114, 168] on span "resume," at bounding box center [103, 172] width 21 height 9
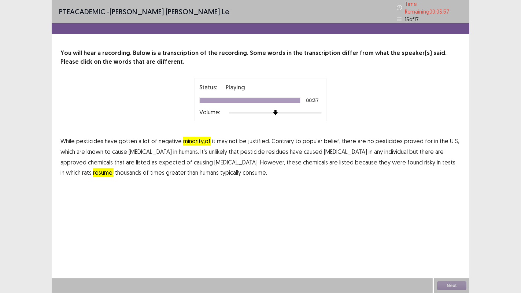
click at [114, 168] on span "resume," at bounding box center [103, 172] width 21 height 9
click at [203, 137] on span "minority,of" at bounding box center [196, 141] width 27 height 9
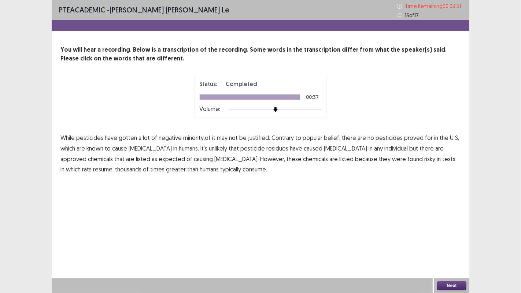
click at [189, 137] on span "minority,of" at bounding box center [196, 137] width 27 height 9
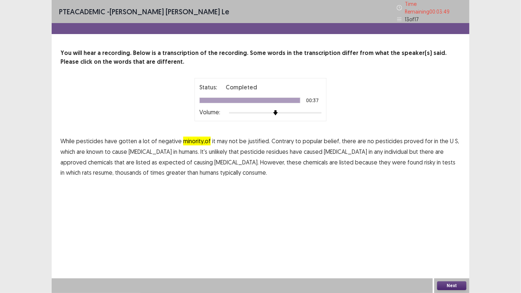
click at [448, 285] on button "Next" at bounding box center [451, 286] width 29 height 9
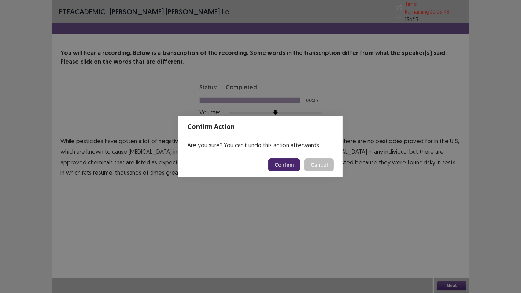
click at [282, 163] on button "Confirm" at bounding box center [284, 164] width 32 height 13
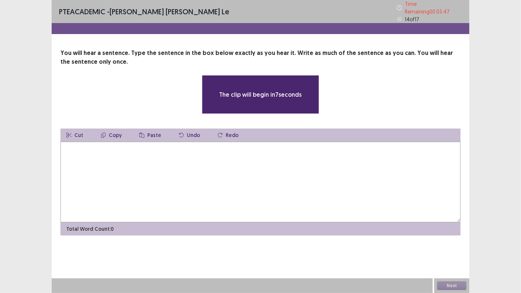
click at [272, 152] on textarea at bounding box center [260, 182] width 400 height 81
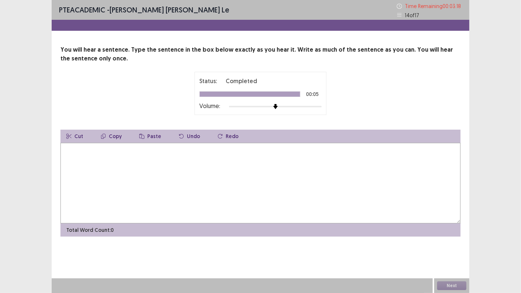
click at [173, 162] on textarea at bounding box center [260, 183] width 400 height 81
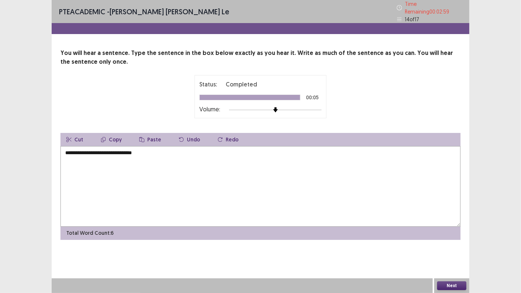
type textarea "**********"
click at [461, 285] on button "Next" at bounding box center [451, 286] width 29 height 9
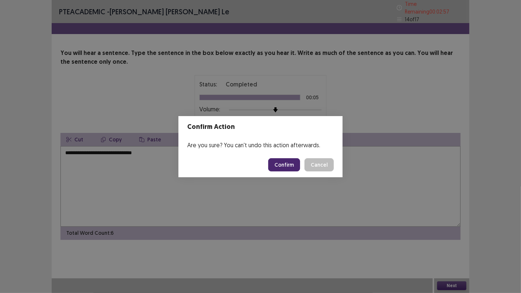
click at [289, 162] on button "Confirm" at bounding box center [284, 164] width 32 height 13
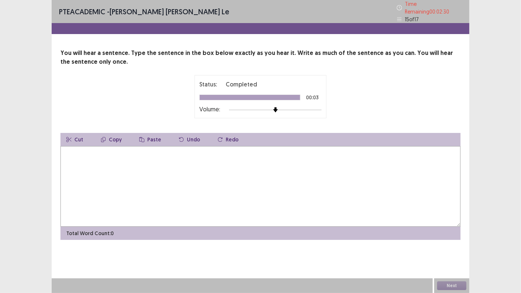
click at [277, 148] on textarea at bounding box center [260, 186] width 400 height 81
type textarea "*"
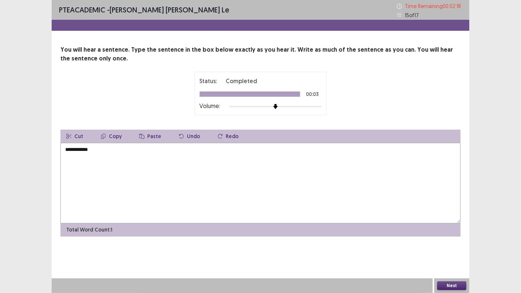
click at [73, 150] on textarea "**********" at bounding box center [260, 183] width 400 height 81
click at [128, 154] on textarea "**********" at bounding box center [260, 183] width 400 height 81
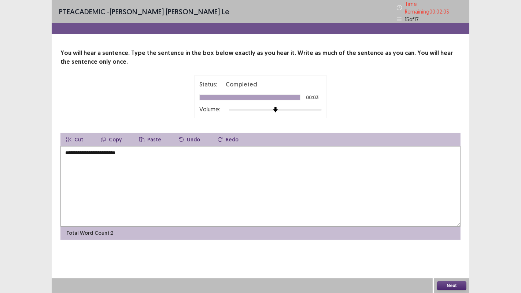
click at [112, 148] on textarea "**********" at bounding box center [260, 186] width 400 height 81
click at [141, 150] on textarea "**********" at bounding box center [260, 186] width 400 height 81
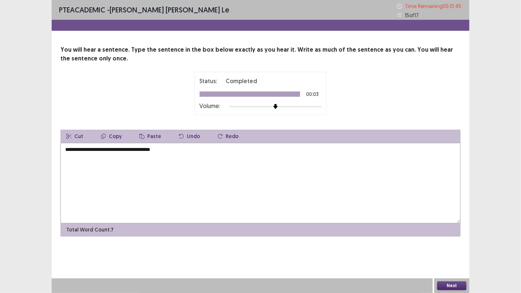
click at [72, 148] on textarea "**********" at bounding box center [260, 183] width 400 height 81
click at [74, 149] on textarea "**********" at bounding box center [260, 183] width 400 height 81
click at [73, 150] on textarea "**********" at bounding box center [260, 183] width 400 height 81
type textarea "**********"
click at [449, 286] on button "Next" at bounding box center [451, 286] width 29 height 9
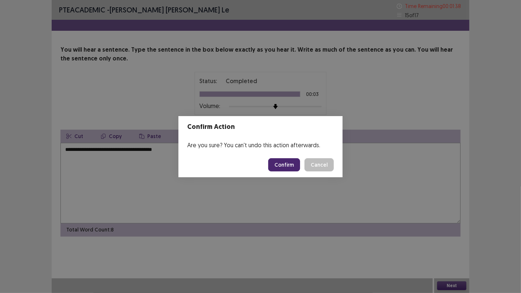
click at [284, 161] on button "Confirm" at bounding box center [284, 164] width 32 height 13
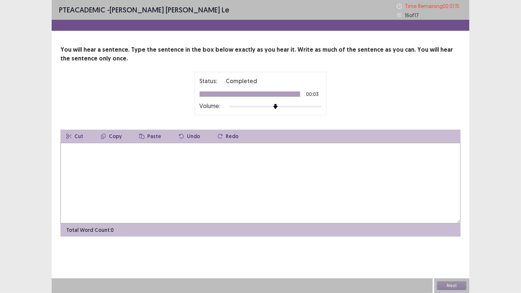
click at [299, 170] on textarea at bounding box center [260, 183] width 400 height 81
type textarea "*"
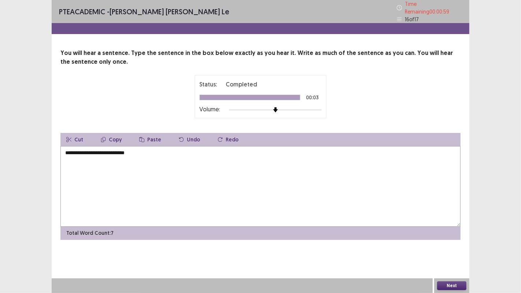
type textarea "**********"
click at [456, 283] on button "Next" at bounding box center [451, 286] width 29 height 9
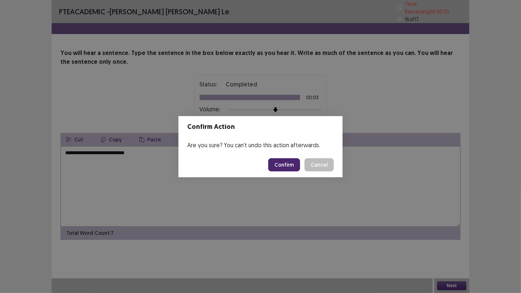
click at [287, 163] on button "Confirm" at bounding box center [284, 164] width 32 height 13
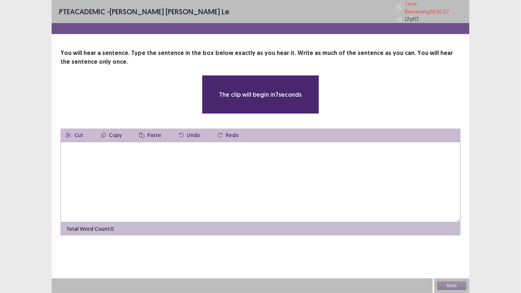
click at [296, 163] on textarea at bounding box center [260, 182] width 400 height 81
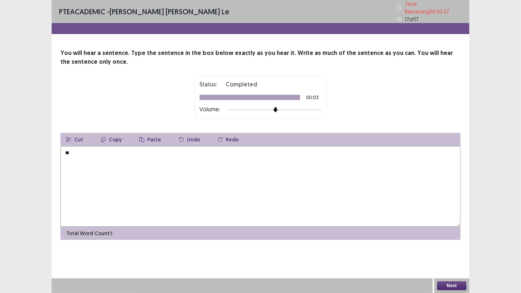
type textarea "*"
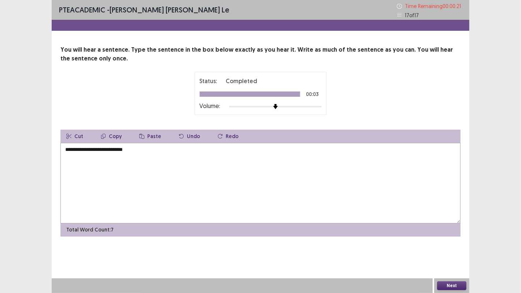
type textarea "**********"
click at [462, 290] on div "Next" at bounding box center [451, 286] width 35 height 15
click at [460, 286] on button "Next" at bounding box center [451, 286] width 29 height 9
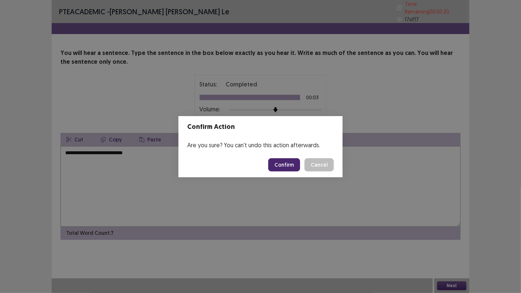
click at [290, 169] on button "Confirm" at bounding box center [284, 164] width 32 height 13
